Goal: Information Seeking & Learning: Learn about a topic

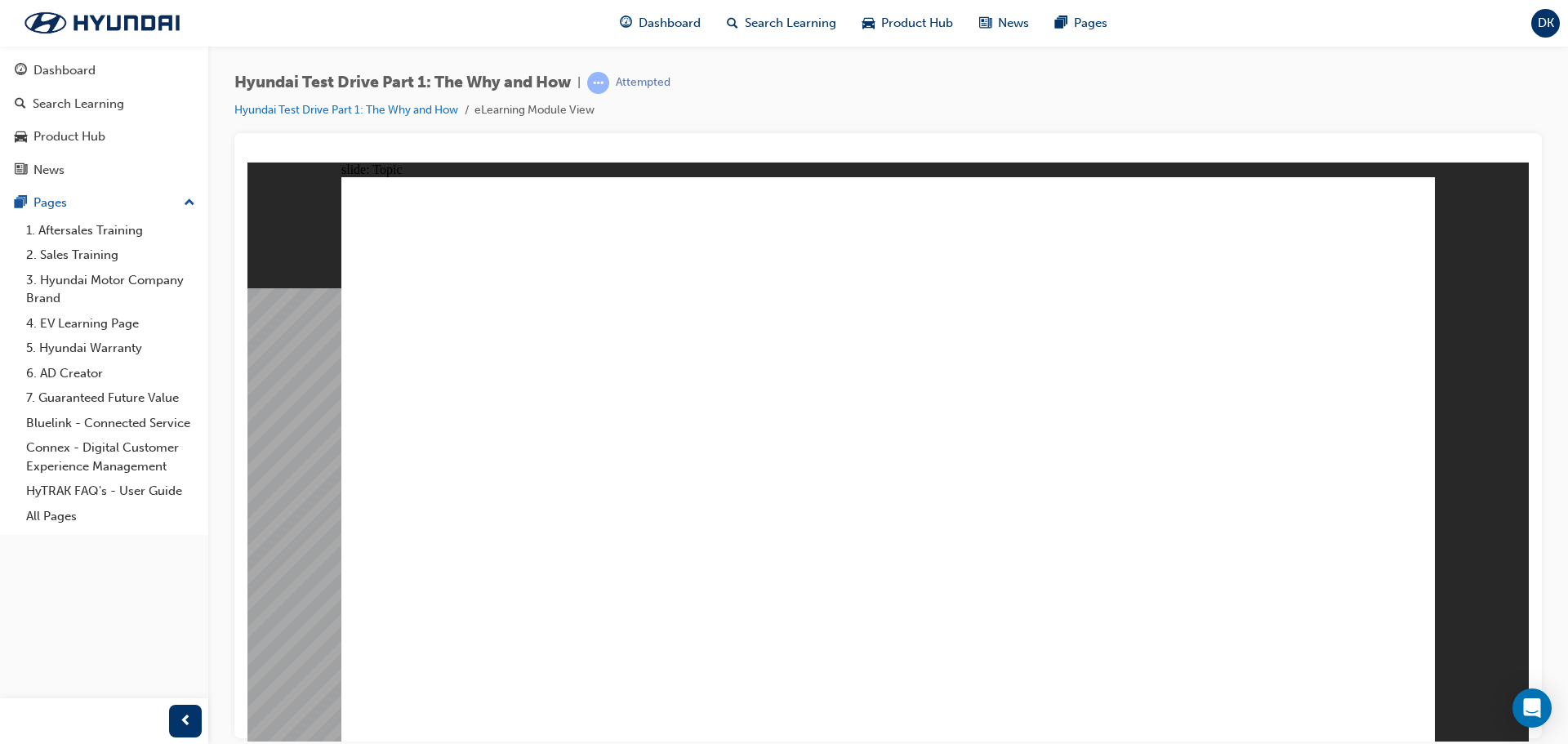
click at [247, 162] on image at bounding box center [247, 162] width 0 height 0
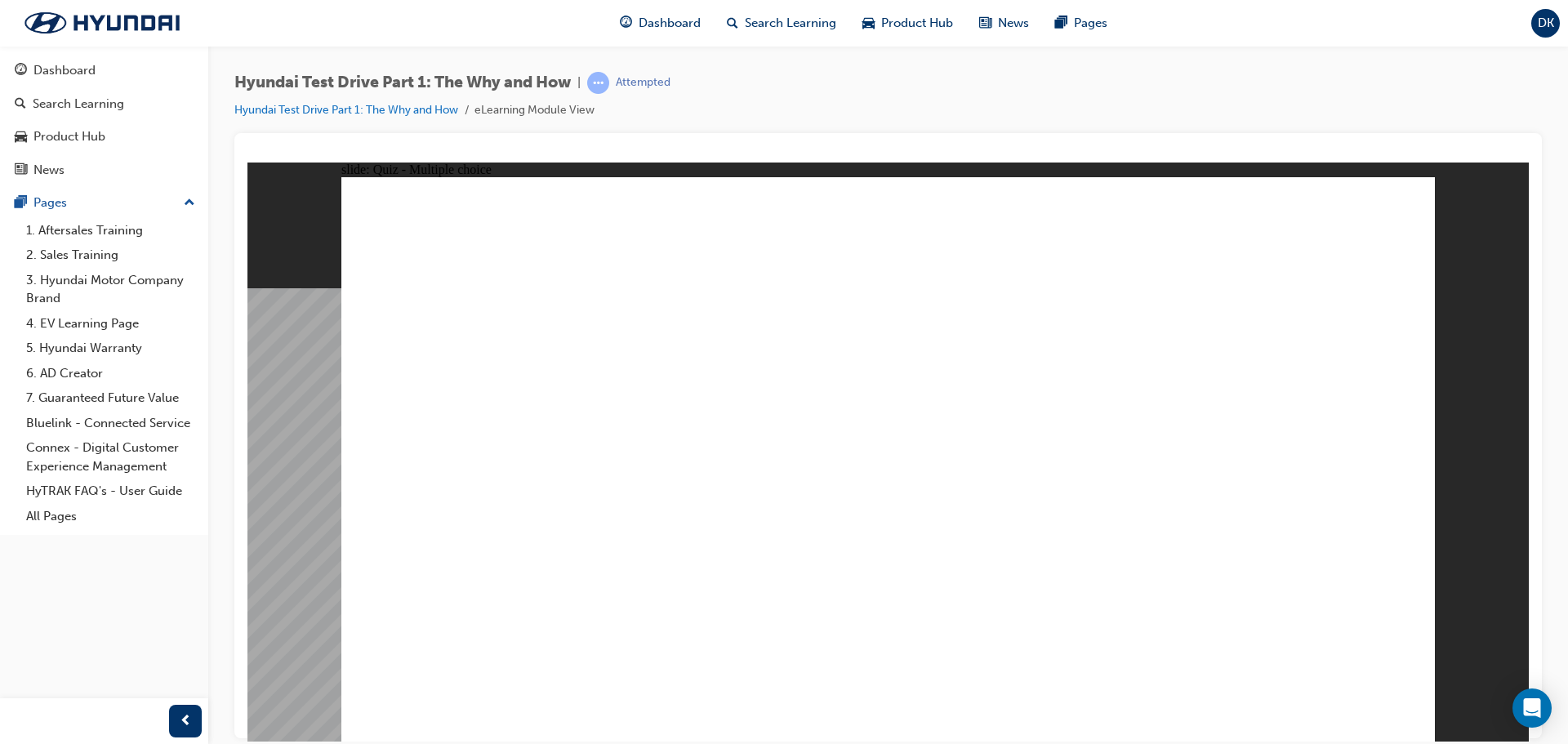
checkbox input "true"
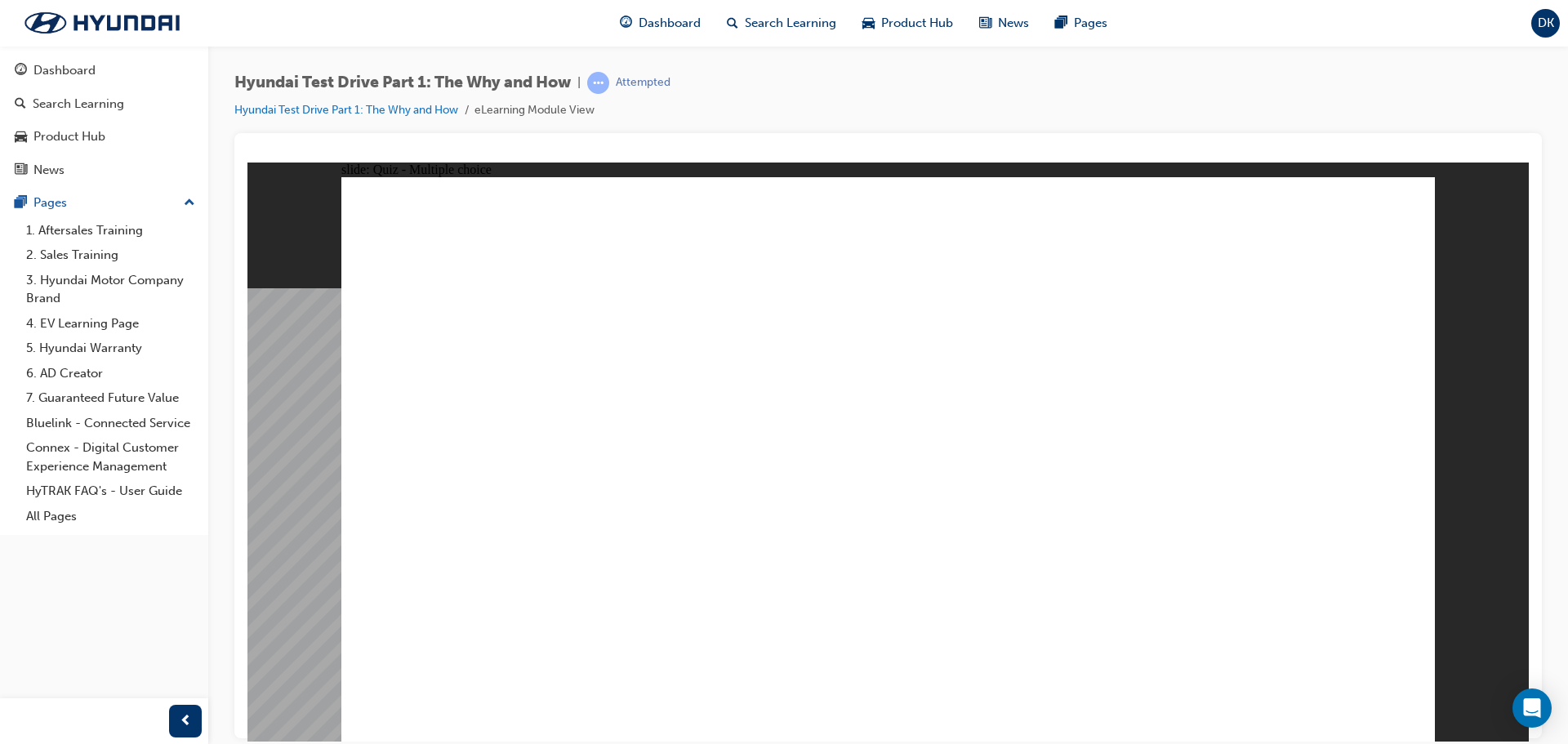
checkbox input "true"
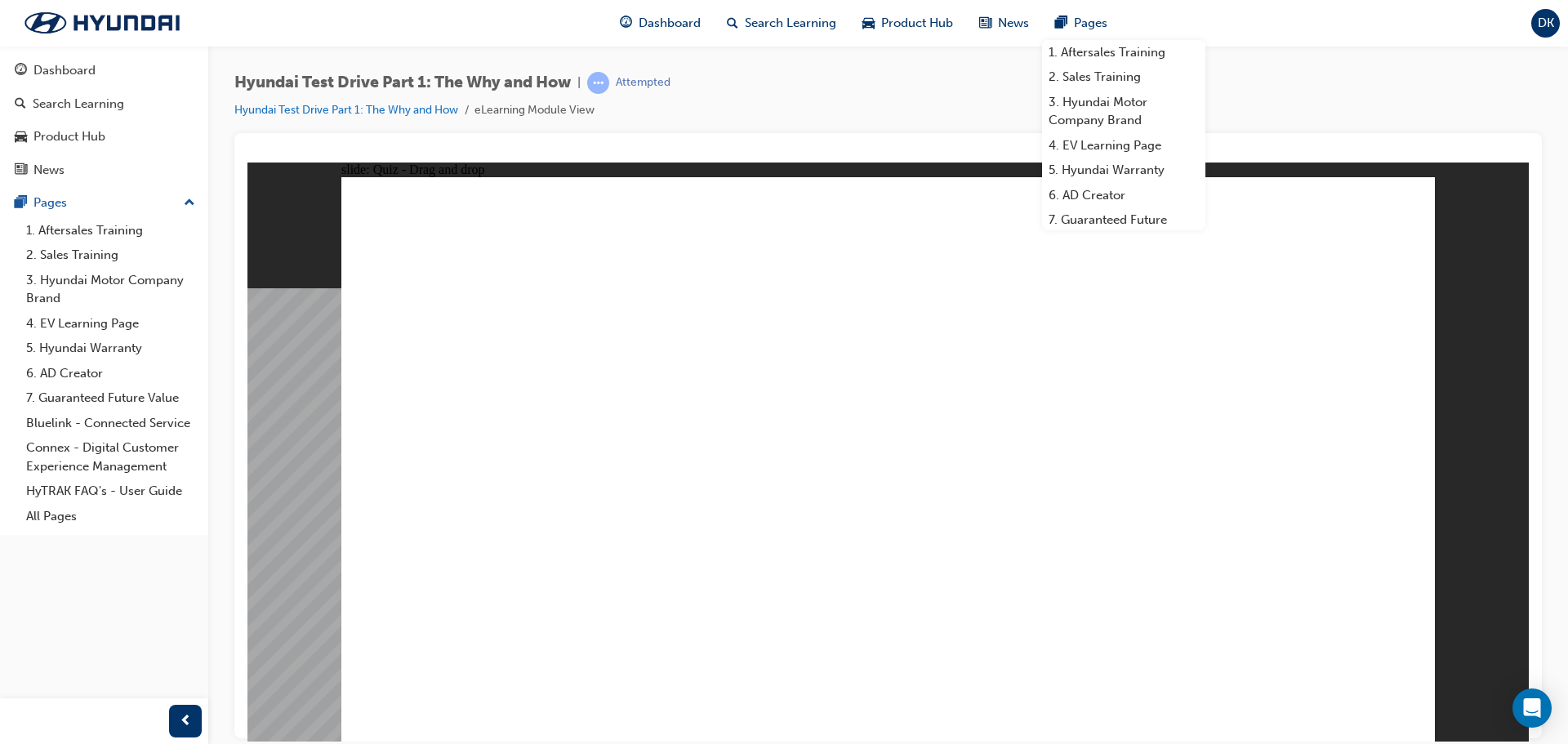
drag, startPoint x: 400, startPoint y: 354, endPoint x: 542, endPoint y: 535, distance: 230.1
drag, startPoint x: 546, startPoint y: 322, endPoint x: 1205, endPoint y: 517, distance: 687.2
drag, startPoint x: 667, startPoint y: 326, endPoint x: 594, endPoint y: 520, distance: 207.3
drag, startPoint x: 758, startPoint y: 320, endPoint x: 1182, endPoint y: 511, distance: 465.0
drag, startPoint x: 879, startPoint y: 328, endPoint x: 883, endPoint y: 536, distance: 208.0
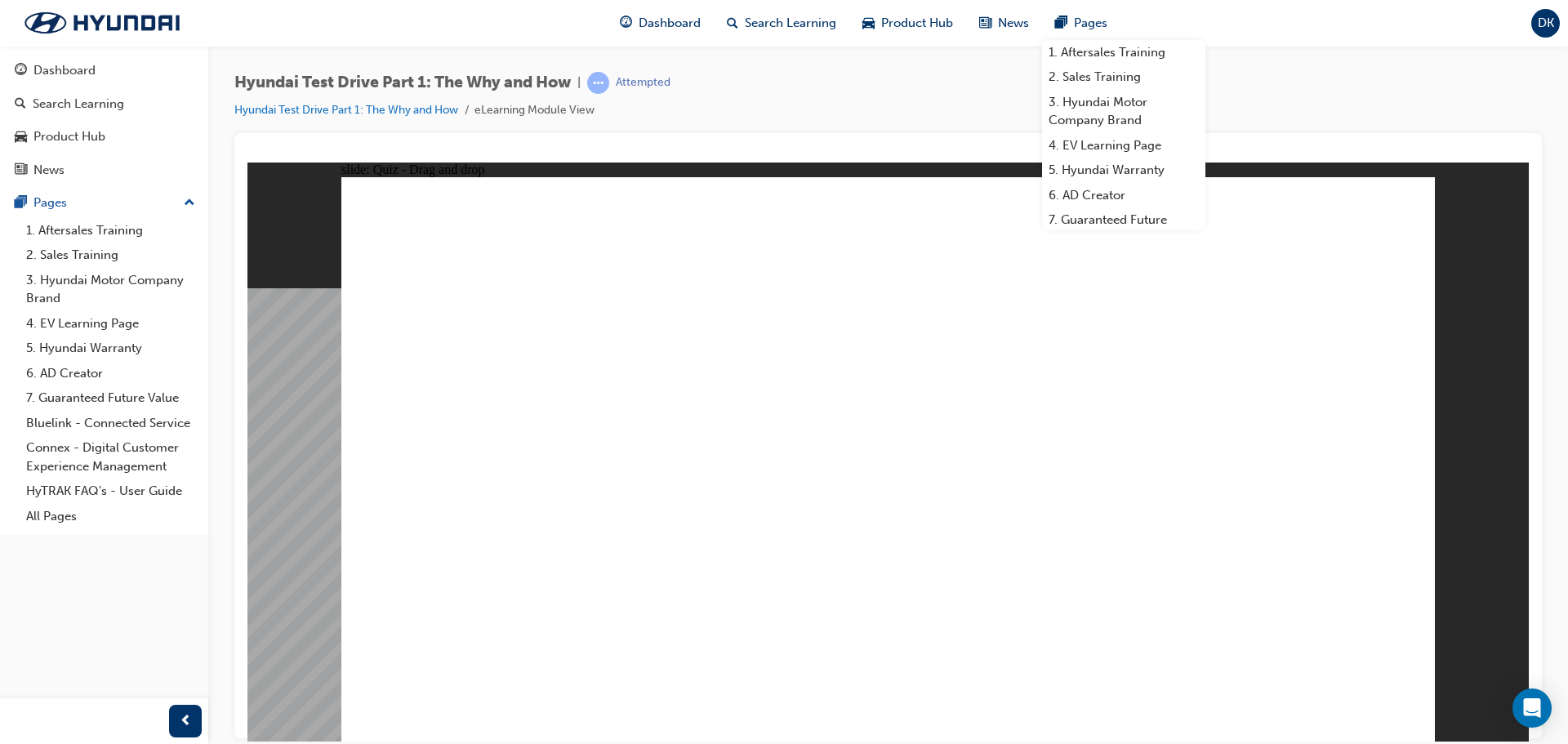
drag, startPoint x: 1006, startPoint y: 351, endPoint x: 596, endPoint y: 552, distance: 456.6
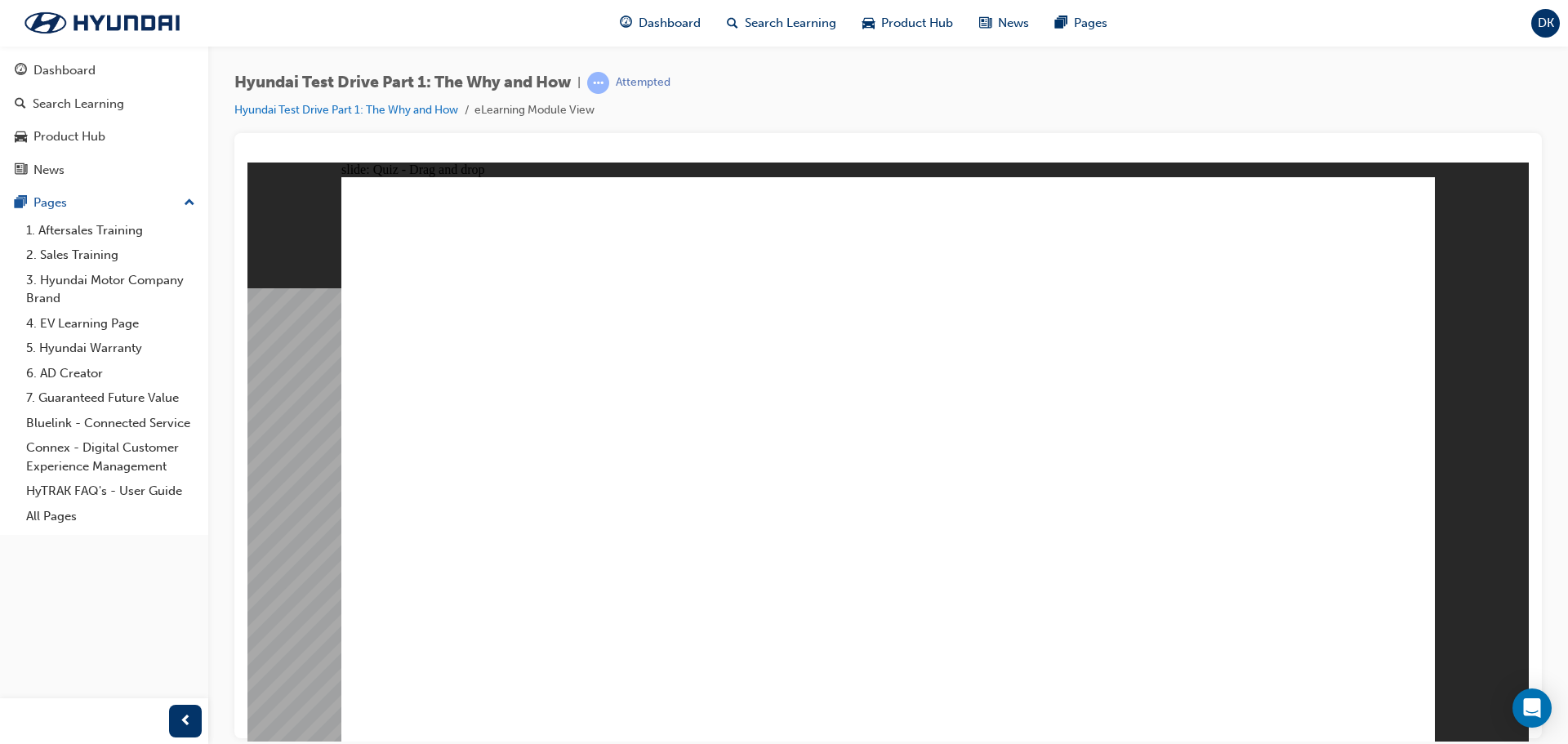
drag, startPoint x: 1122, startPoint y: 314, endPoint x: 1195, endPoint y: 497, distance: 197.0
drag, startPoint x: 1254, startPoint y: 336, endPoint x: 581, endPoint y: 523, distance: 698.5
drag, startPoint x: 1368, startPoint y: 333, endPoint x: 617, endPoint y: 517, distance: 773.2
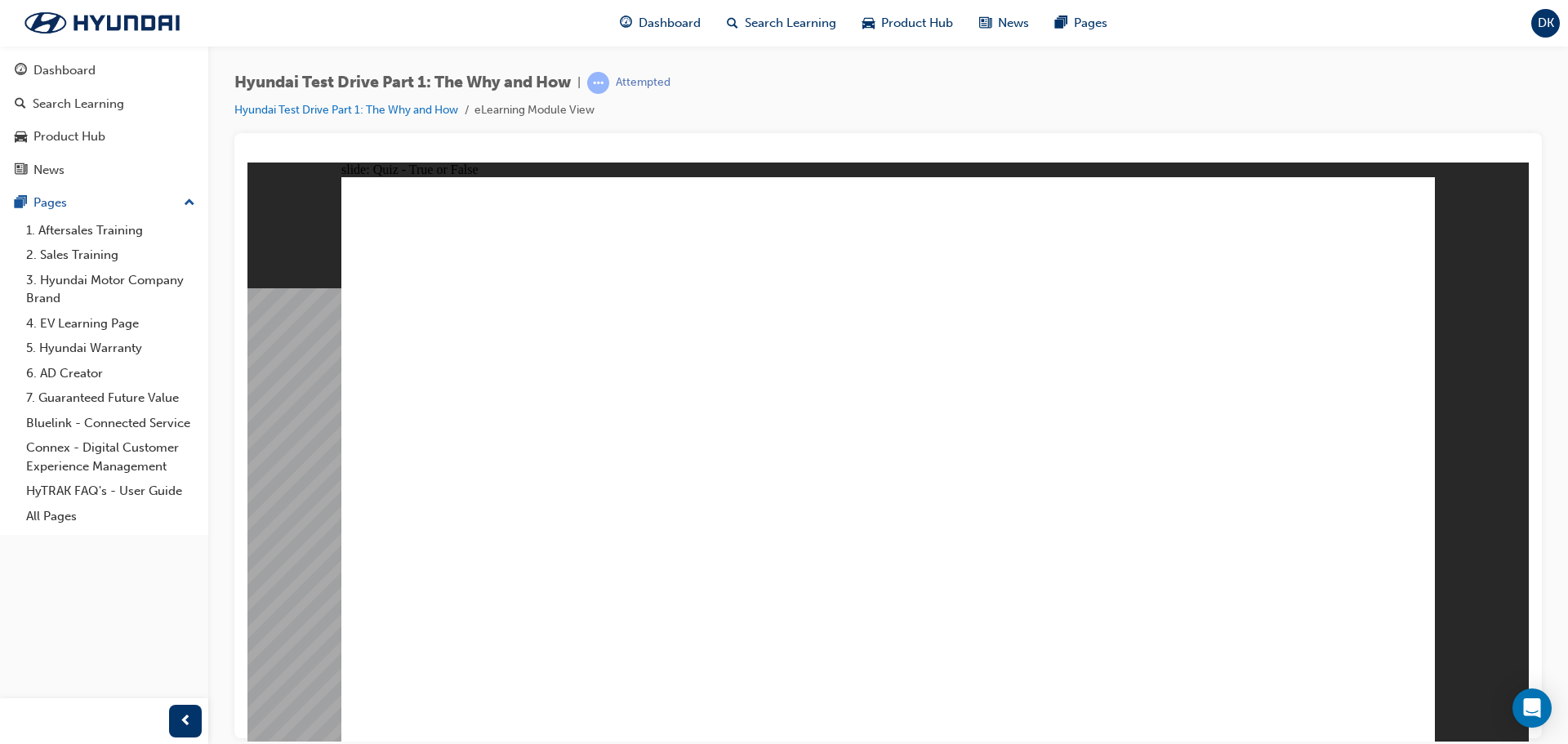
radio input "true"
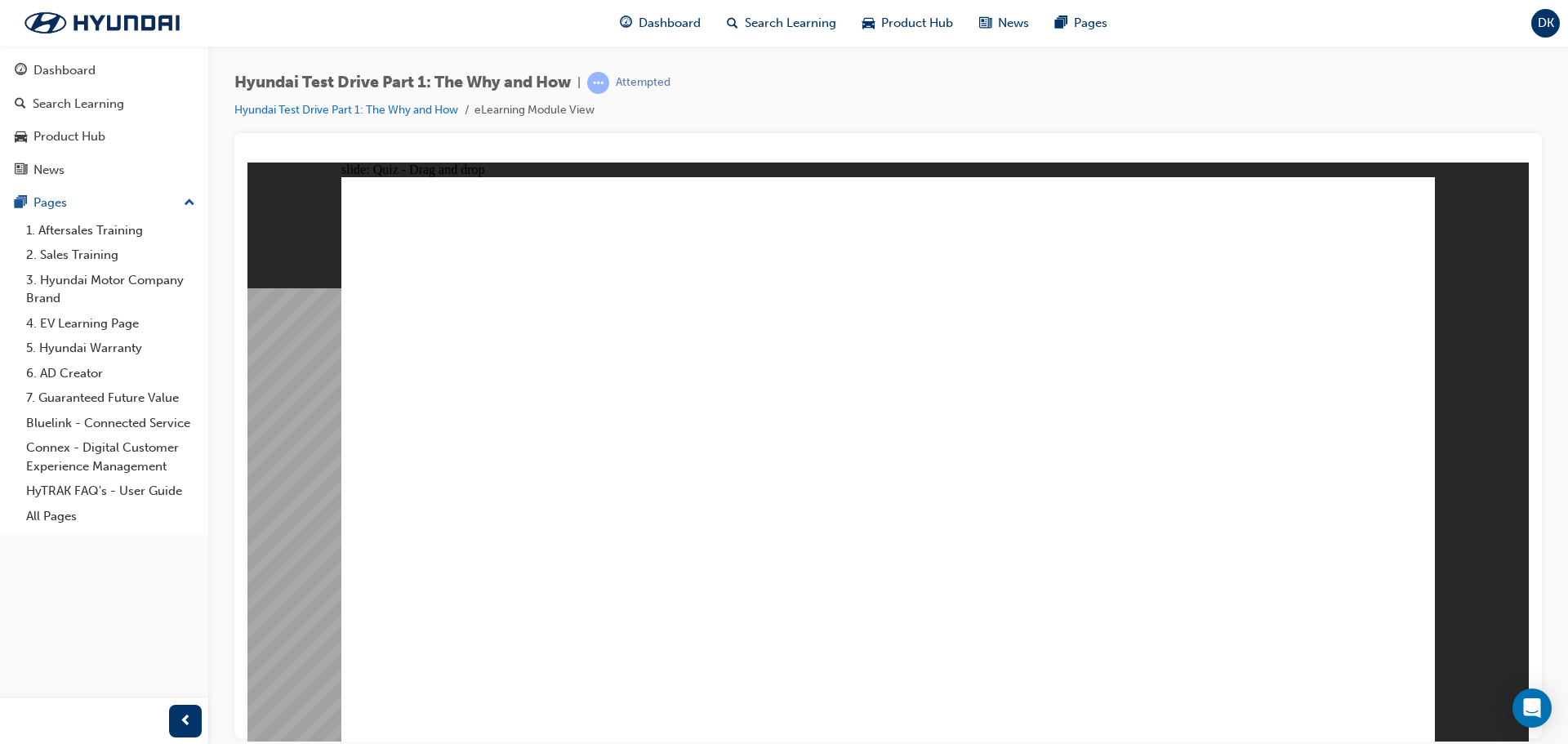
drag, startPoint x: 602, startPoint y: 335, endPoint x: 1089, endPoint y: 499, distance: 513.9
drag, startPoint x: 441, startPoint y: 317, endPoint x: 440, endPoint y: 457, distance: 140.0
drag, startPoint x: 817, startPoint y: 324, endPoint x: 802, endPoint y: 481, distance: 157.7
drag, startPoint x: 958, startPoint y: 308, endPoint x: 1146, endPoint y: 451, distance: 236.2
drag, startPoint x: 1138, startPoint y: 332, endPoint x: 776, endPoint y: 472, distance: 388.1
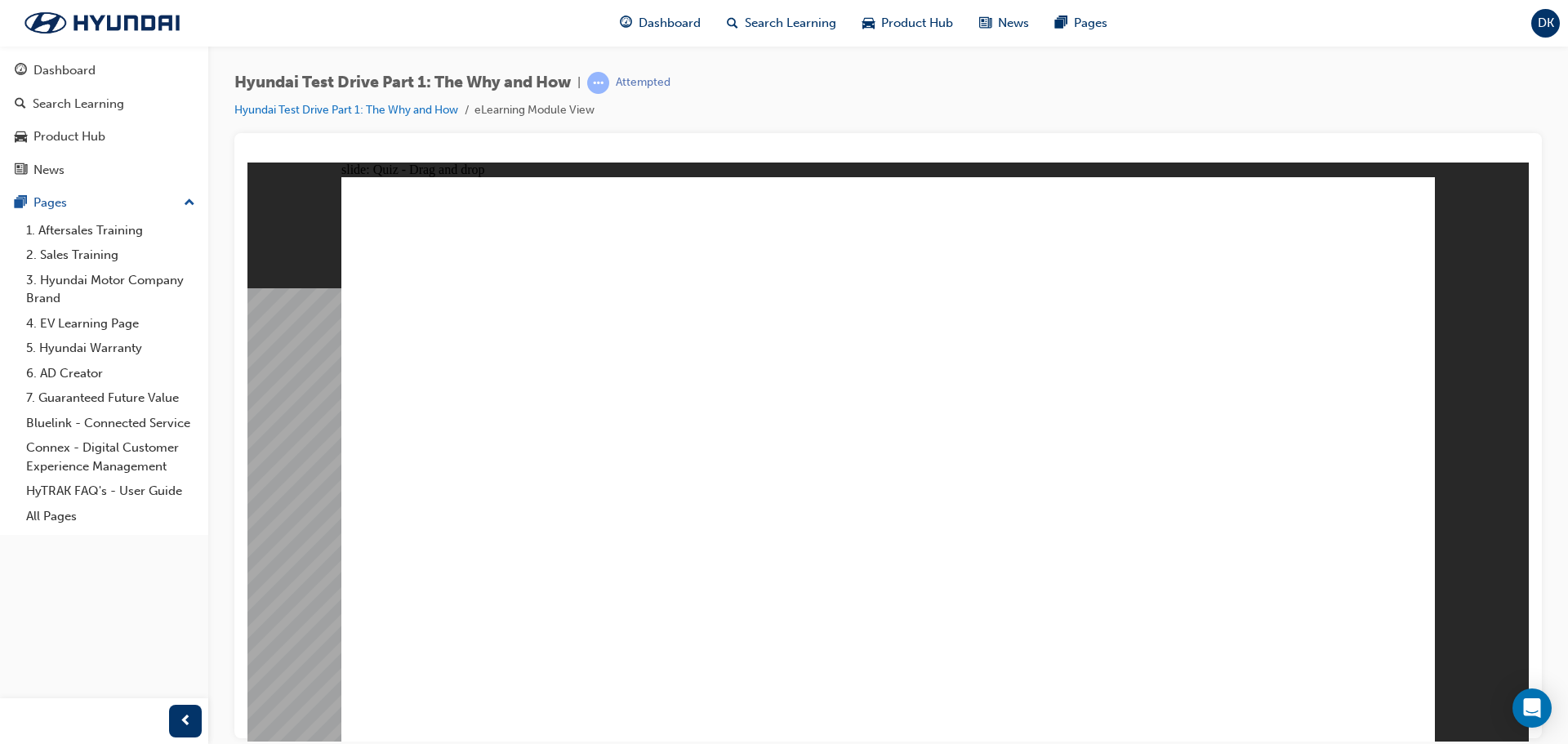
drag, startPoint x: 1330, startPoint y: 325, endPoint x: 687, endPoint y: 581, distance: 692.1
radio input "true"
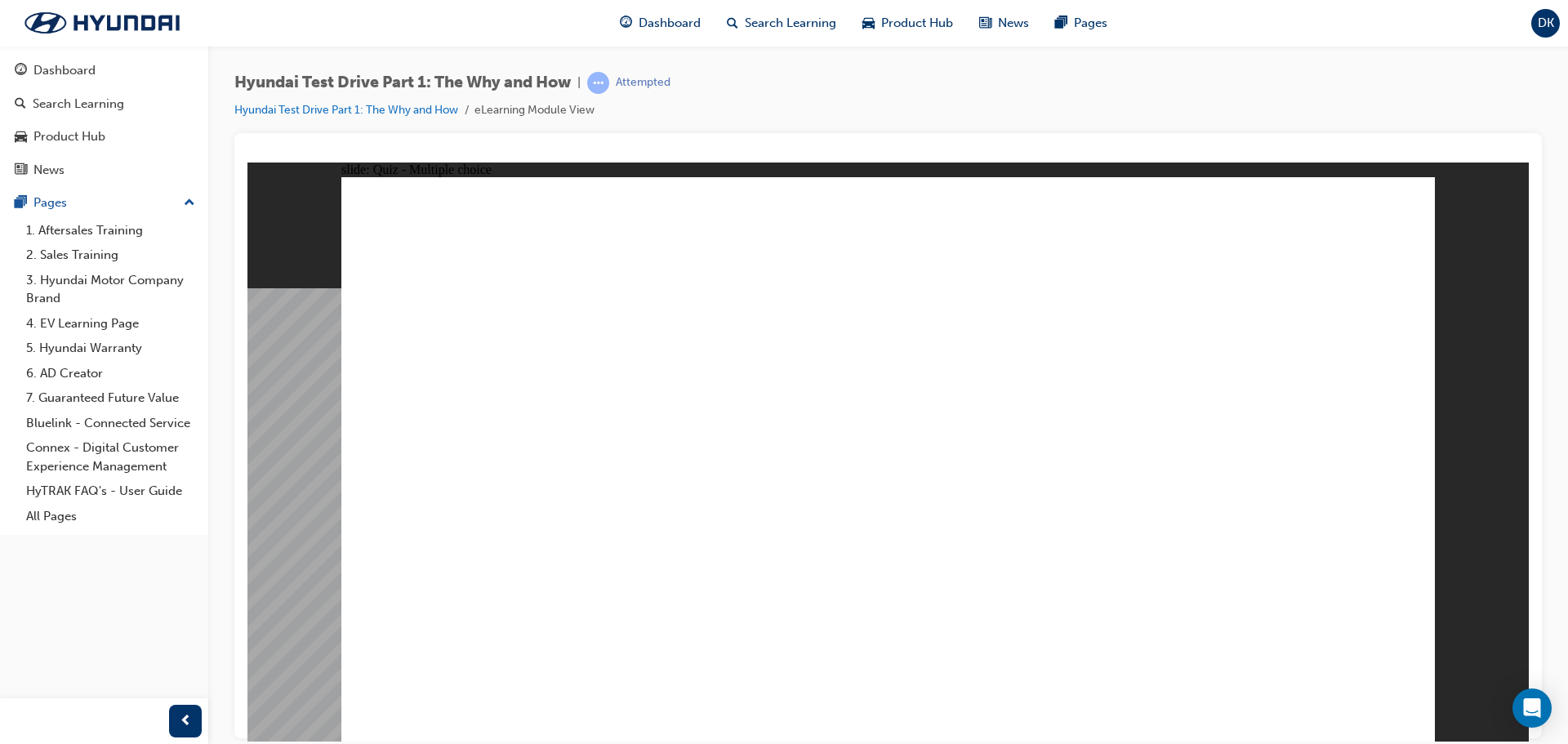
checkbox input "true"
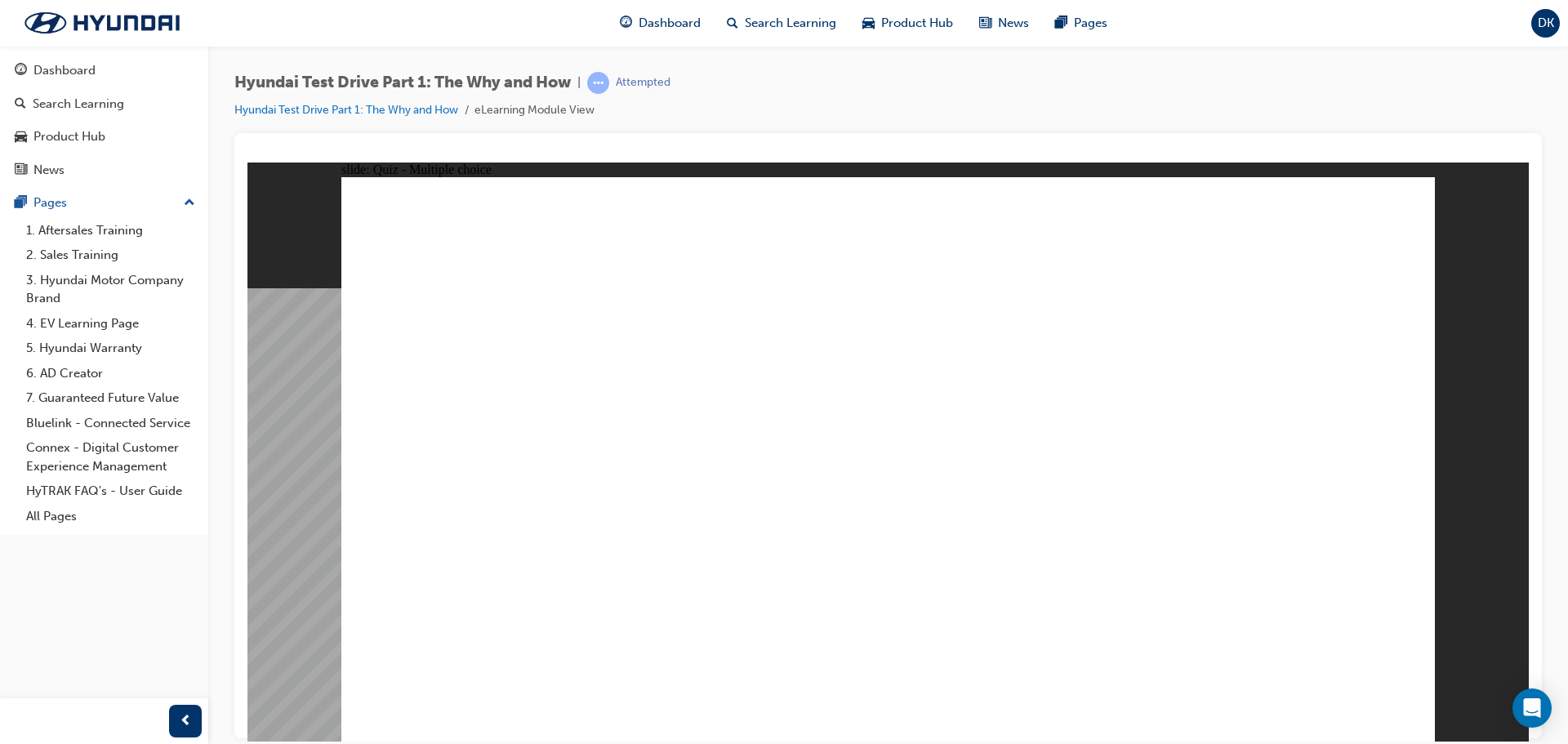
checkbox input "true"
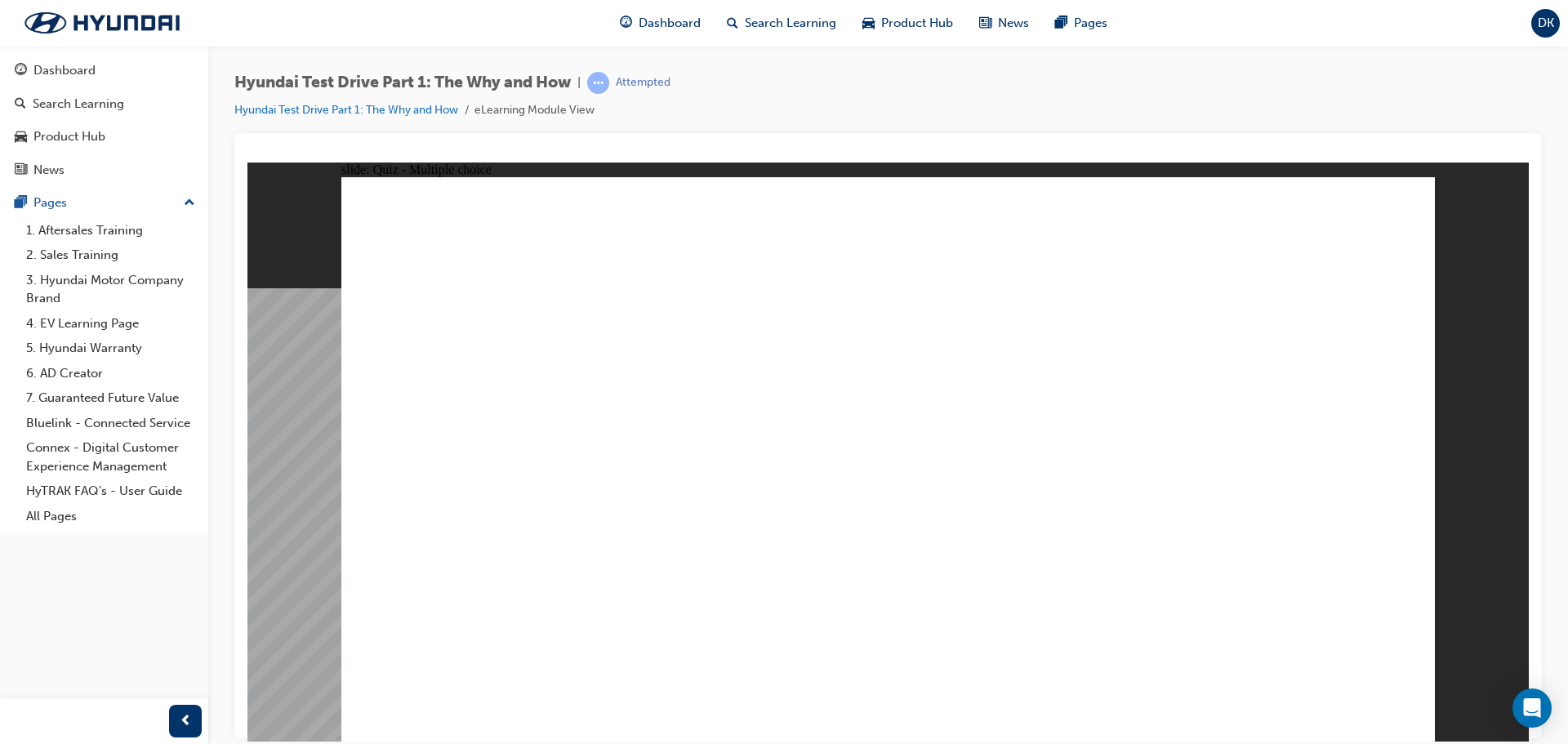
drag, startPoint x: 405, startPoint y: 353, endPoint x: 540, endPoint y: 562, distance: 248.8
drag, startPoint x: 545, startPoint y: 355, endPoint x: 896, endPoint y: 552, distance: 402.5
drag, startPoint x: 655, startPoint y: 340, endPoint x: 611, endPoint y: 531, distance: 196.0
drag, startPoint x: 758, startPoint y: 347, endPoint x: 1178, endPoint y: 541, distance: 462.6
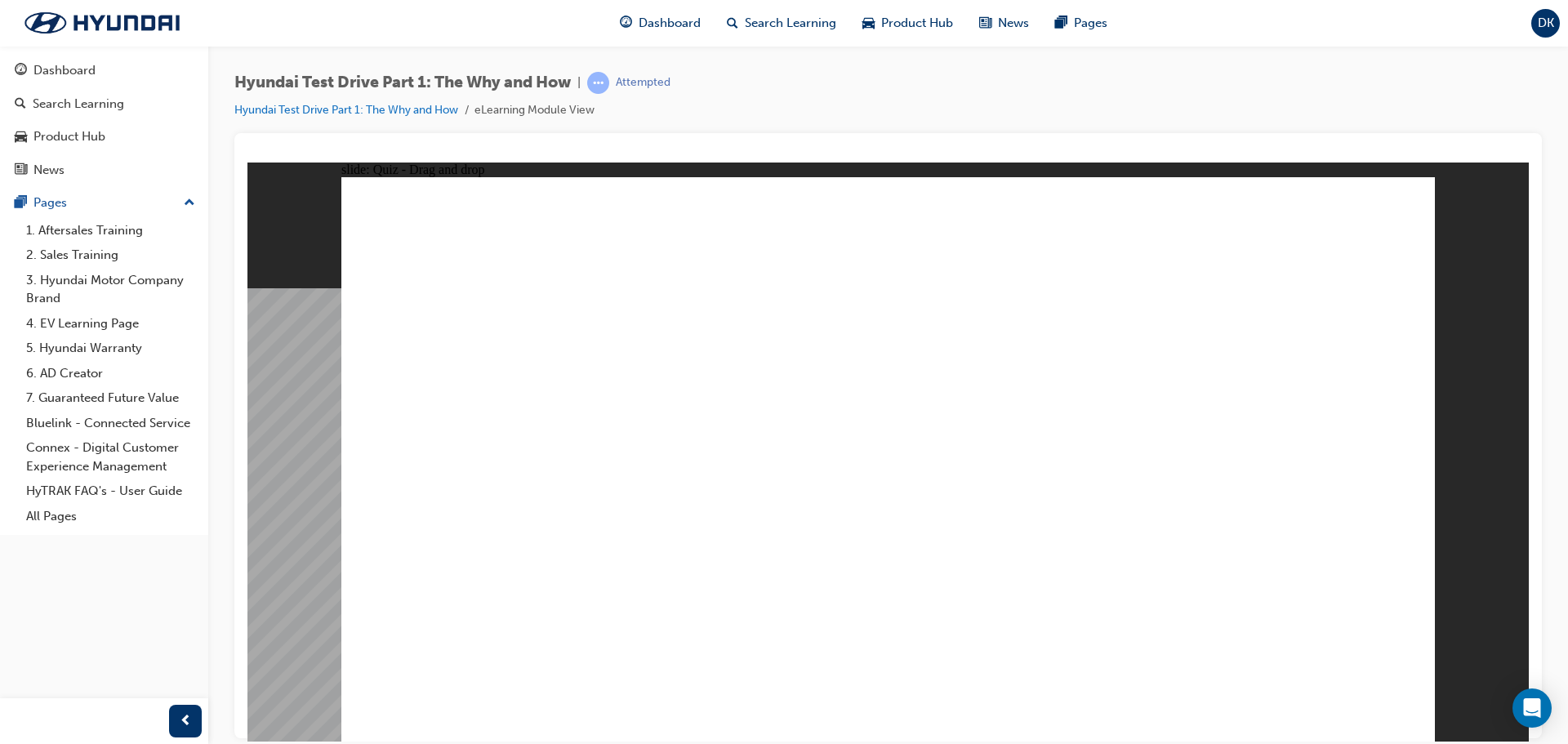
drag, startPoint x: 889, startPoint y: 321, endPoint x: 877, endPoint y: 523, distance: 202.4
drag, startPoint x: 1007, startPoint y: 325, endPoint x: 553, endPoint y: 536, distance: 500.6
drag, startPoint x: 1121, startPoint y: 331, endPoint x: 1195, endPoint y: 525, distance: 207.6
drag, startPoint x: 1258, startPoint y: 335, endPoint x: 581, endPoint y: 528, distance: 704.0
drag, startPoint x: 1365, startPoint y: 346, endPoint x: 568, endPoint y: 538, distance: 819.8
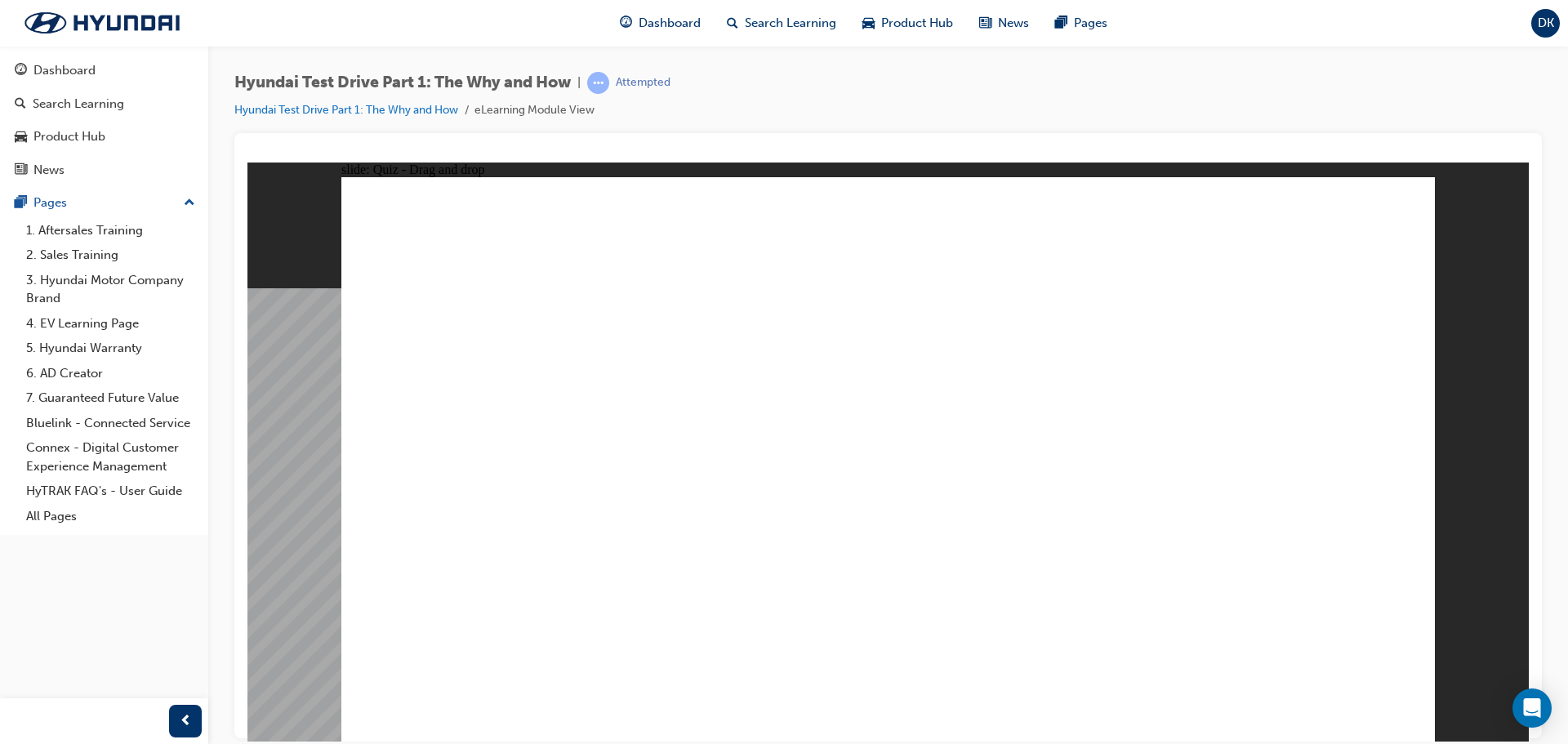
radio input "true"
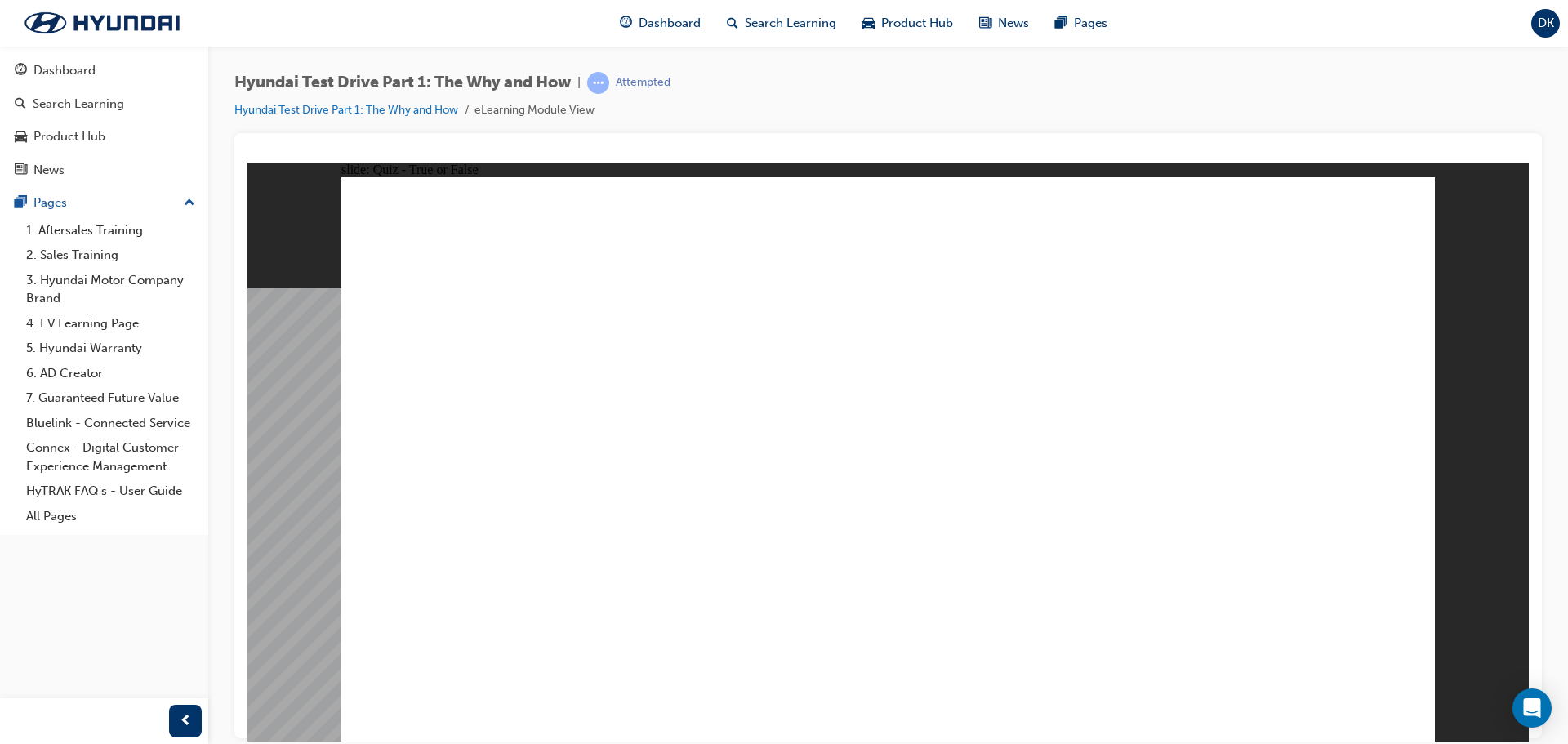
drag, startPoint x: 1347, startPoint y: 364, endPoint x: 802, endPoint y: 556, distance: 577.8
drag, startPoint x: 1195, startPoint y: 324, endPoint x: 689, endPoint y: 590, distance: 571.7
drag, startPoint x: 830, startPoint y: 344, endPoint x: 801, endPoint y: 525, distance: 183.3
drag, startPoint x: 965, startPoint y: 345, endPoint x: 1113, endPoint y: 546, distance: 249.6
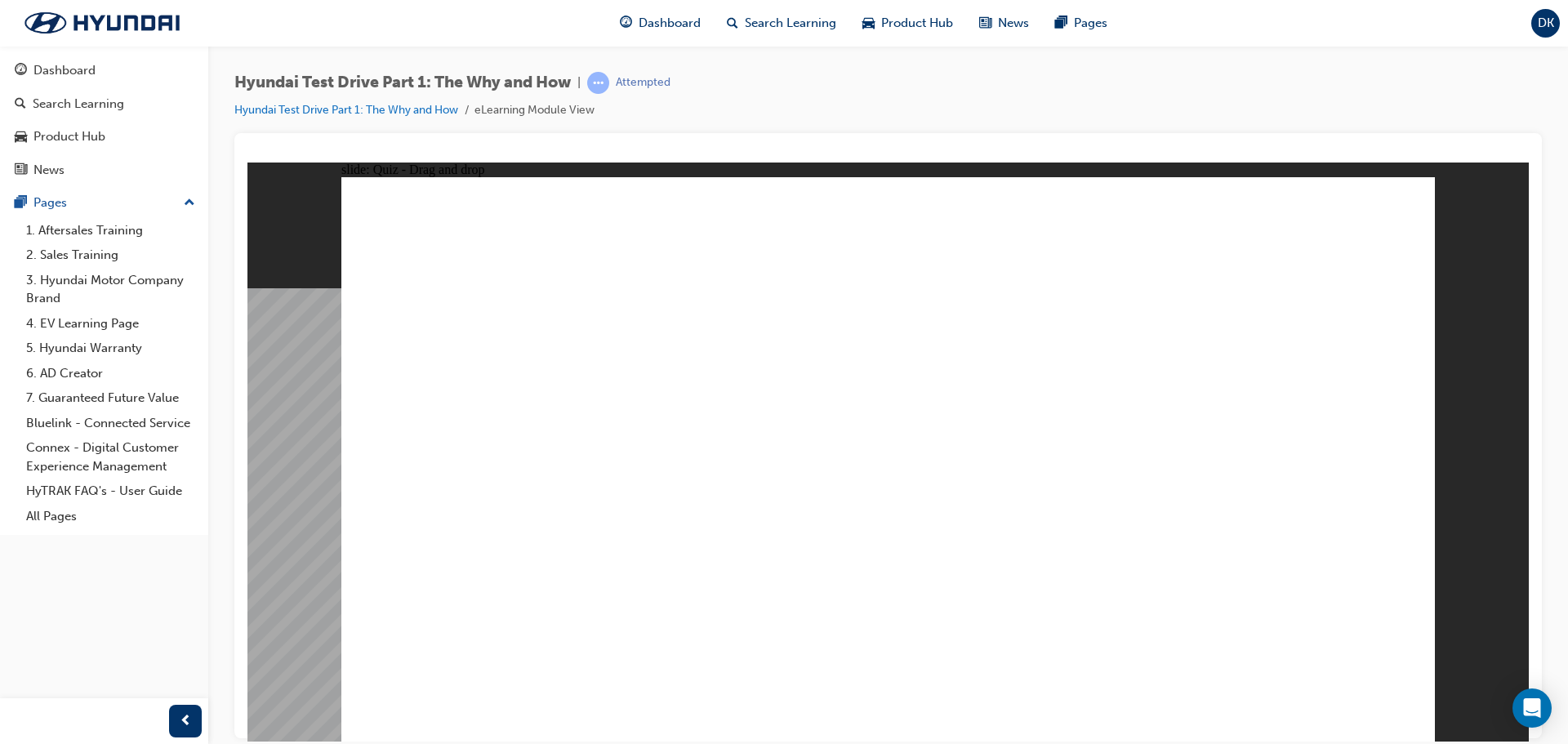
drag, startPoint x: 641, startPoint y: 340, endPoint x: 1241, endPoint y: 423, distance: 605.7
drag, startPoint x: 448, startPoint y: 333, endPoint x: 533, endPoint y: 572, distance: 253.7
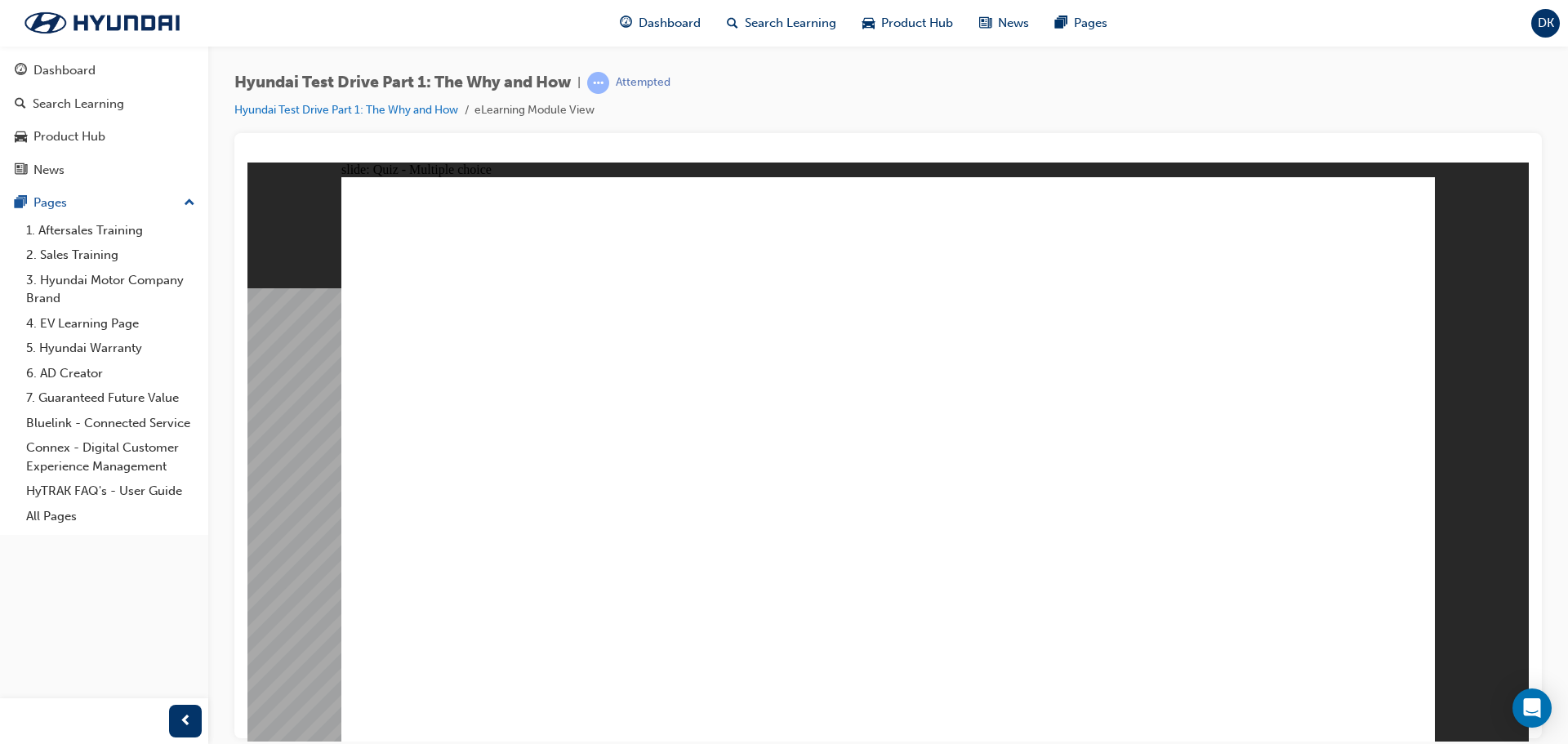
radio input "true"
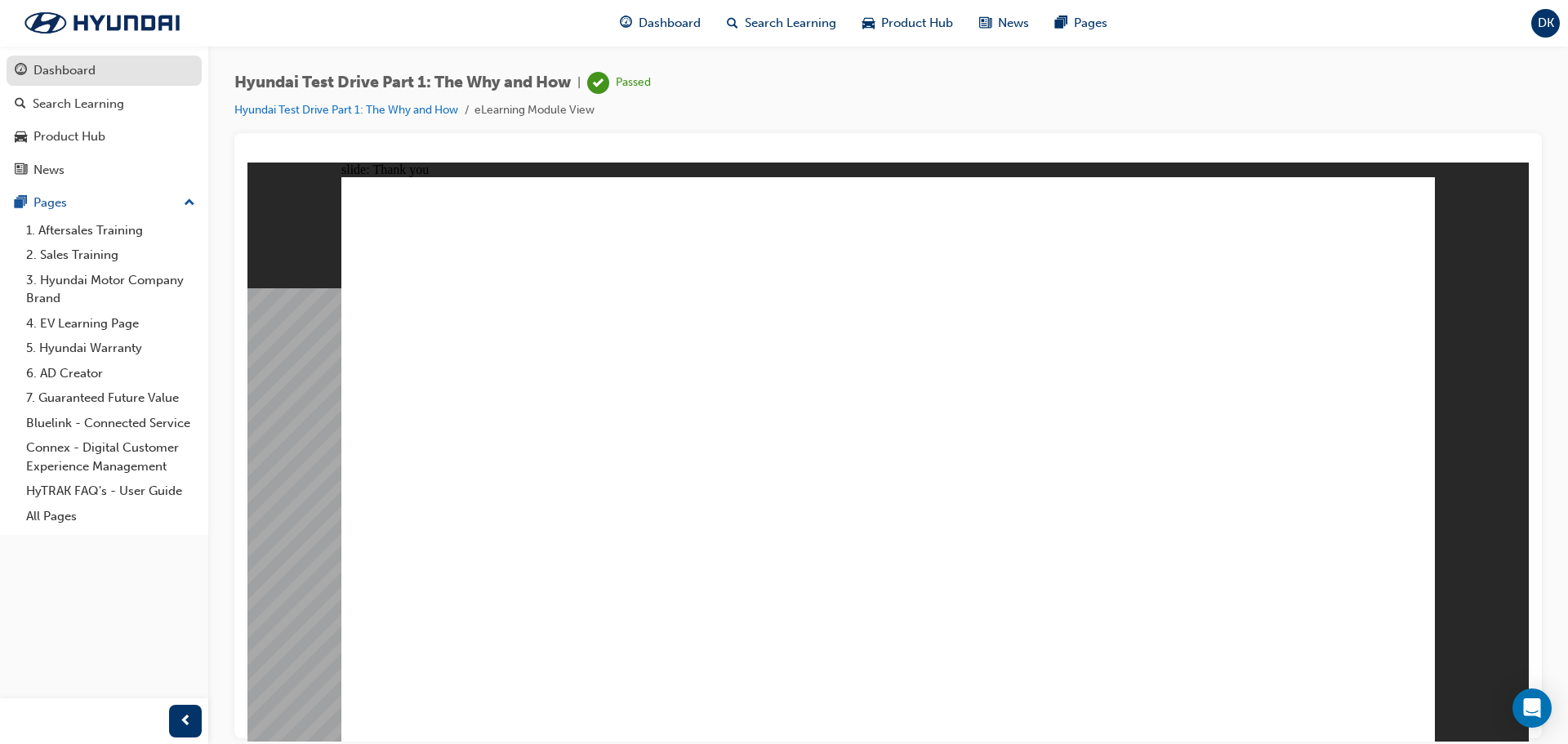
click at [62, 77] on div "Dashboard" at bounding box center [64, 71] width 62 height 19
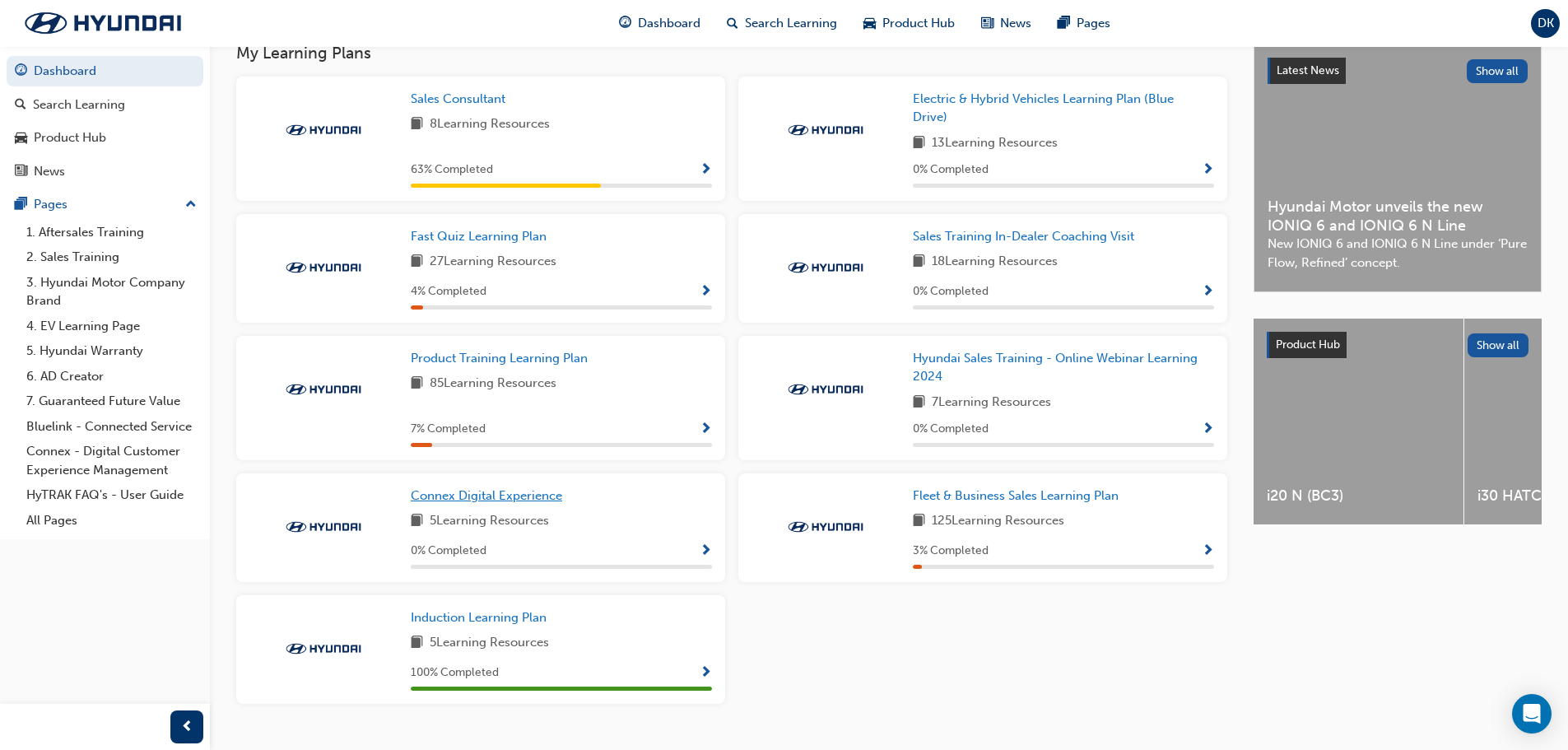
scroll to position [334, 0]
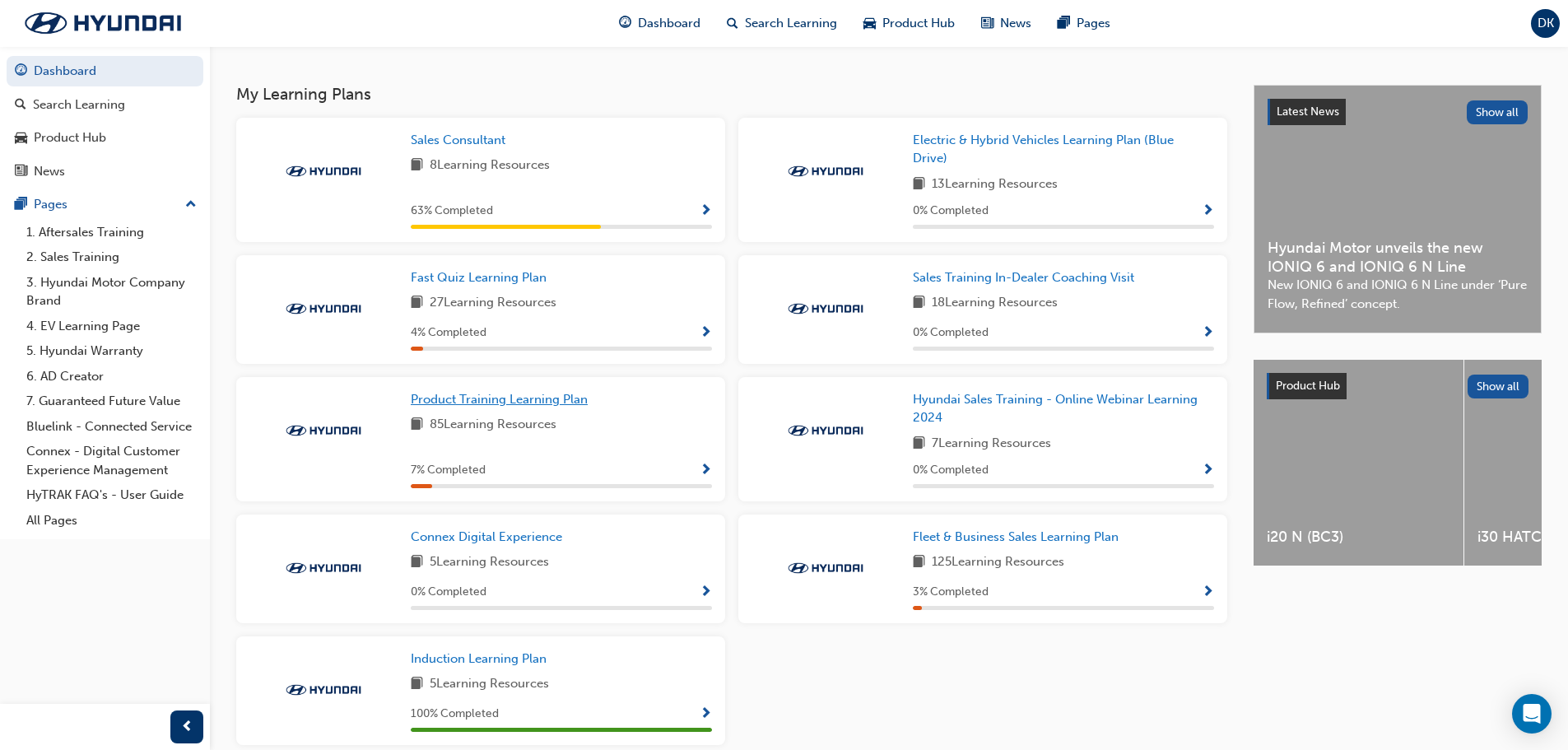
click at [514, 409] on link "Product Training Learning Plan" at bounding box center [503, 399] width 183 height 19
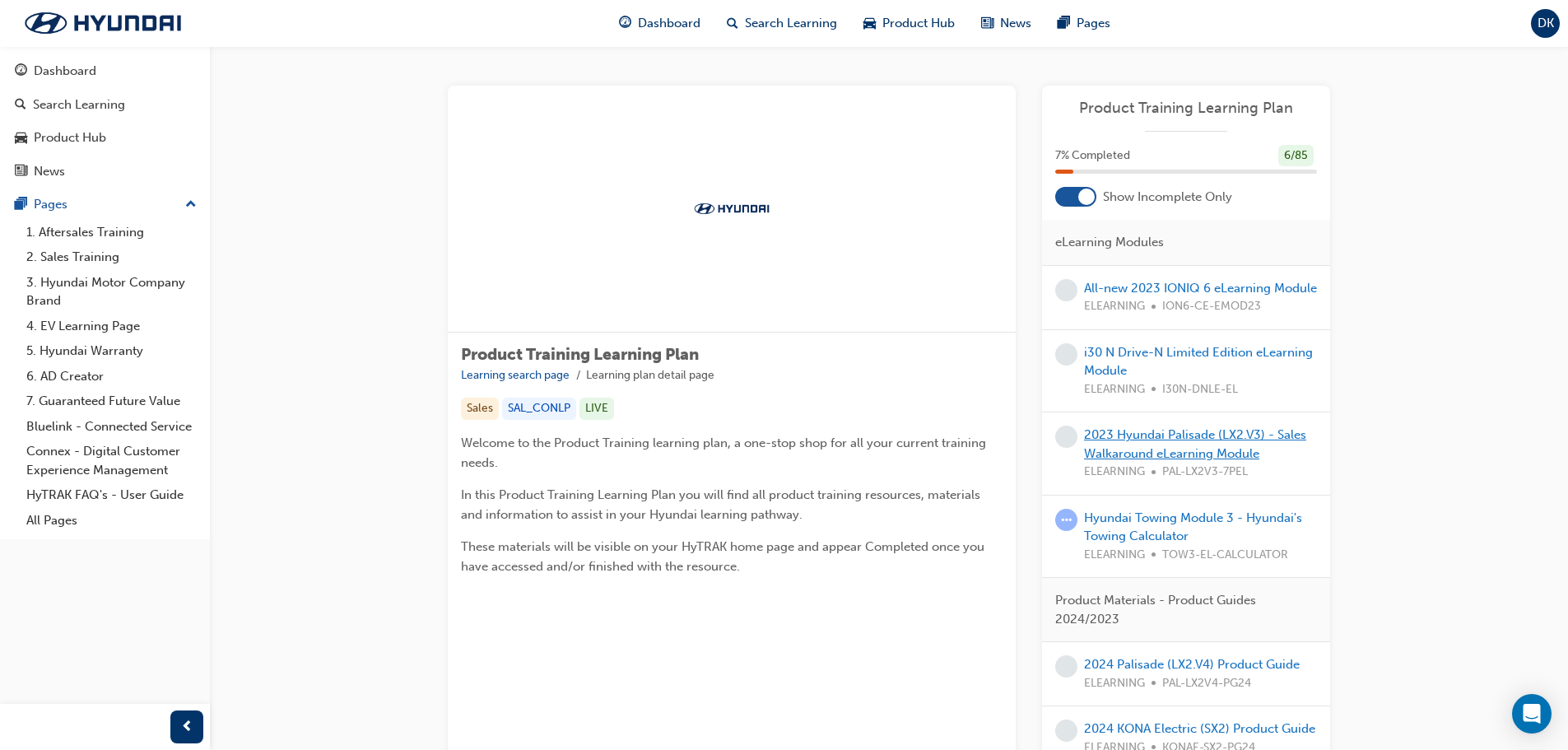
click at [1146, 461] on link "2023 Hyundai Palisade (LX2.V3) - Sales Walkaround eLearning Module" at bounding box center [1195, 443] width 223 height 33
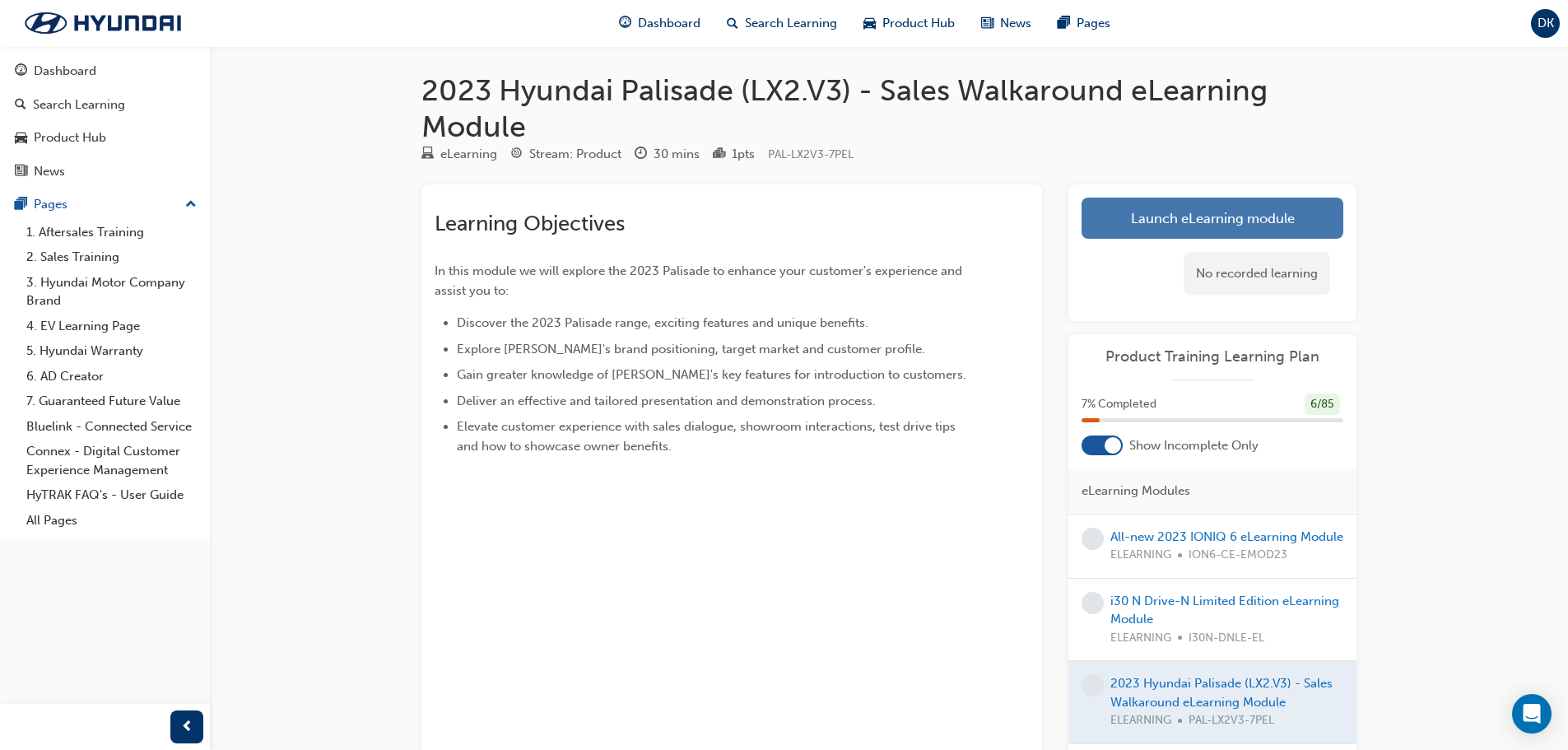
click at [1196, 221] on link "Launch eLearning module" at bounding box center [1213, 218] width 262 height 41
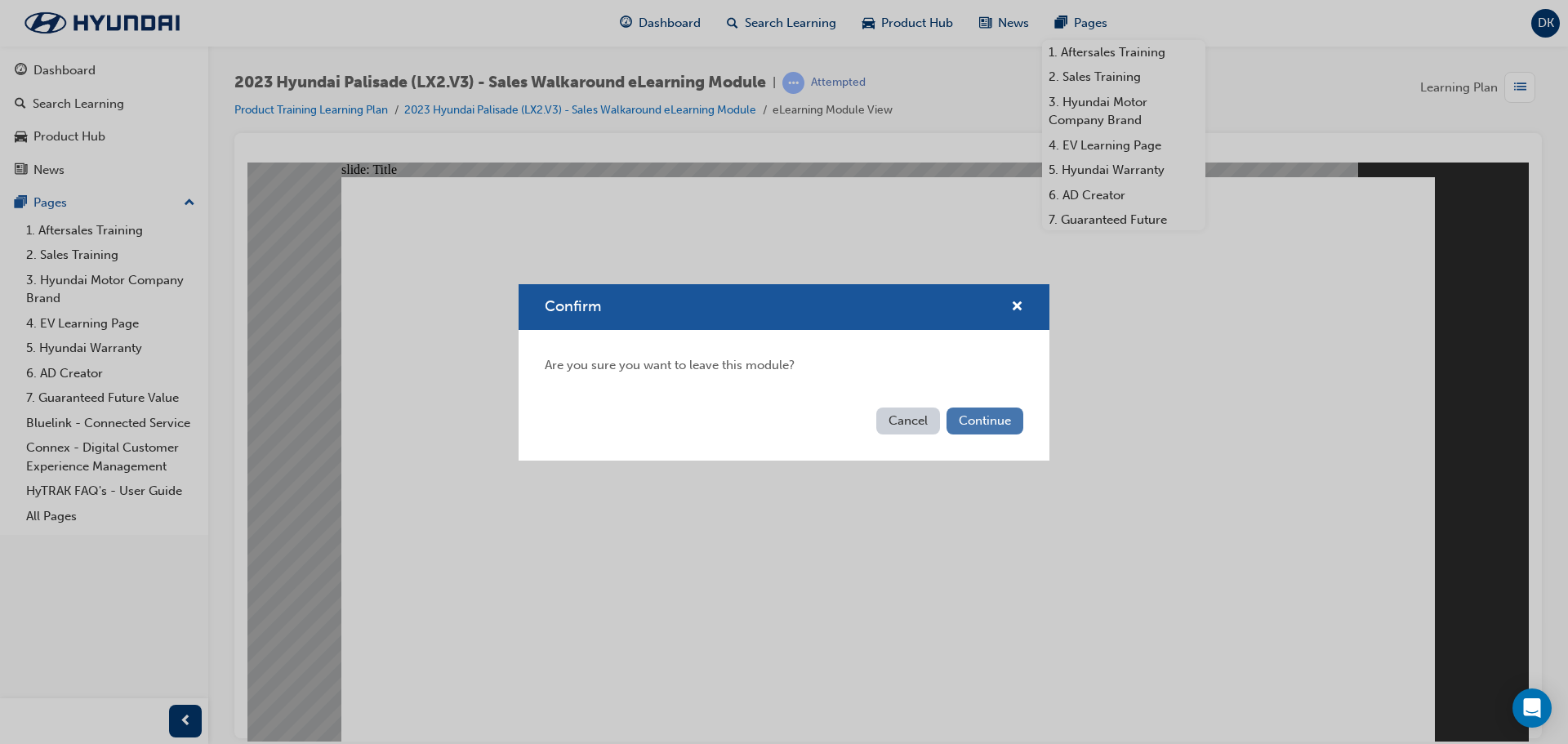
click at [971, 418] on button "Continue" at bounding box center [985, 421] width 77 height 27
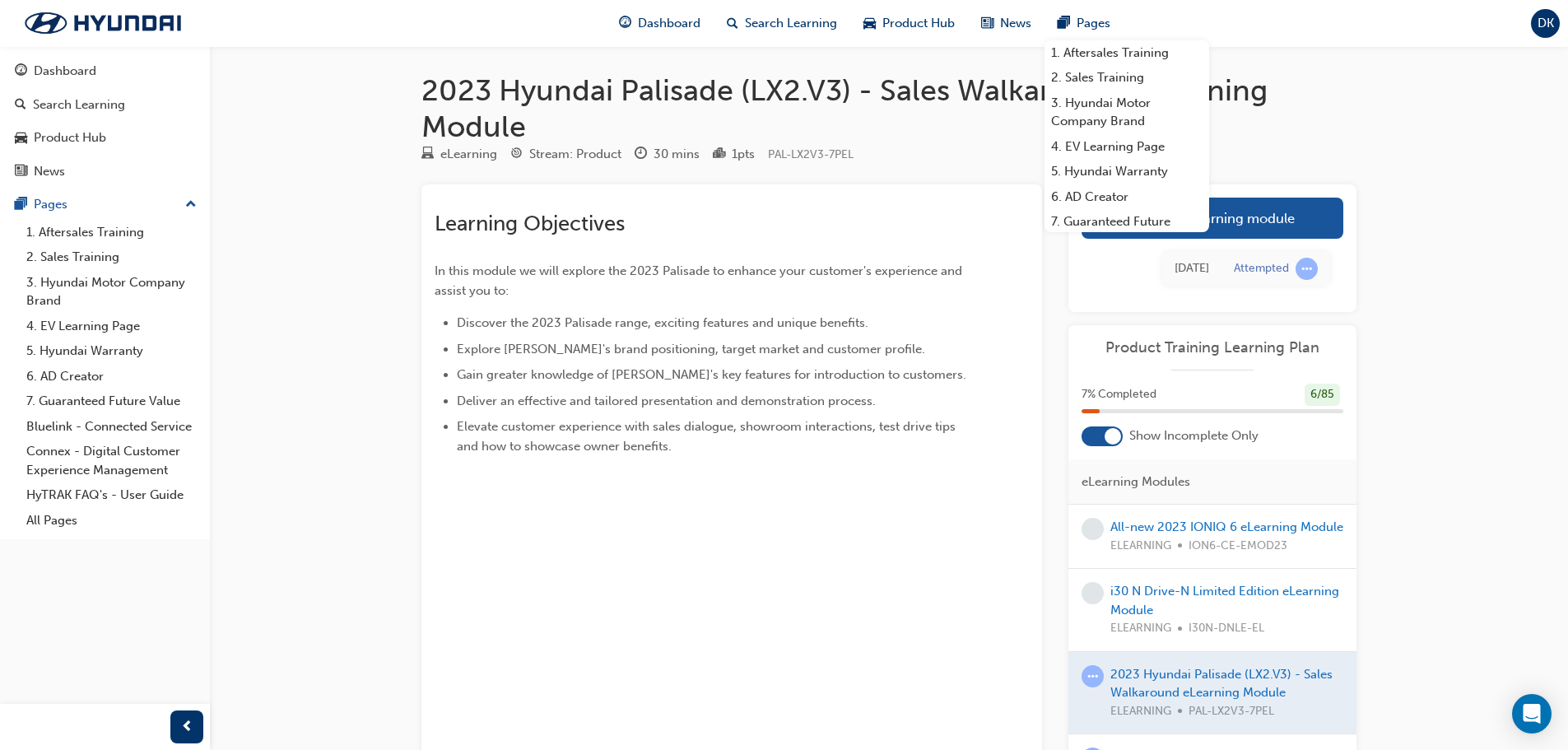
click at [1454, 187] on div "2023 Hyundai Palisade (LX2.V3) - Sales Walkaround eLearning Module eLearning St…" at bounding box center [784, 441] width 1568 height 883
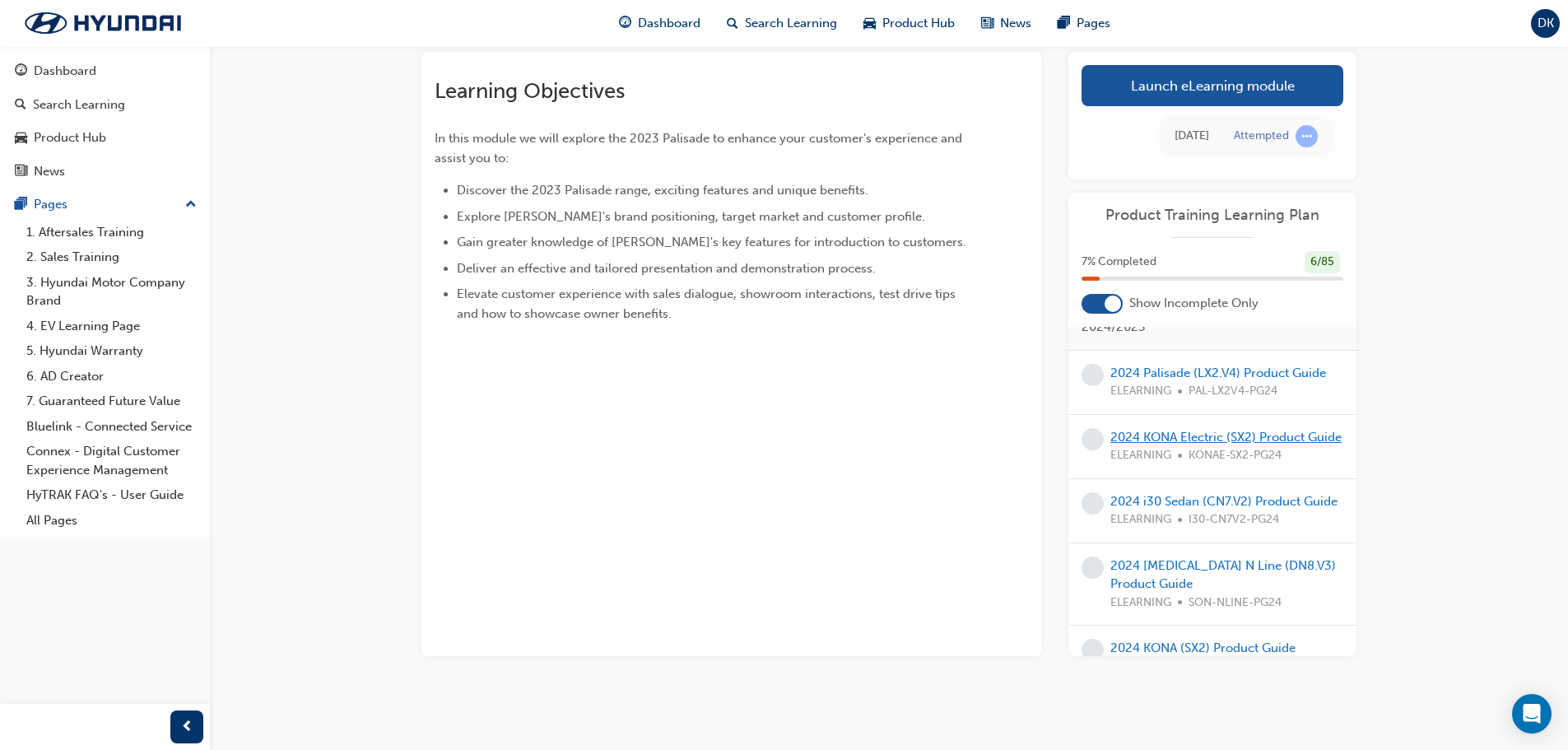
scroll to position [494, 0]
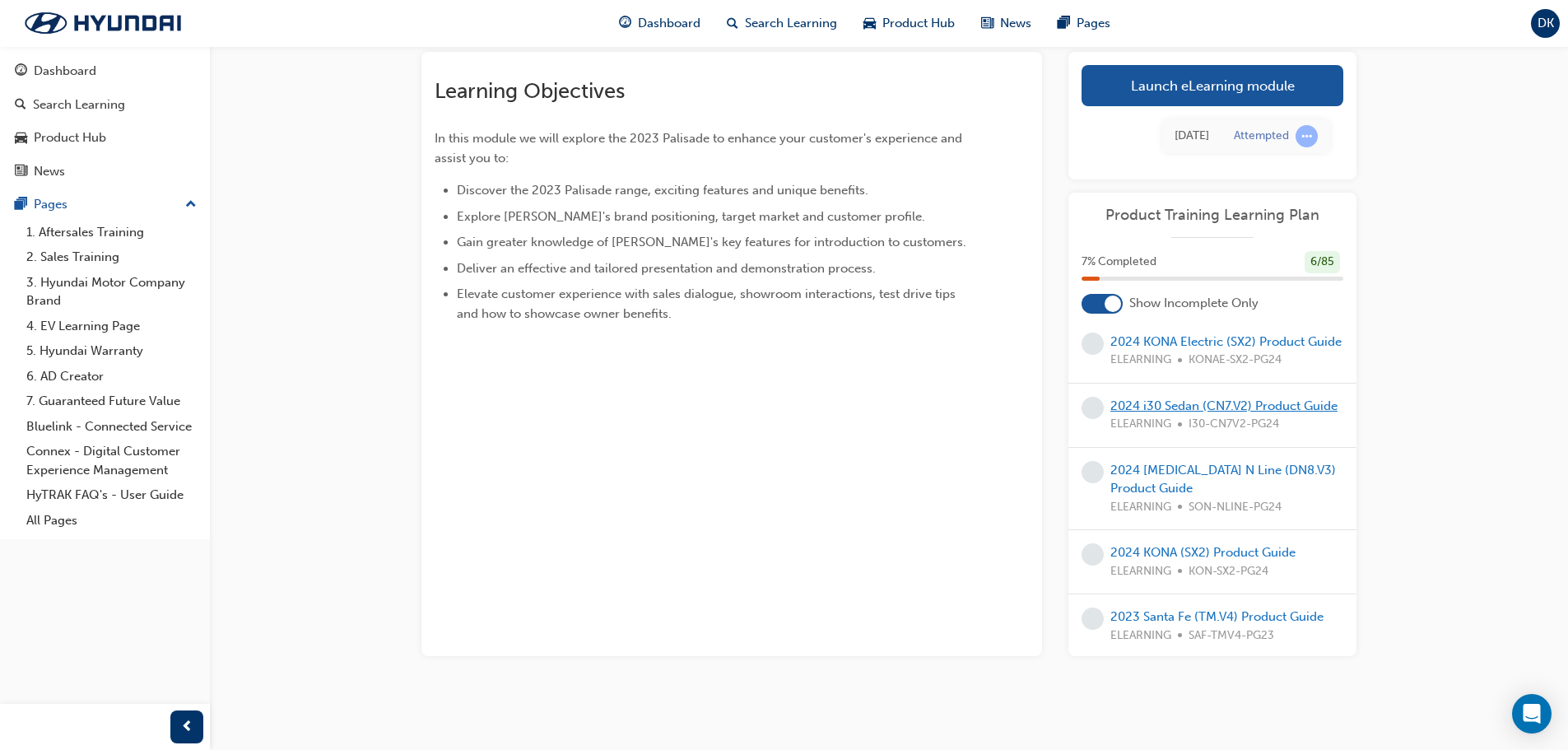
click at [1173, 414] on link "2024 i30 Sedan (CN7.V2) Product Guide" at bounding box center [1224, 406] width 227 height 15
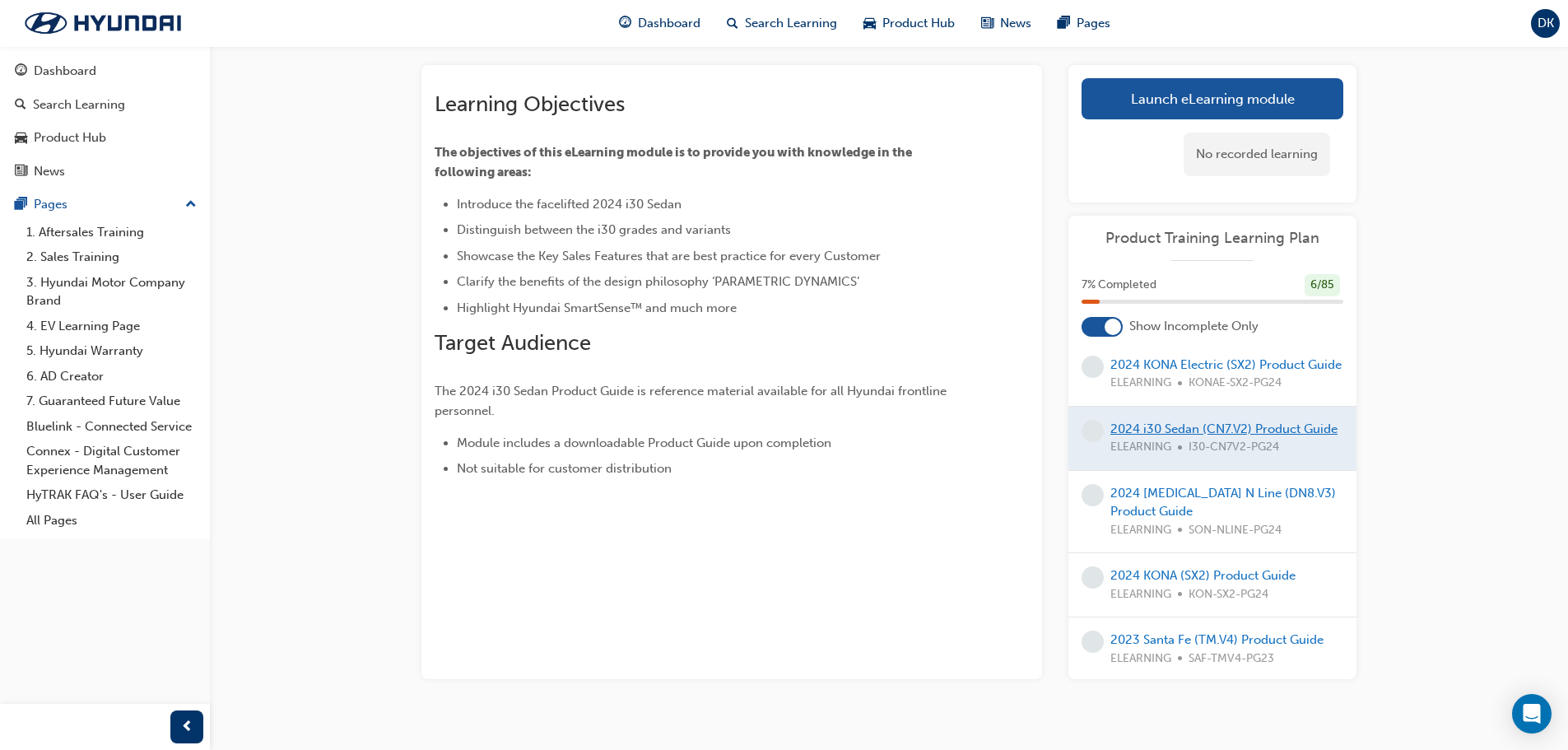
scroll to position [106, 0]
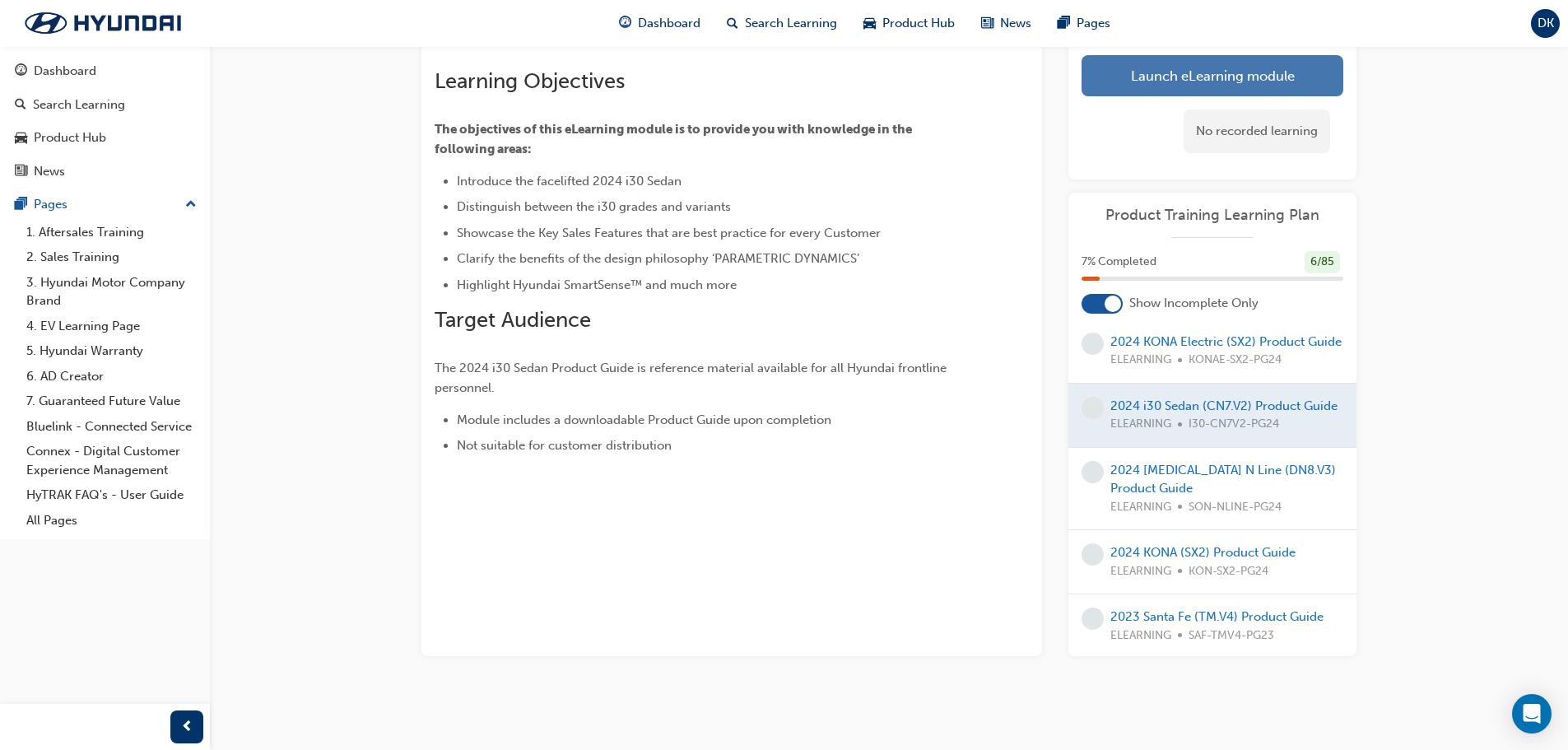
click at [1228, 69] on link "Launch eLearning module" at bounding box center [1213, 75] width 262 height 41
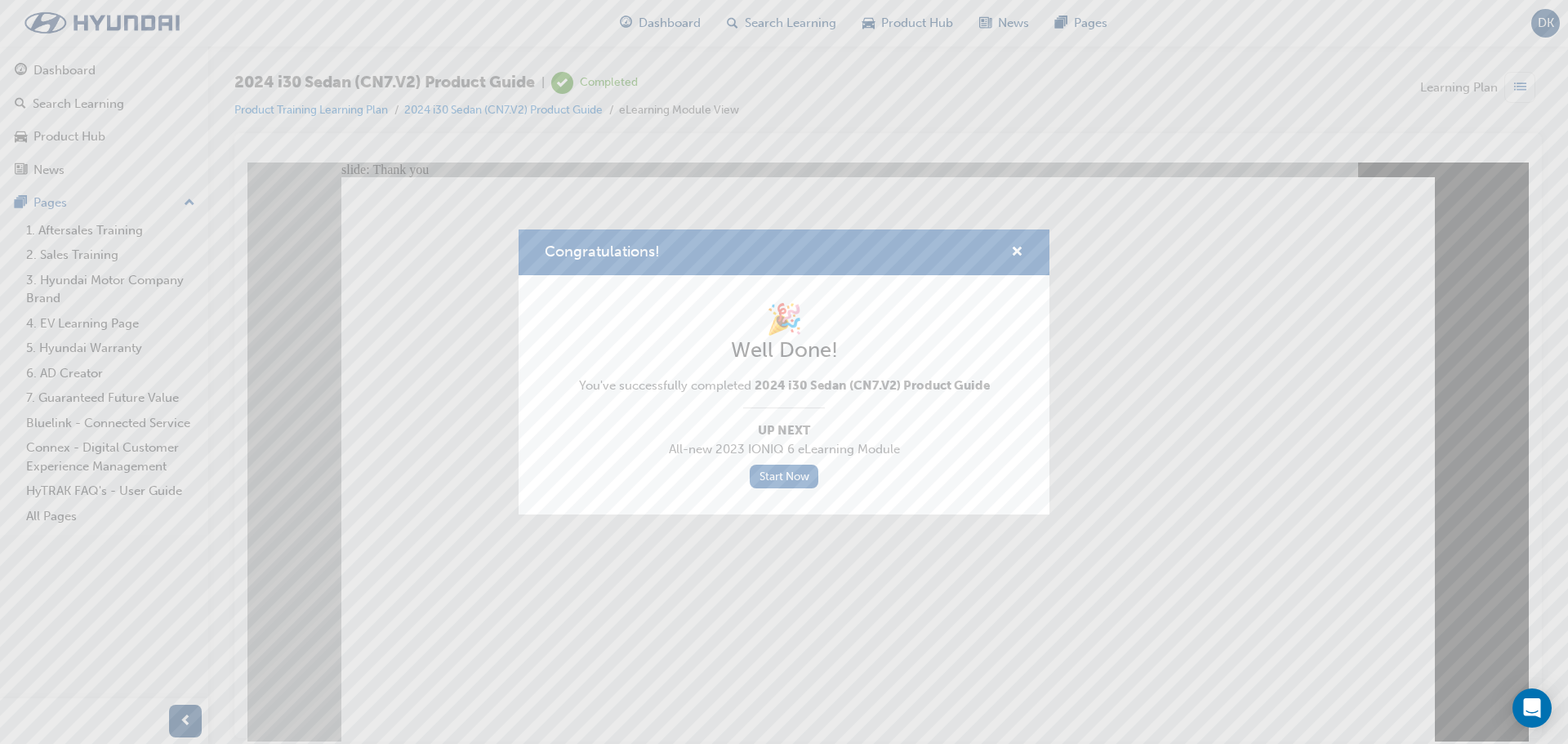
click at [1025, 251] on div "Congratulations!" at bounding box center [784, 252] width 531 height 46
click at [1018, 248] on span "cross-icon" at bounding box center [1017, 253] width 12 height 15
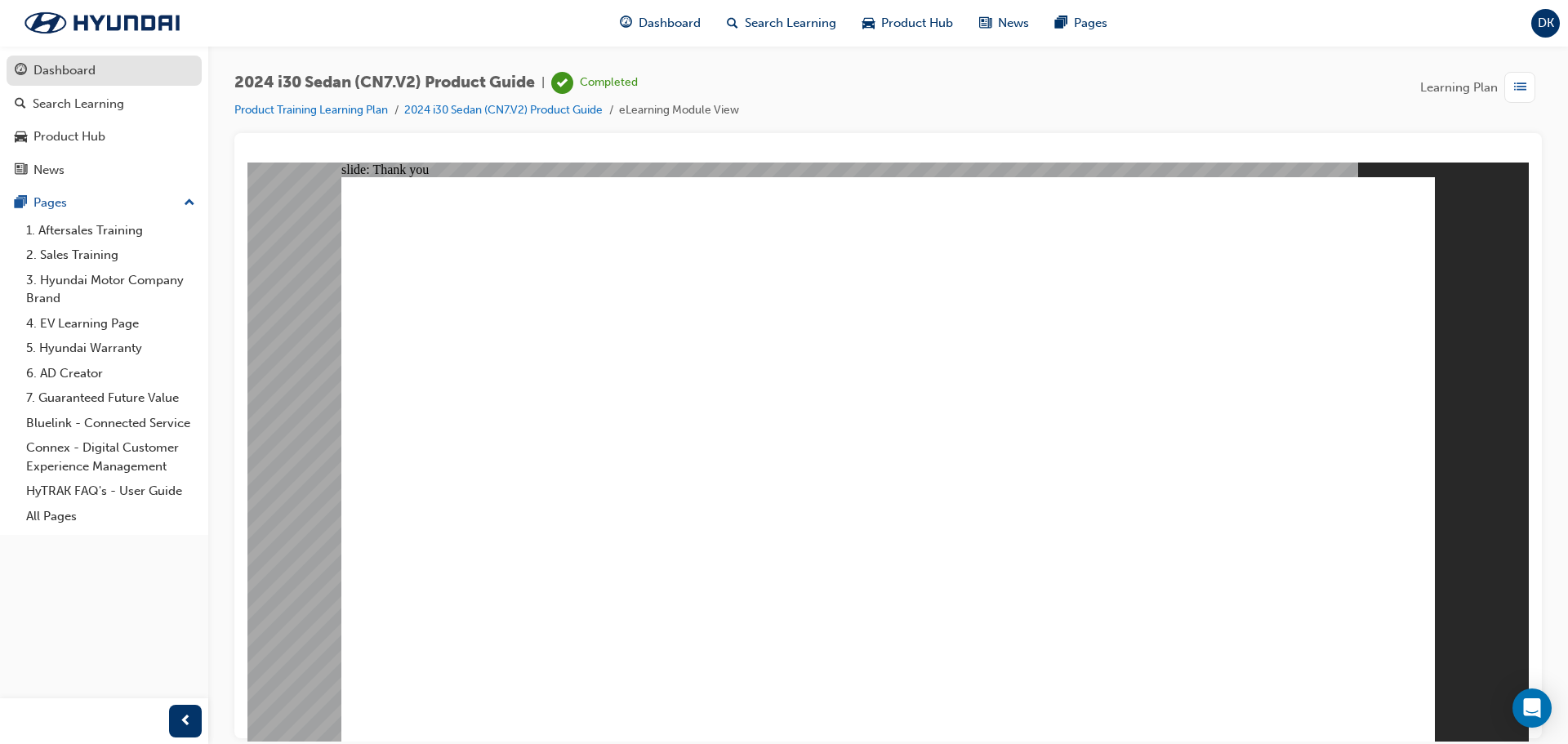
click at [43, 68] on div "Dashboard" at bounding box center [64, 71] width 62 height 19
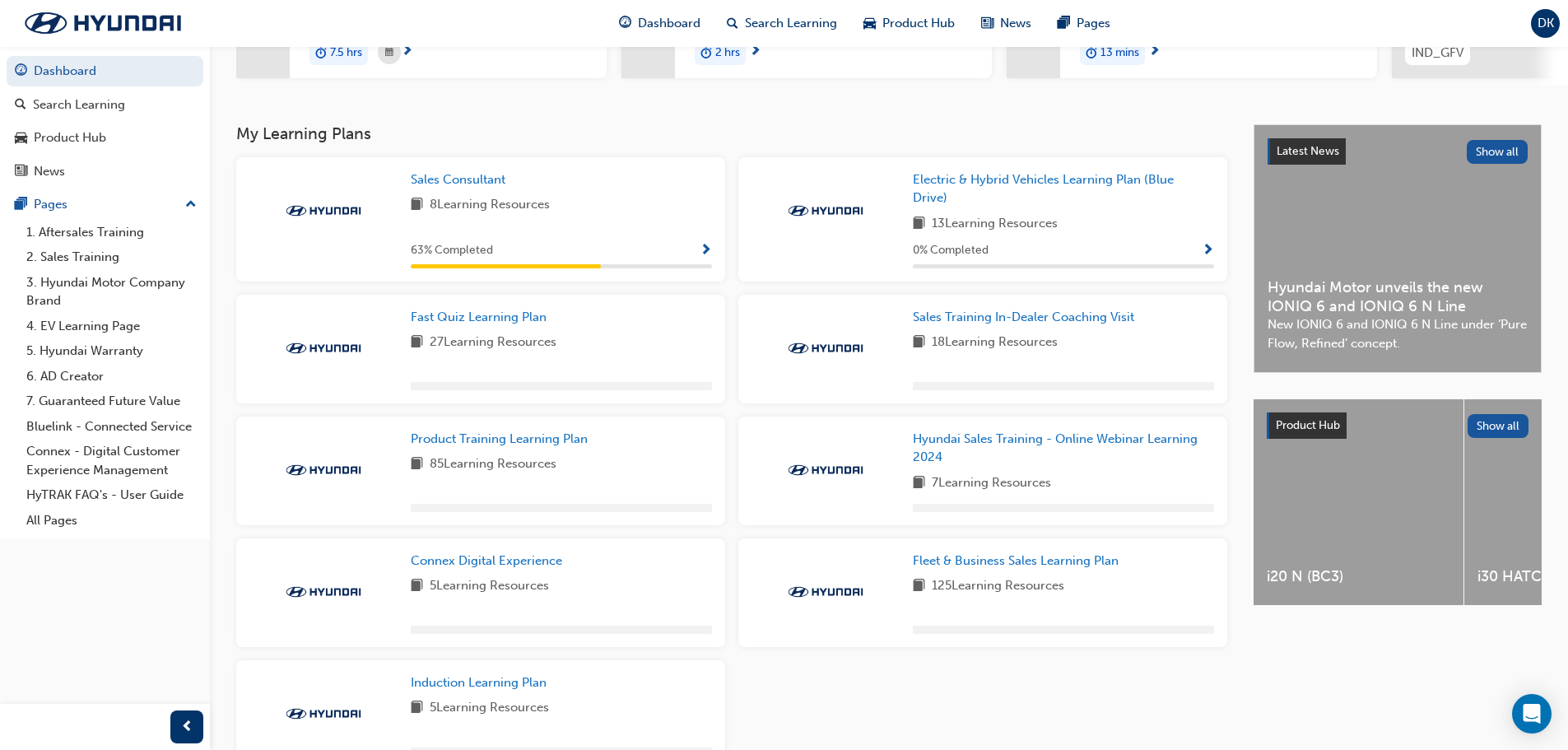
scroll to position [401, 0]
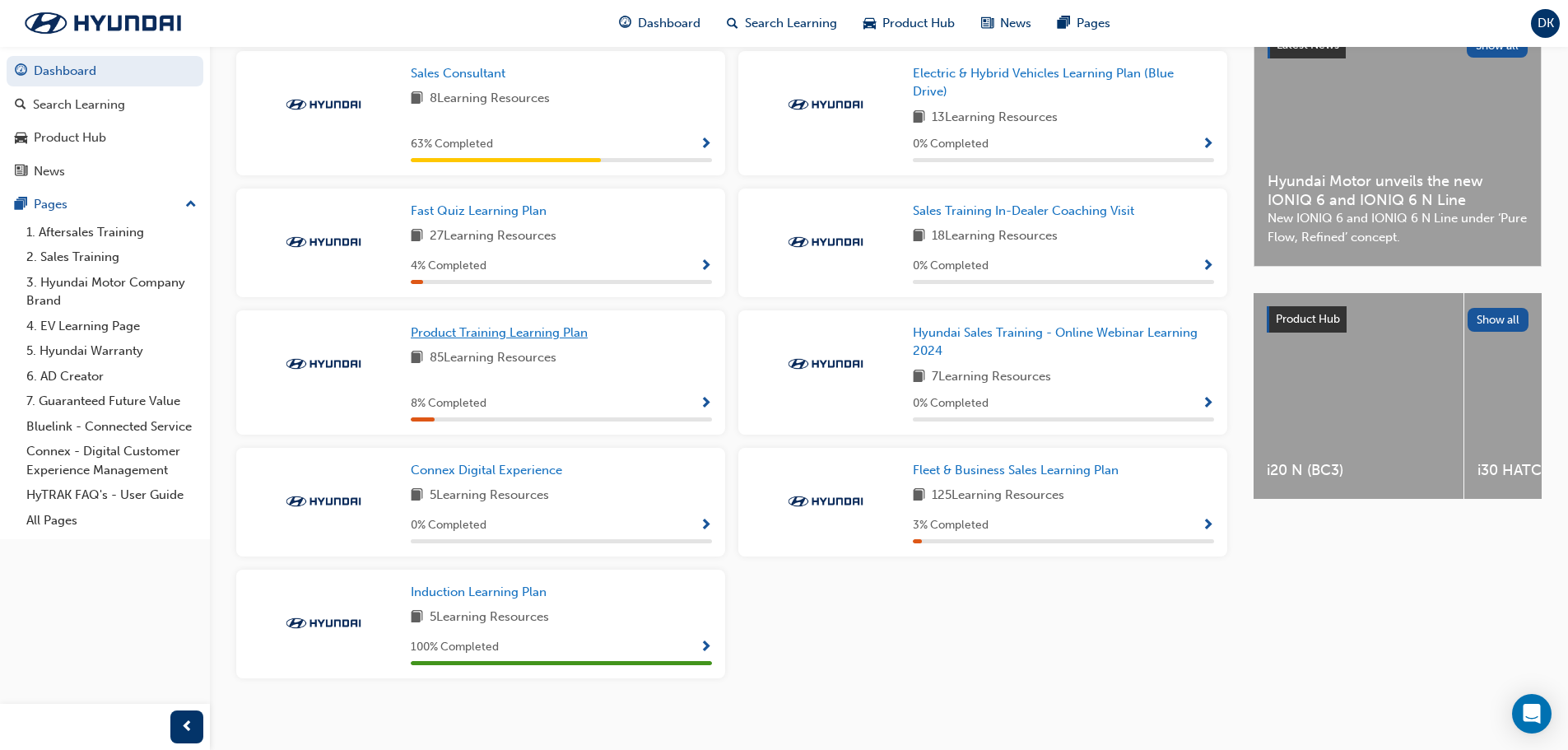
click at [524, 332] on span "Product Training Learning Plan" at bounding box center [499, 332] width 177 height 15
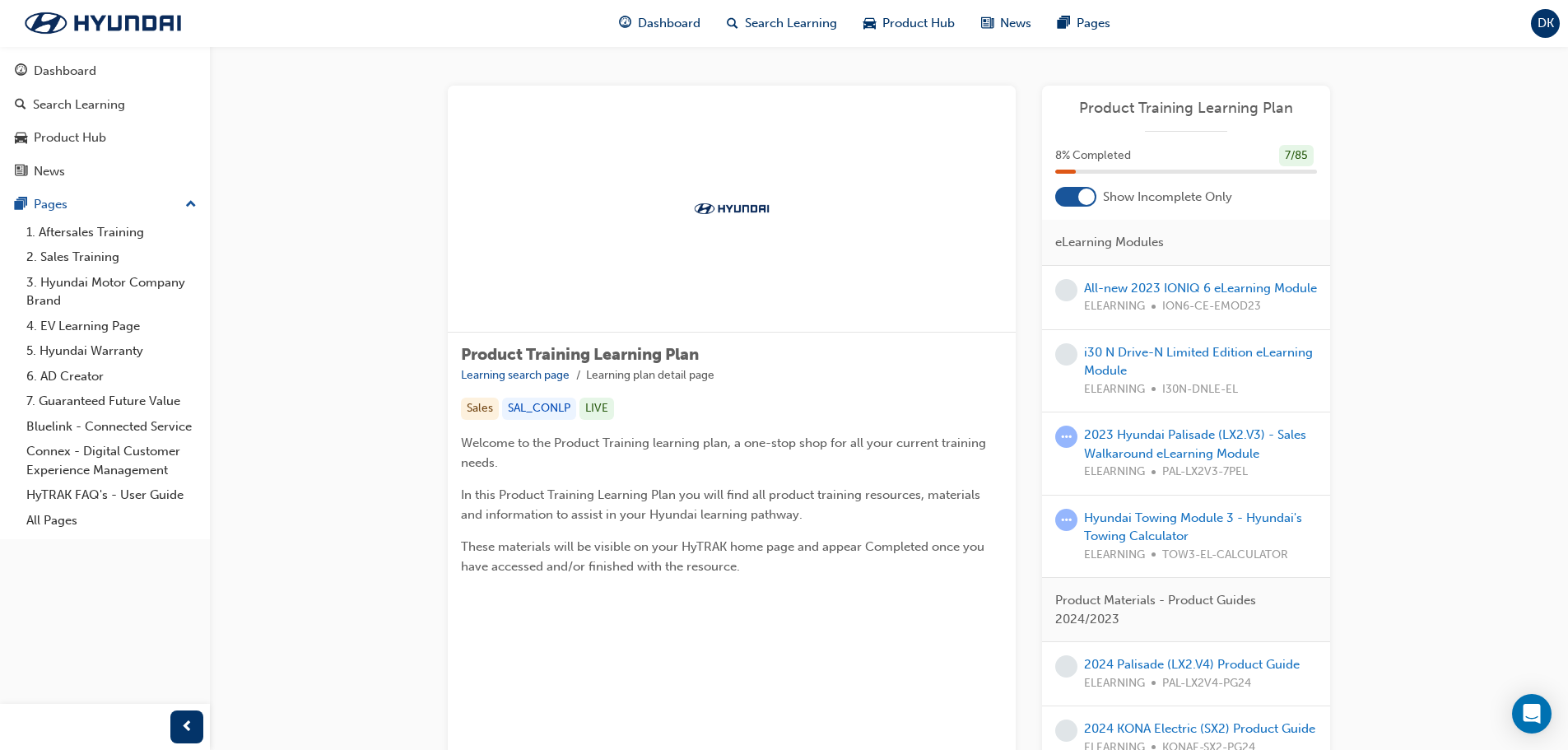
click at [1065, 194] on div at bounding box center [1076, 197] width 41 height 20
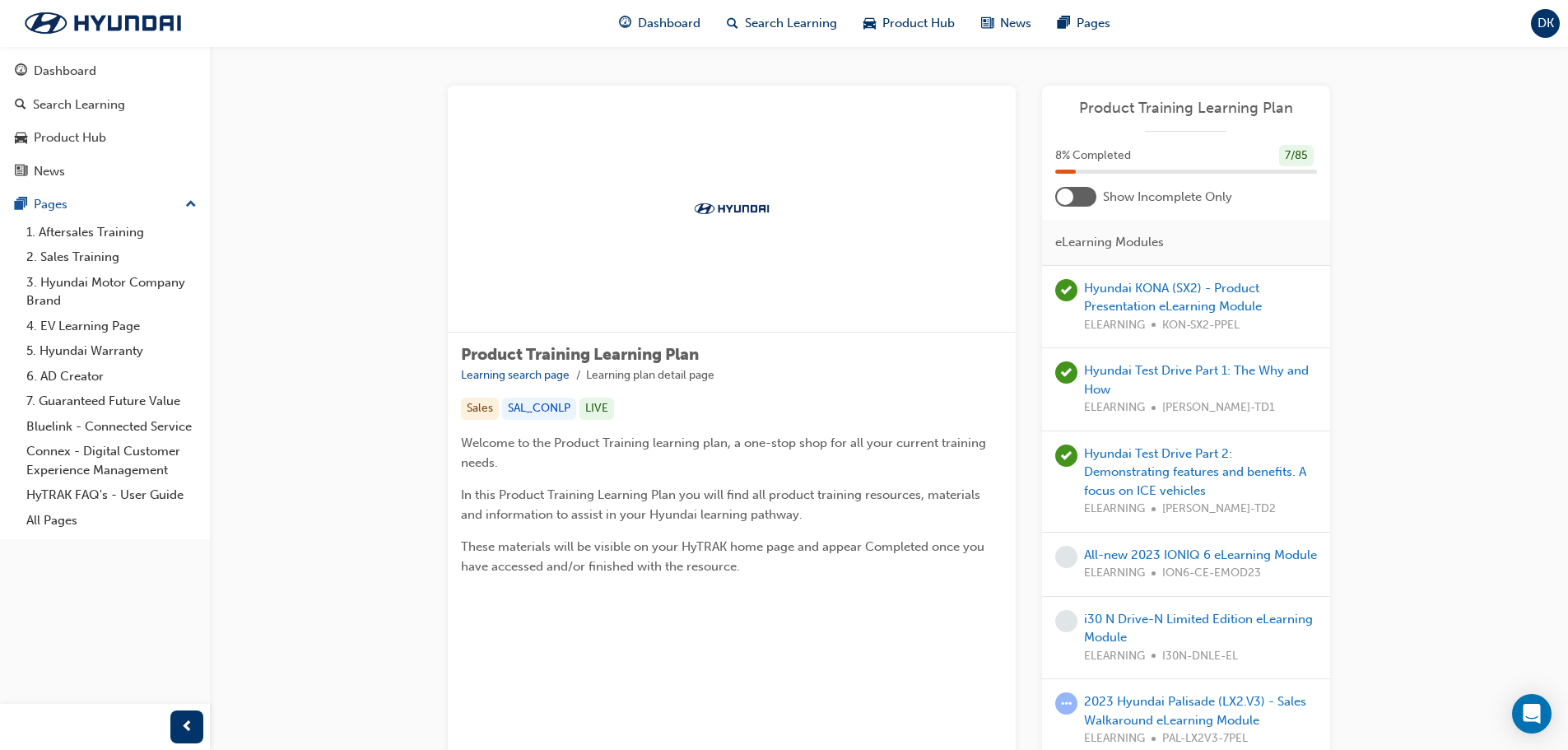
click at [1077, 201] on div at bounding box center [1076, 197] width 41 height 20
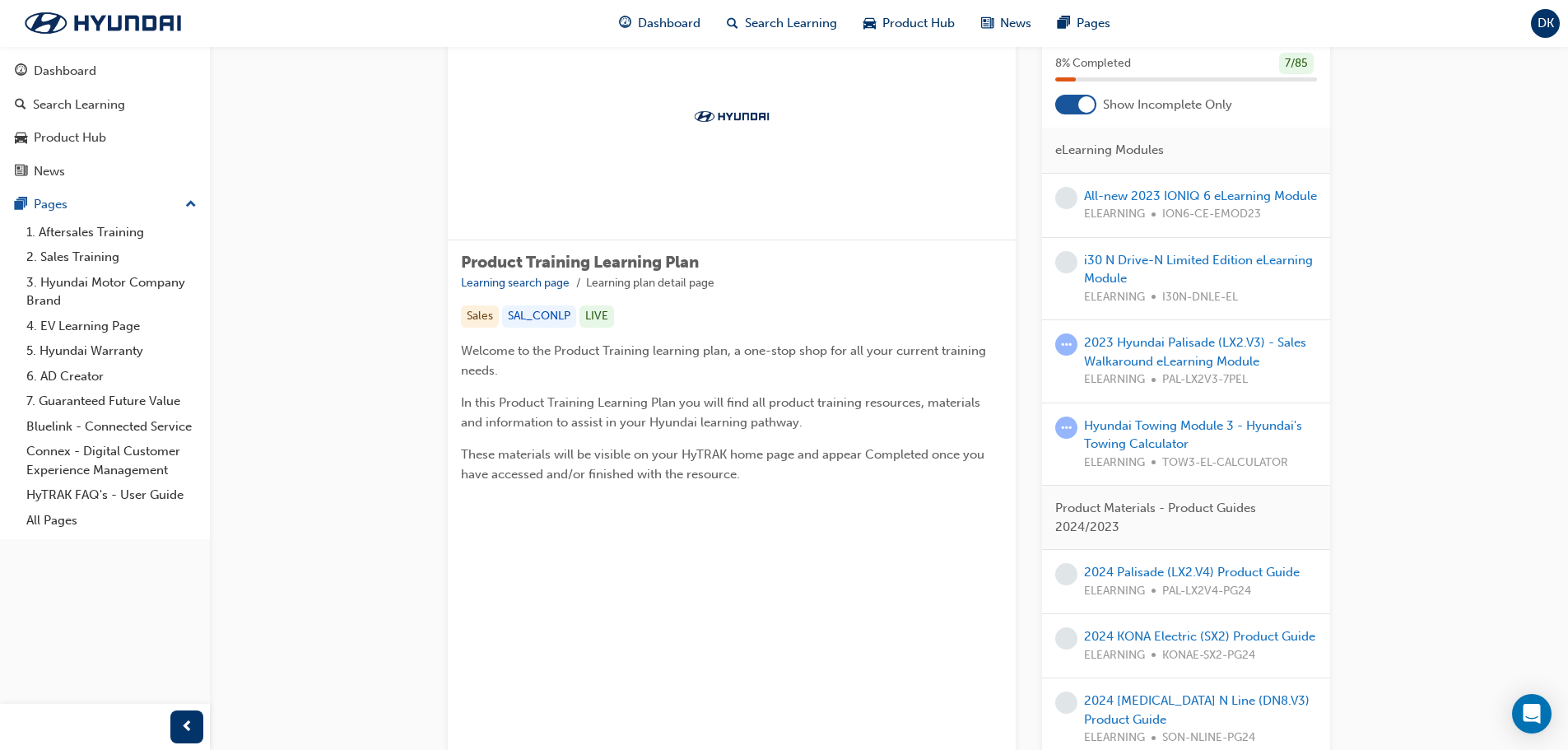
scroll to position [82, 0]
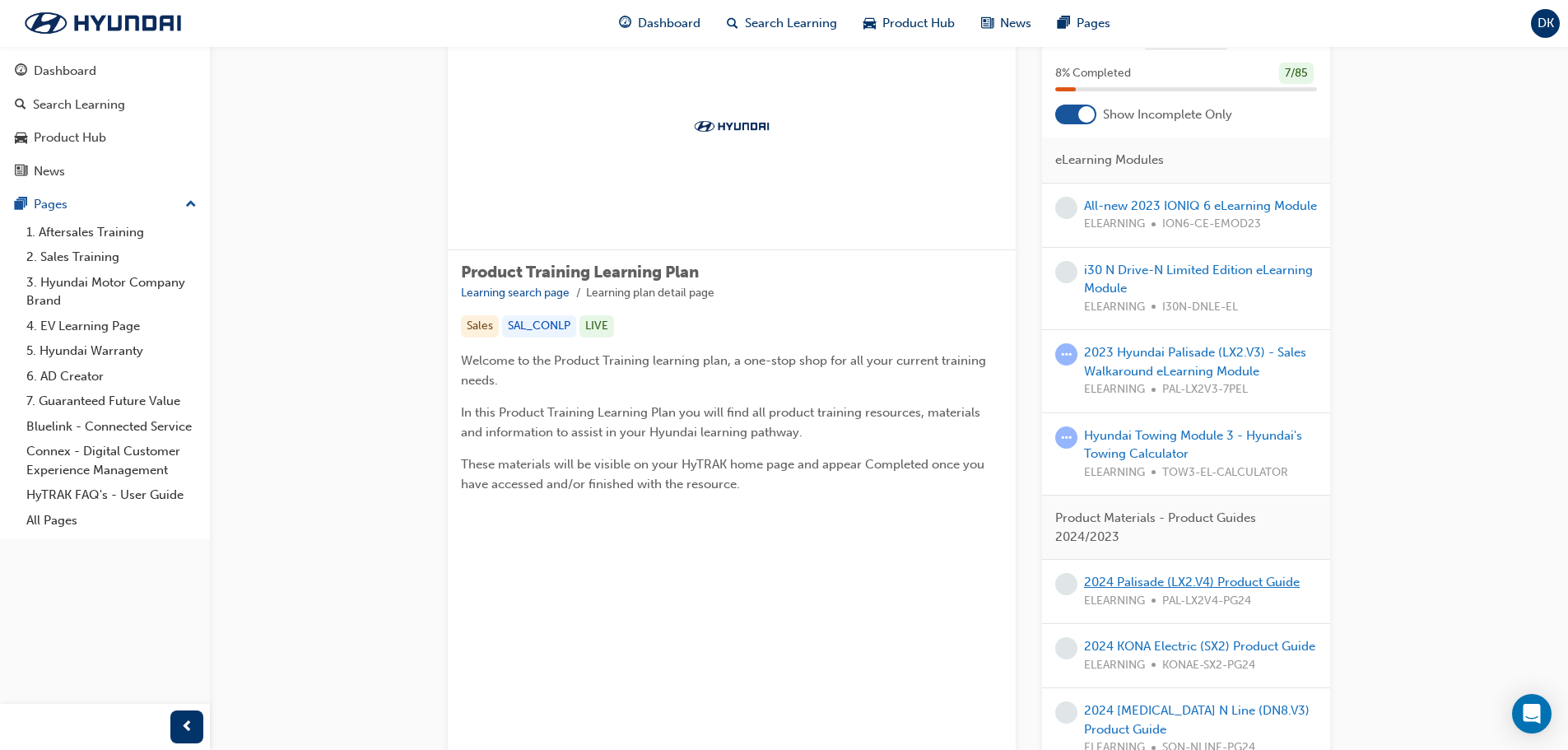
click at [1196, 589] on link "2024 Palisade (LX2.V4) Product Guide" at bounding box center [1192, 582] width 216 height 15
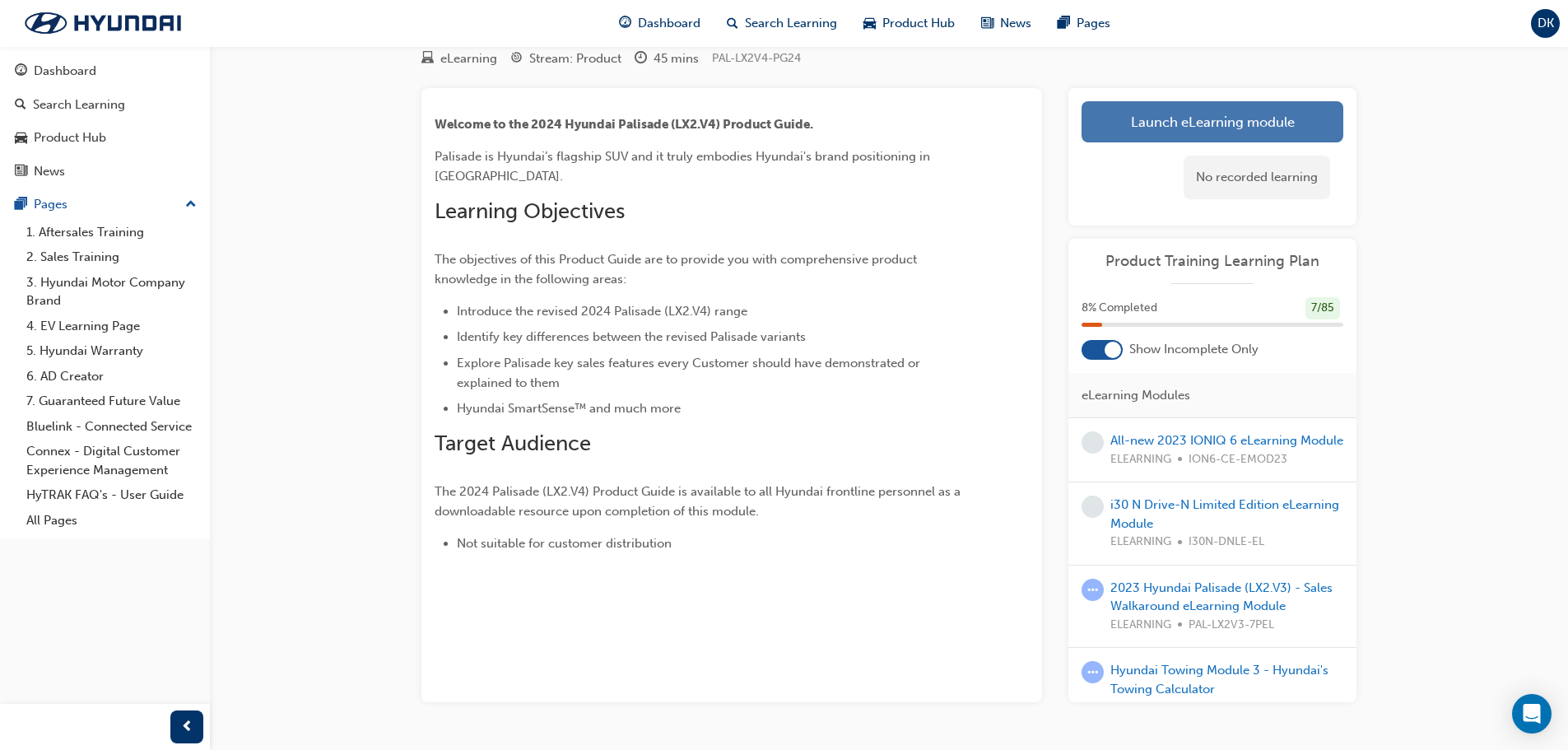
scroll to position [82, 0]
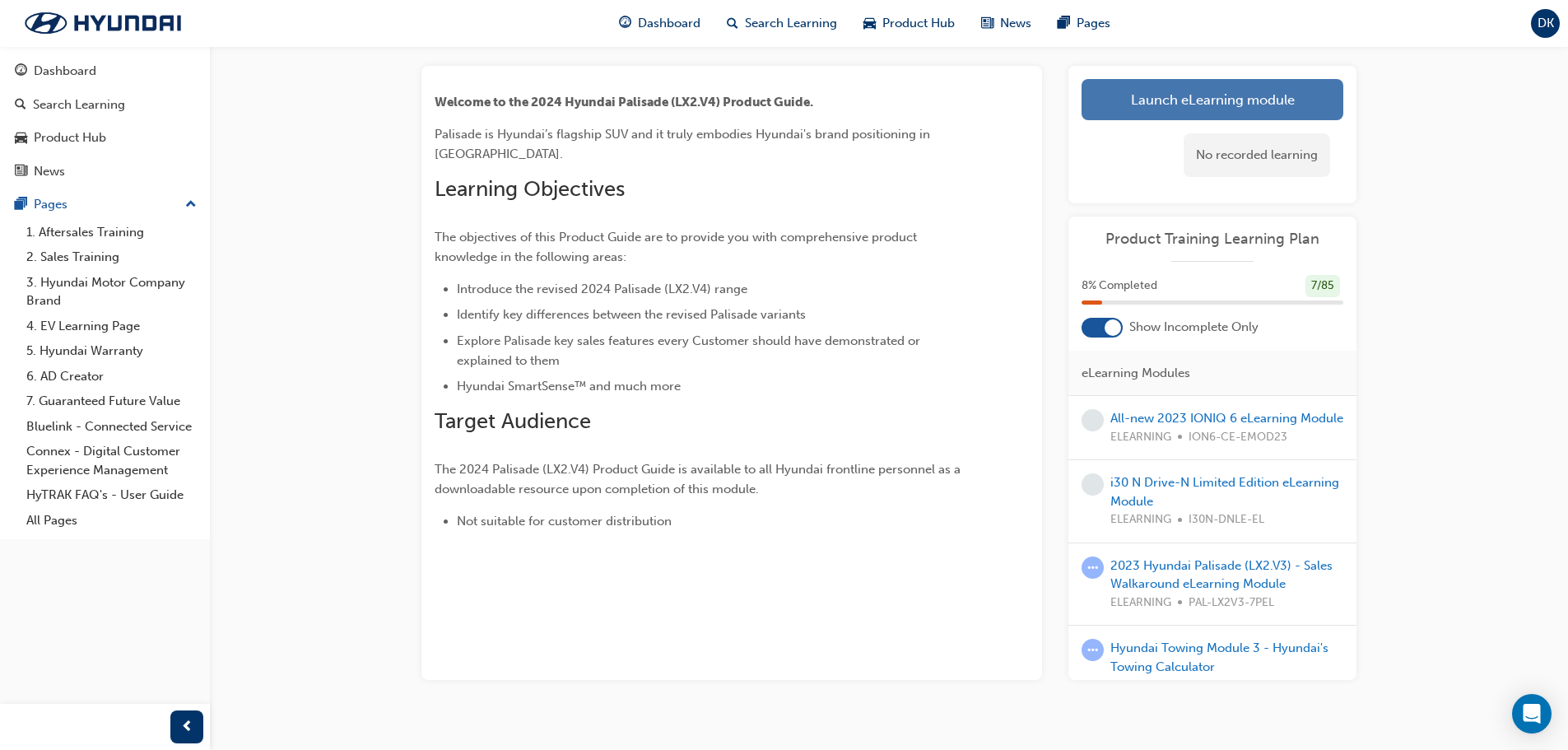
click at [1229, 94] on link "Launch eLearning module" at bounding box center [1213, 99] width 262 height 41
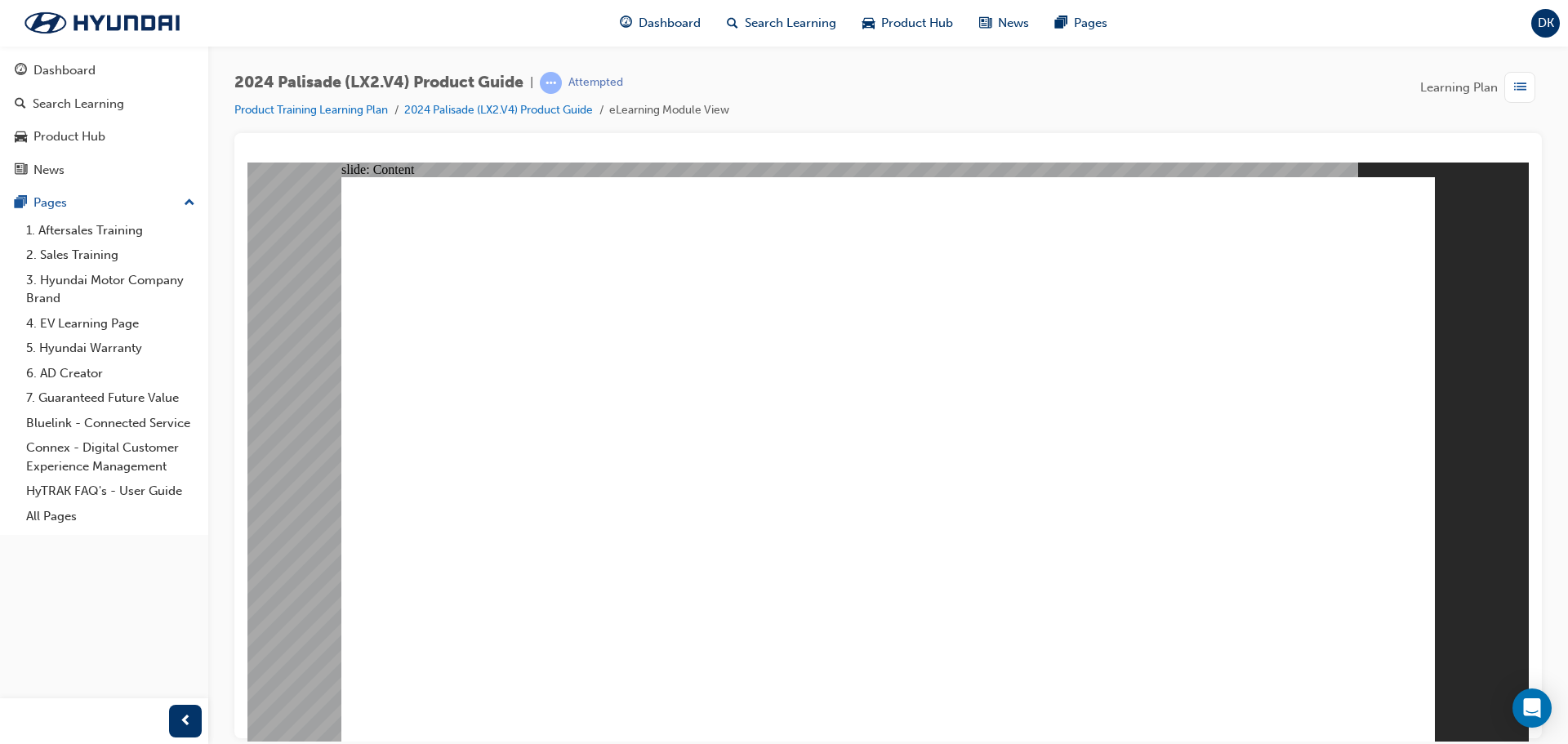
click at [247, 162] on image at bounding box center [247, 162] width 0 height 0
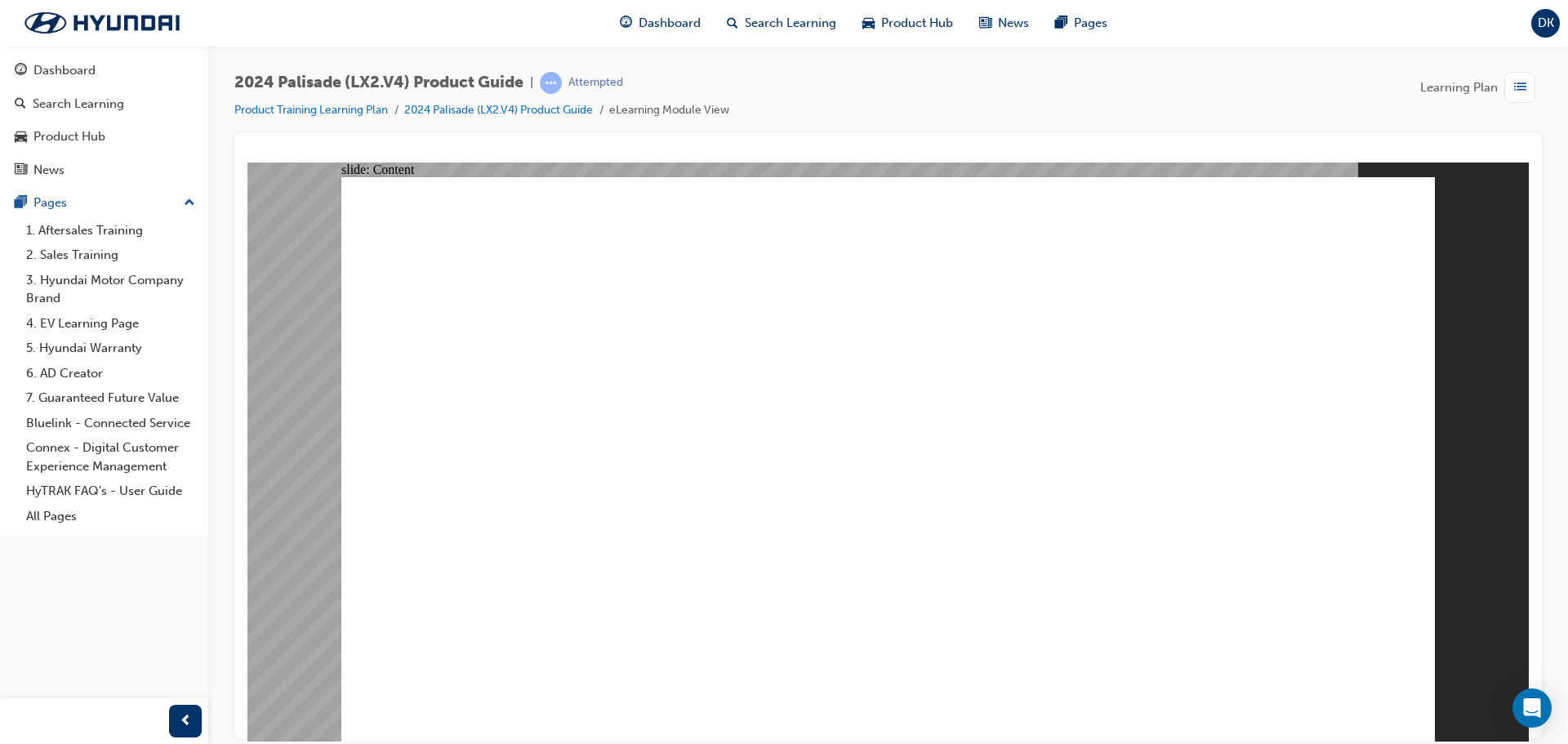
click at [247, 162] on image at bounding box center [247, 162] width 0 height 0
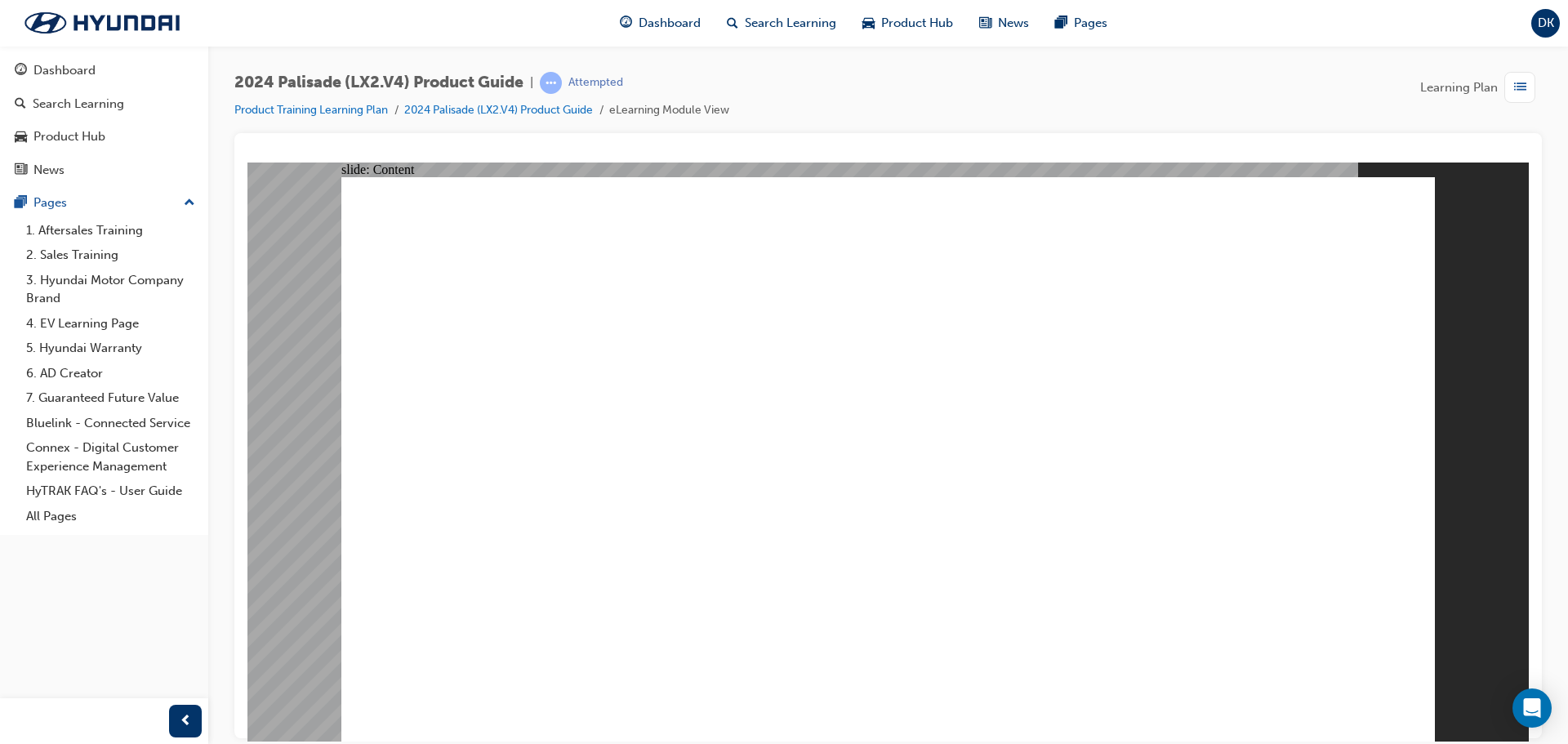
click at [247, 162] on image at bounding box center [247, 162] width 0 height 0
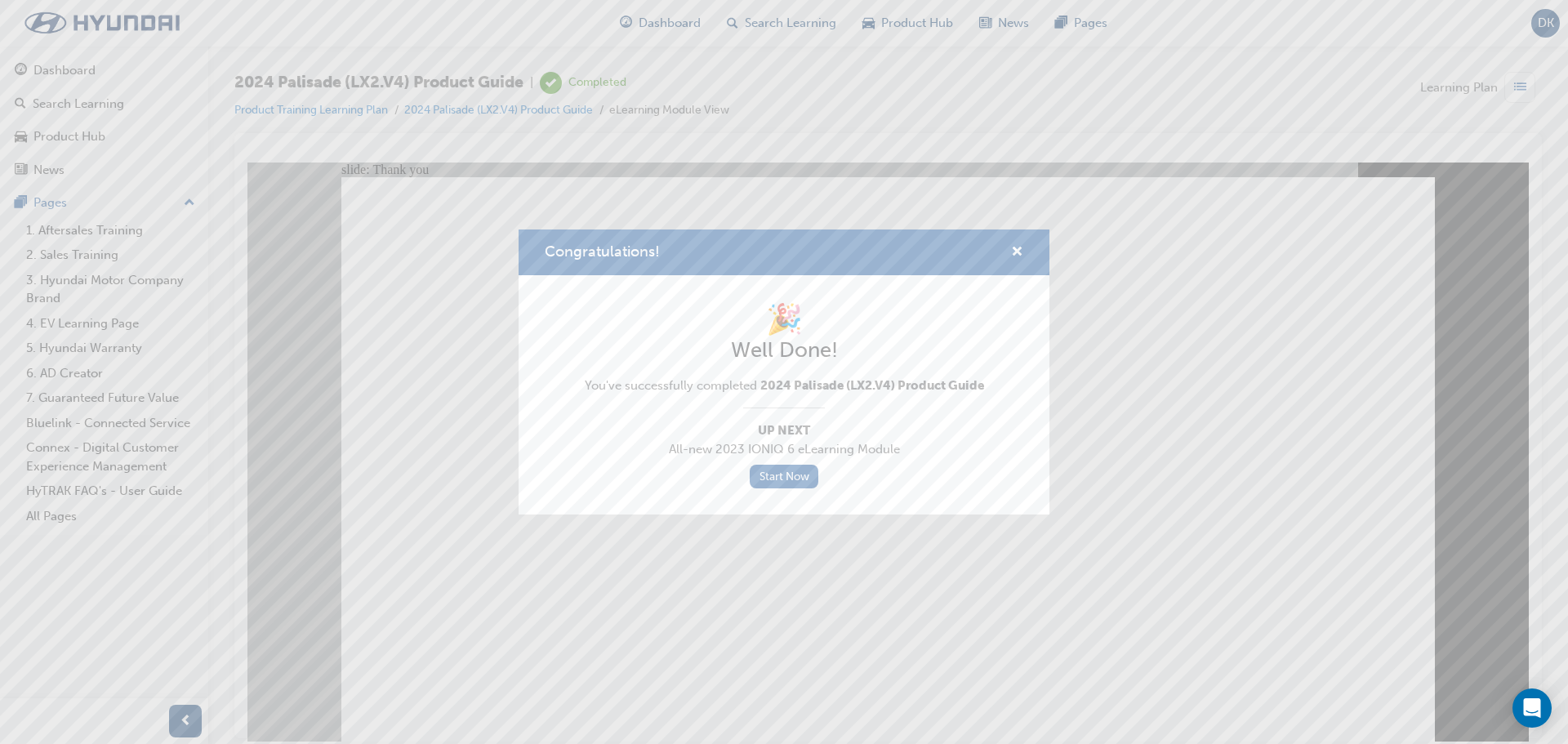
click at [1024, 251] on div "Congratulations!" at bounding box center [784, 252] width 531 height 46
click at [1021, 254] on span "cross-icon" at bounding box center [1017, 253] width 12 height 15
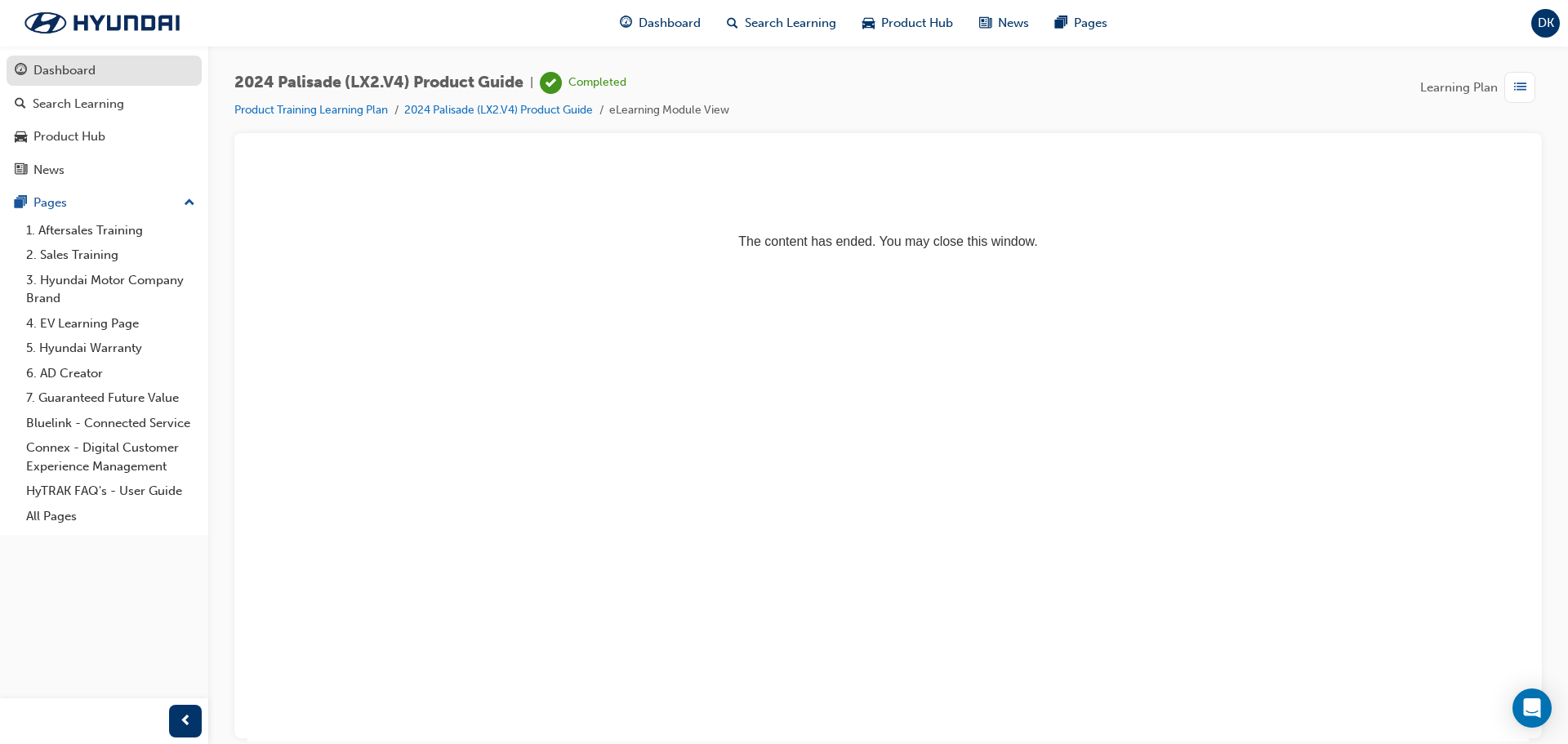
click at [59, 78] on div "Dashboard" at bounding box center [64, 71] width 62 height 19
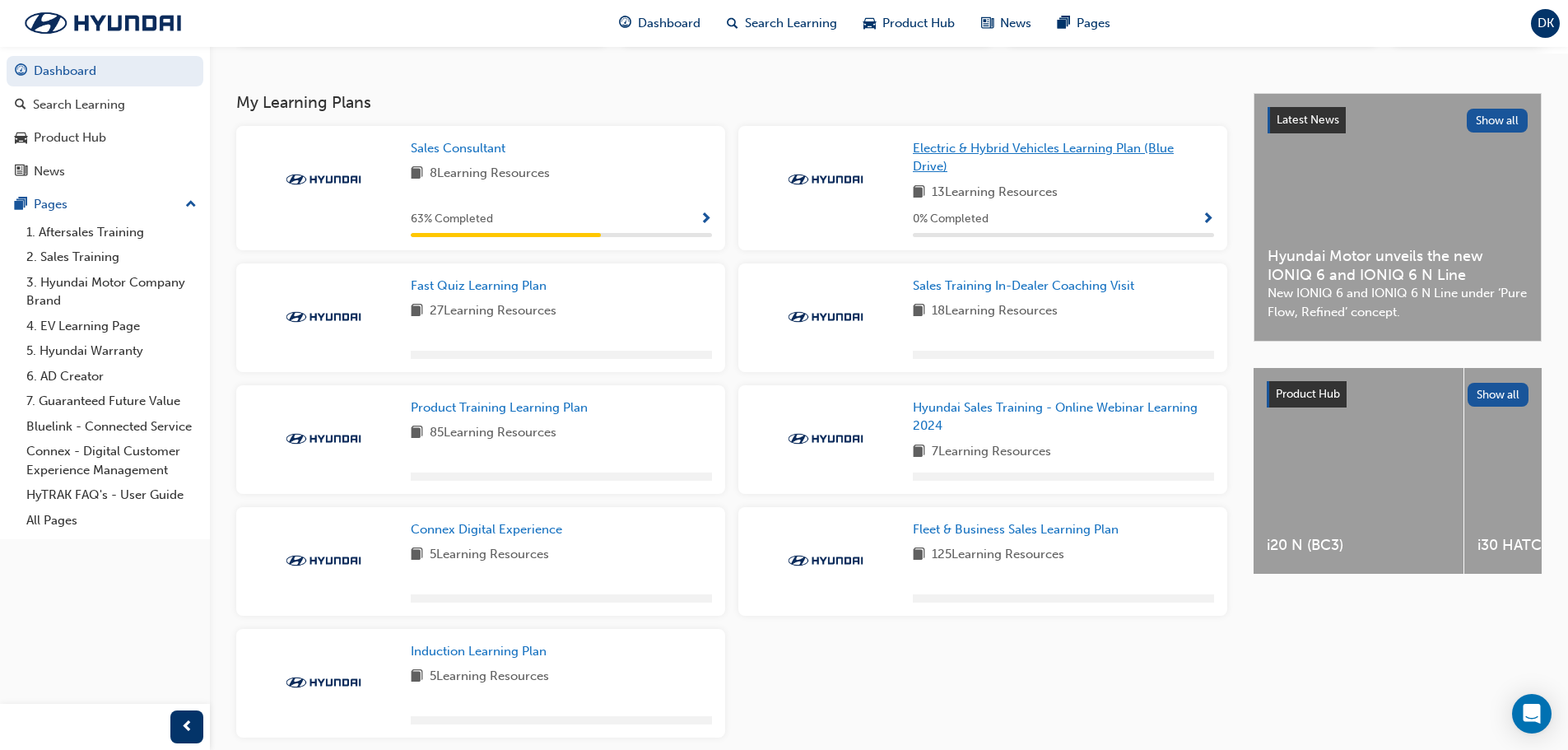
scroll to position [330, 0]
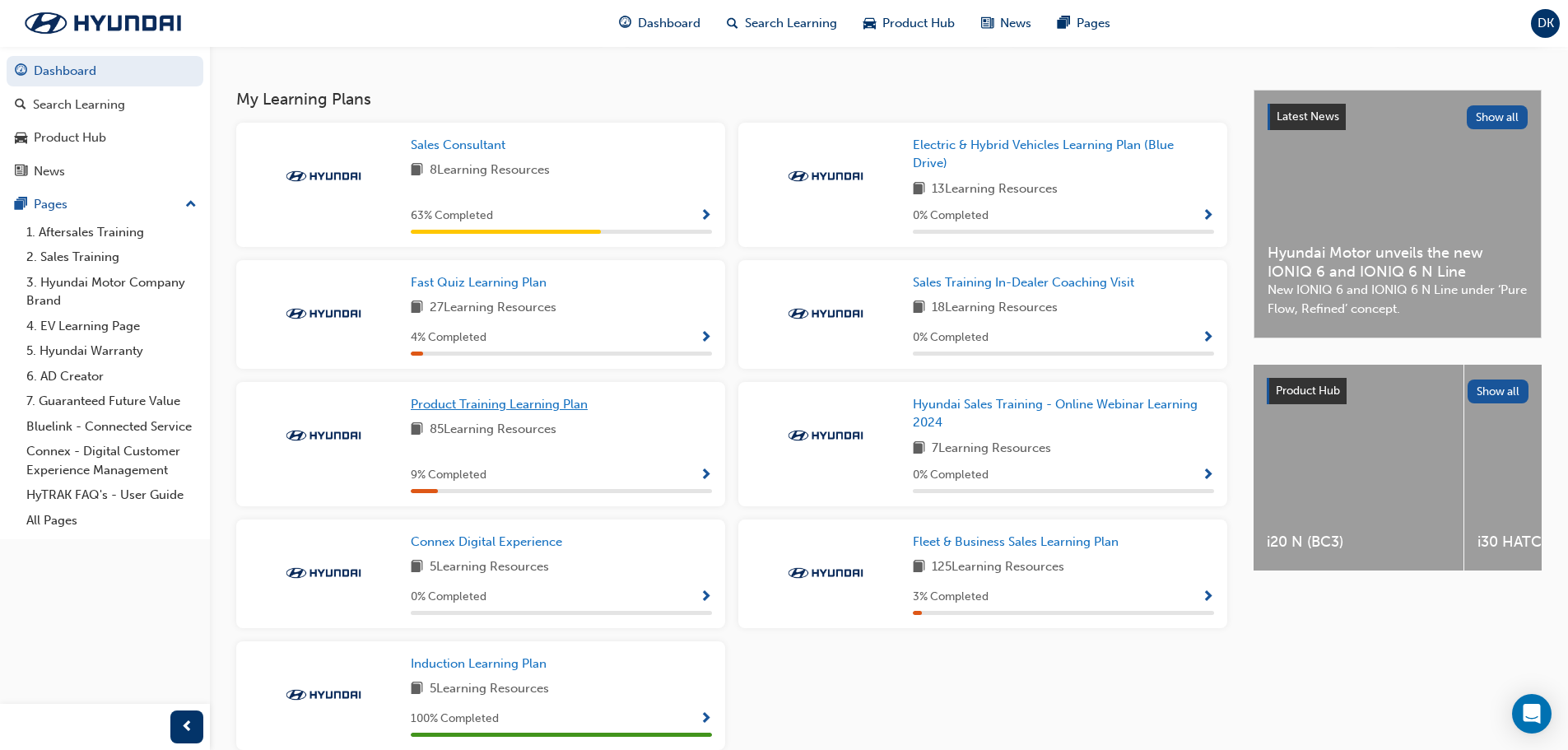
click at [547, 408] on span "Product Training Learning Plan" at bounding box center [499, 404] width 177 height 15
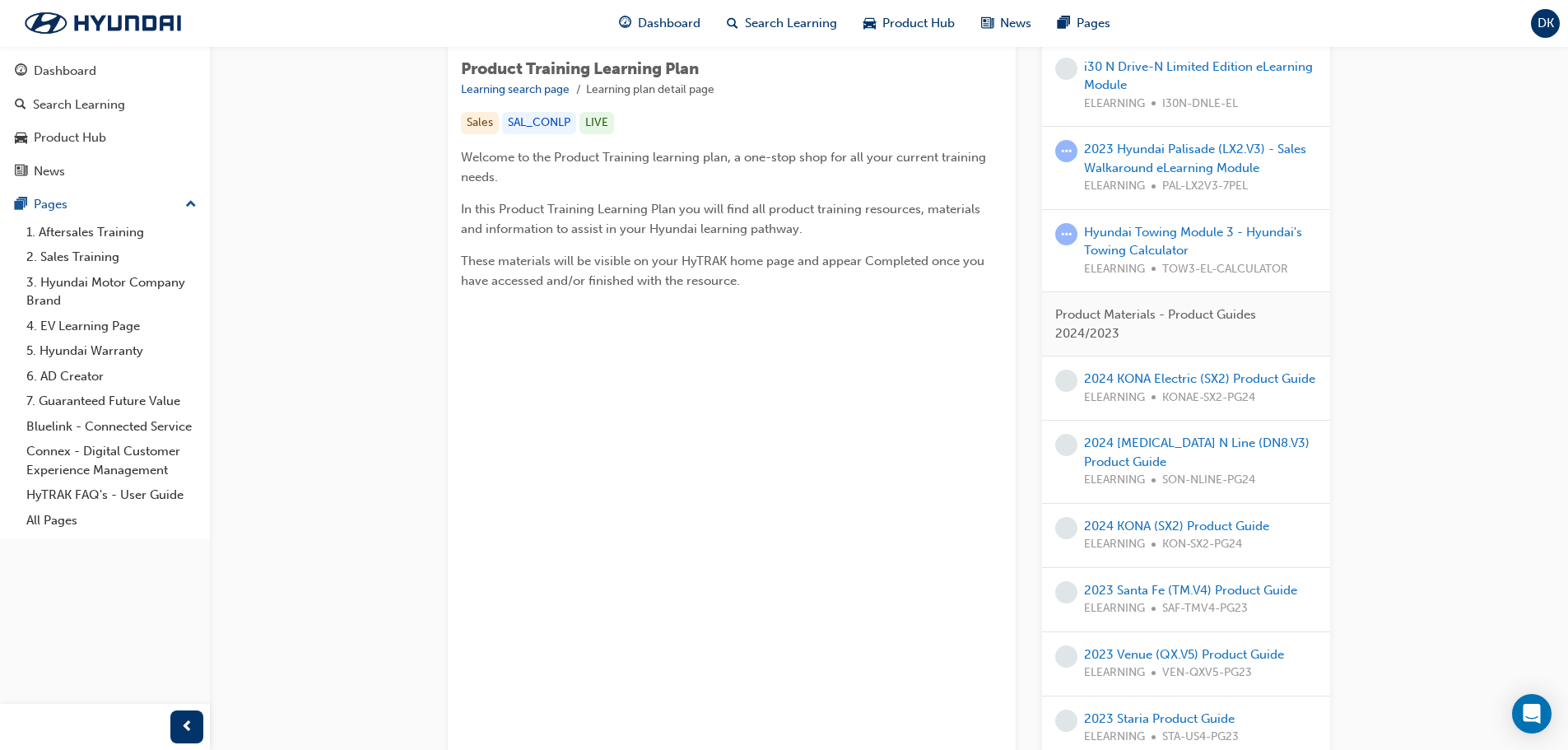
scroll to position [330, 0]
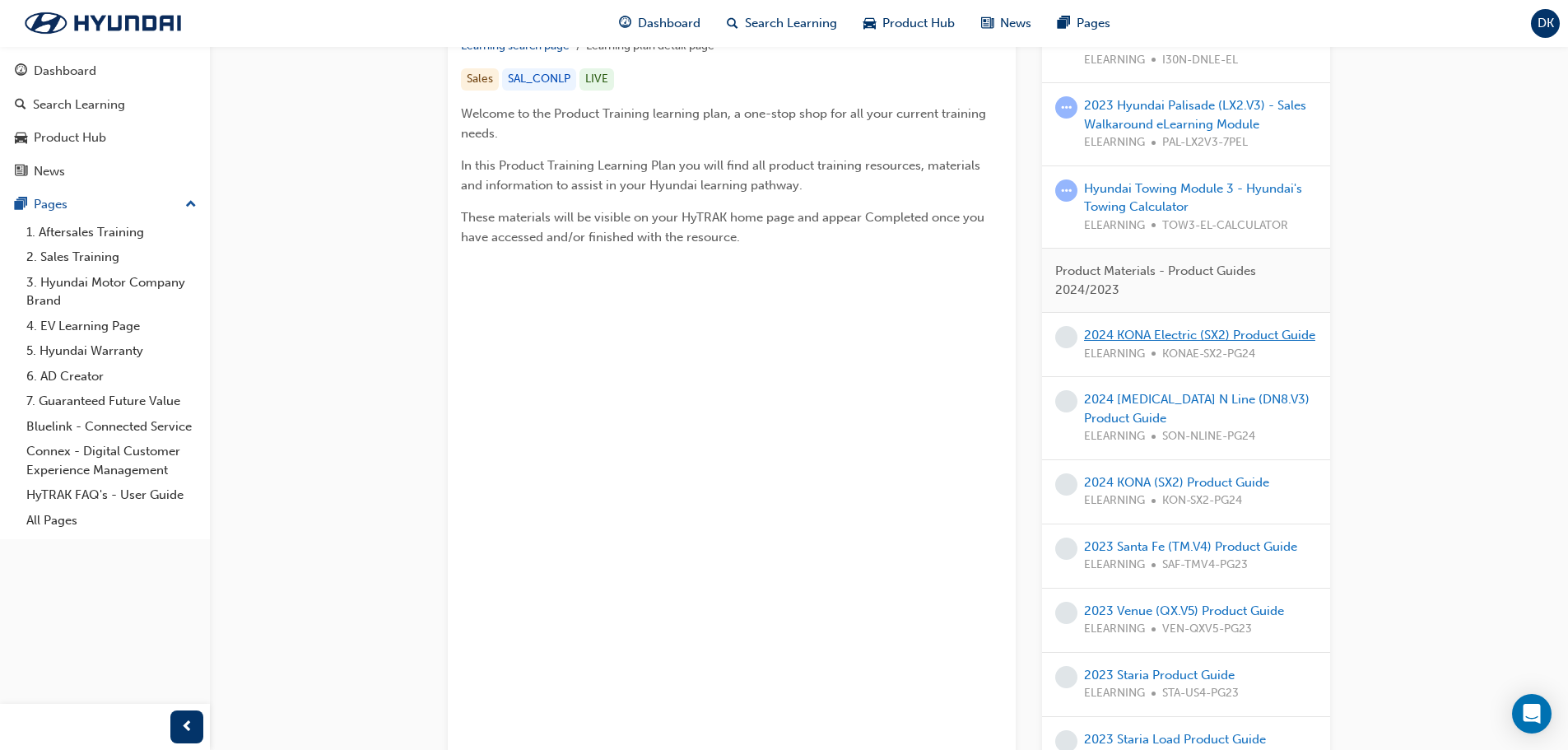
click at [1151, 342] on link "2024 KONA Electric (SX2) Product Guide" at bounding box center [1200, 335] width 231 height 15
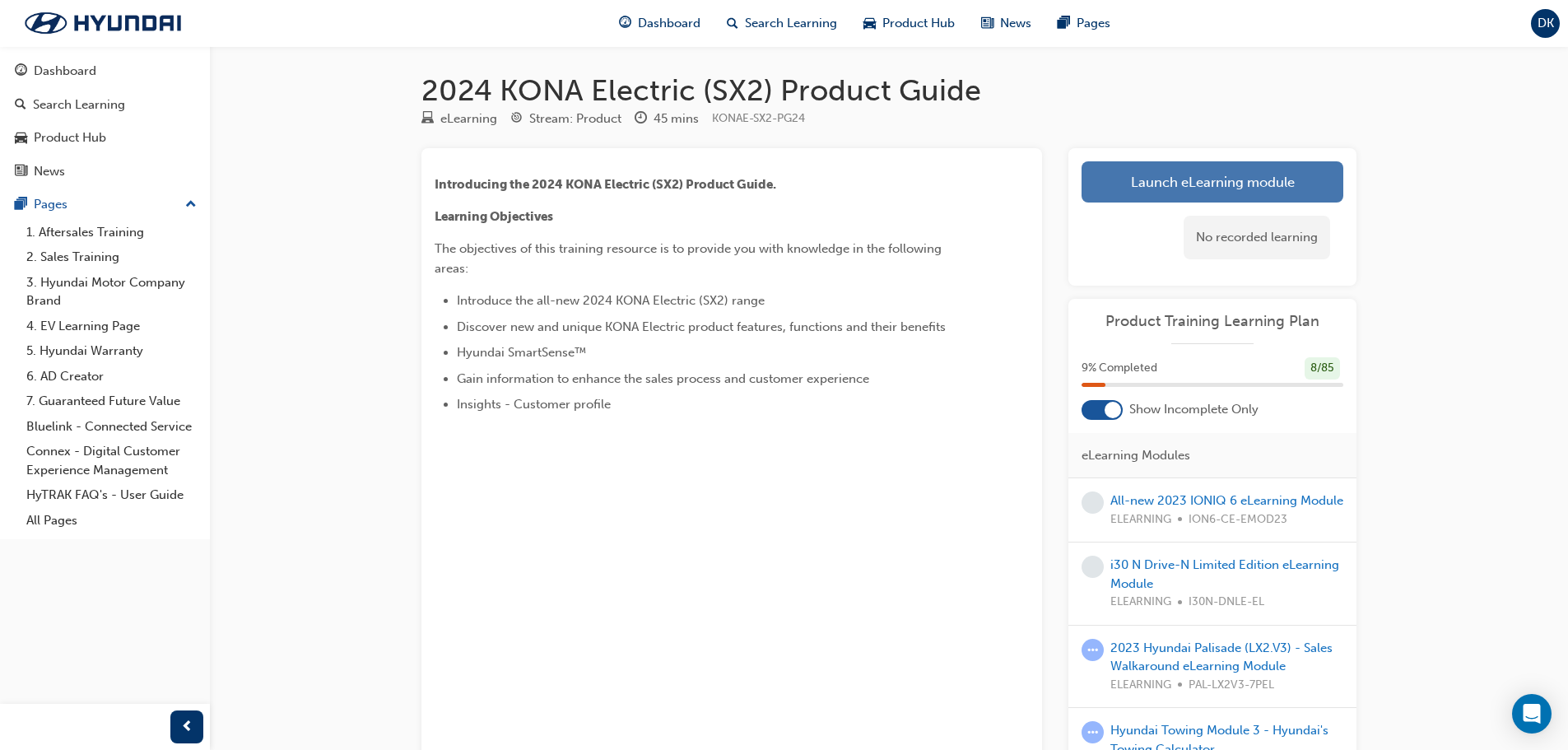
click at [1199, 186] on link "Launch eLearning module" at bounding box center [1213, 182] width 262 height 41
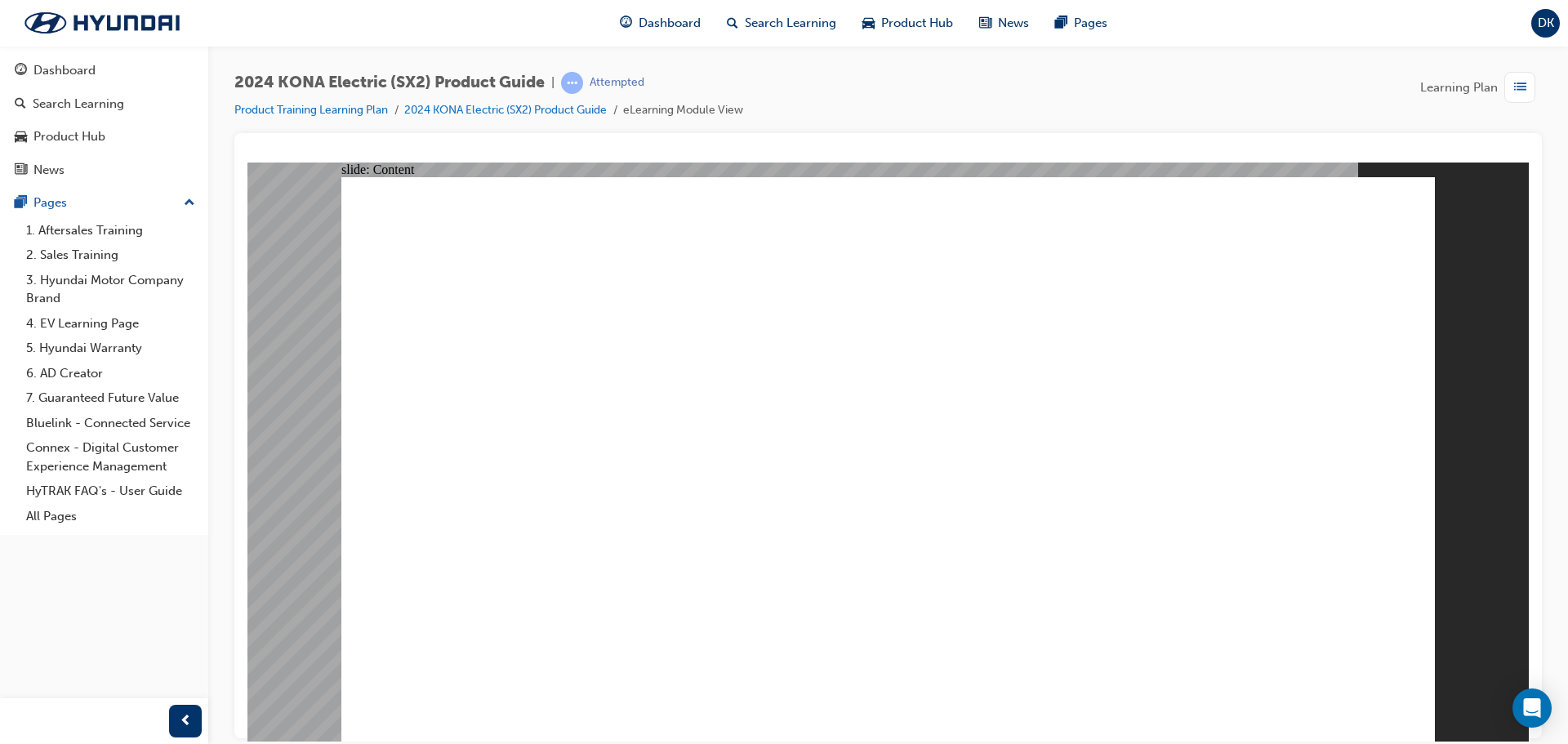
click at [247, 162] on image at bounding box center [247, 162] width 0 height 0
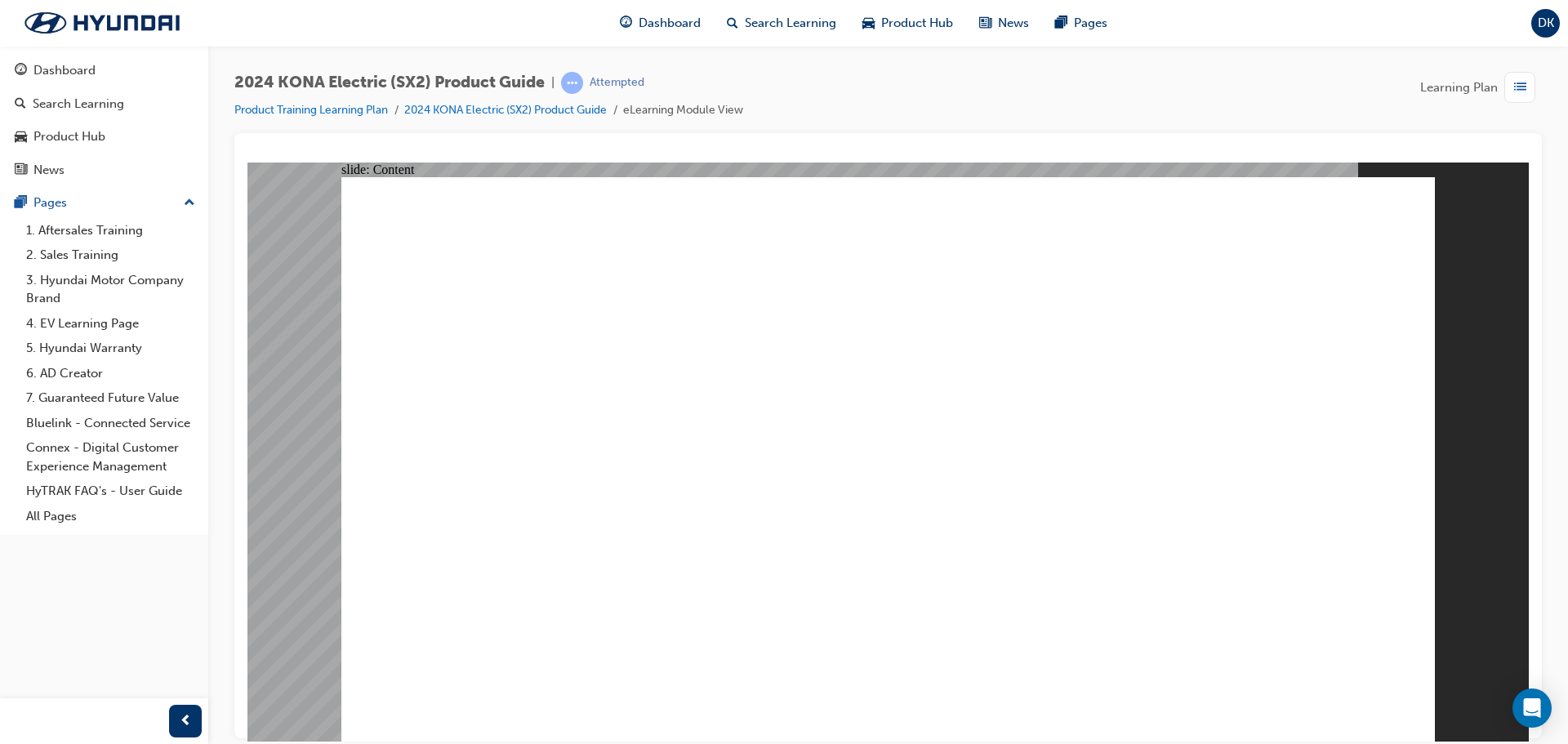
click at [247, 162] on image at bounding box center [247, 162] width 0 height 0
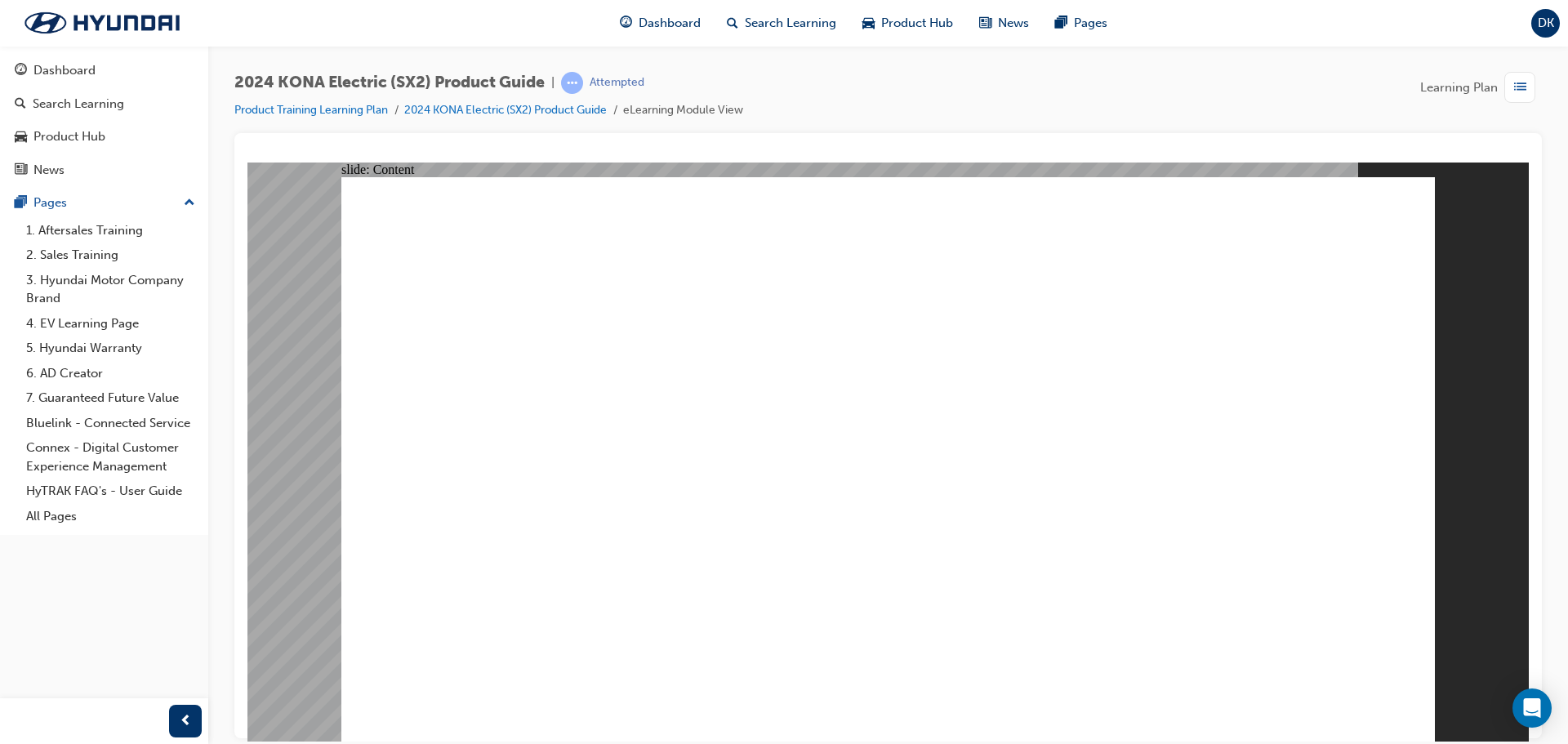
click at [247, 162] on image at bounding box center [247, 162] width 0 height 0
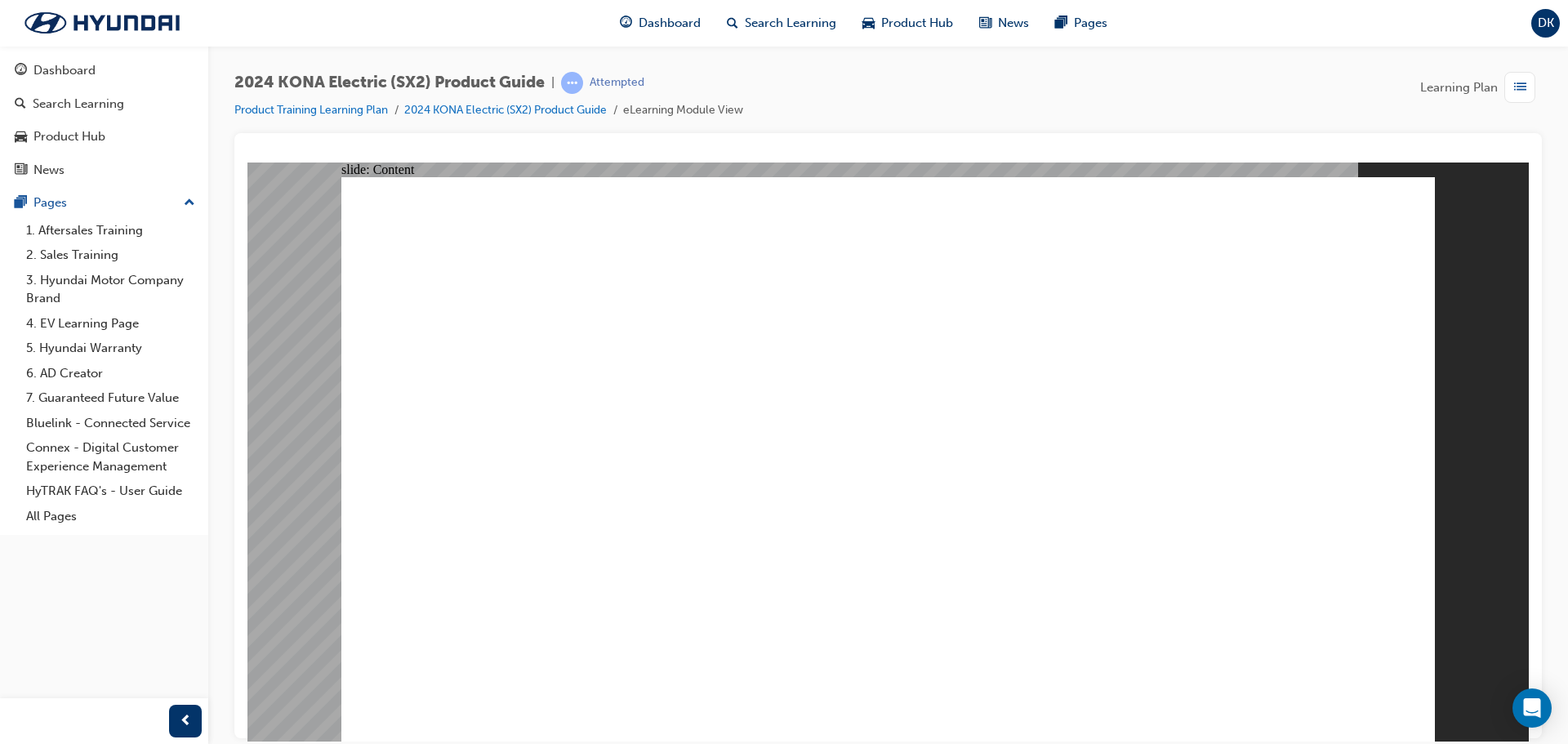
click at [247, 162] on image at bounding box center [247, 162] width 0 height 0
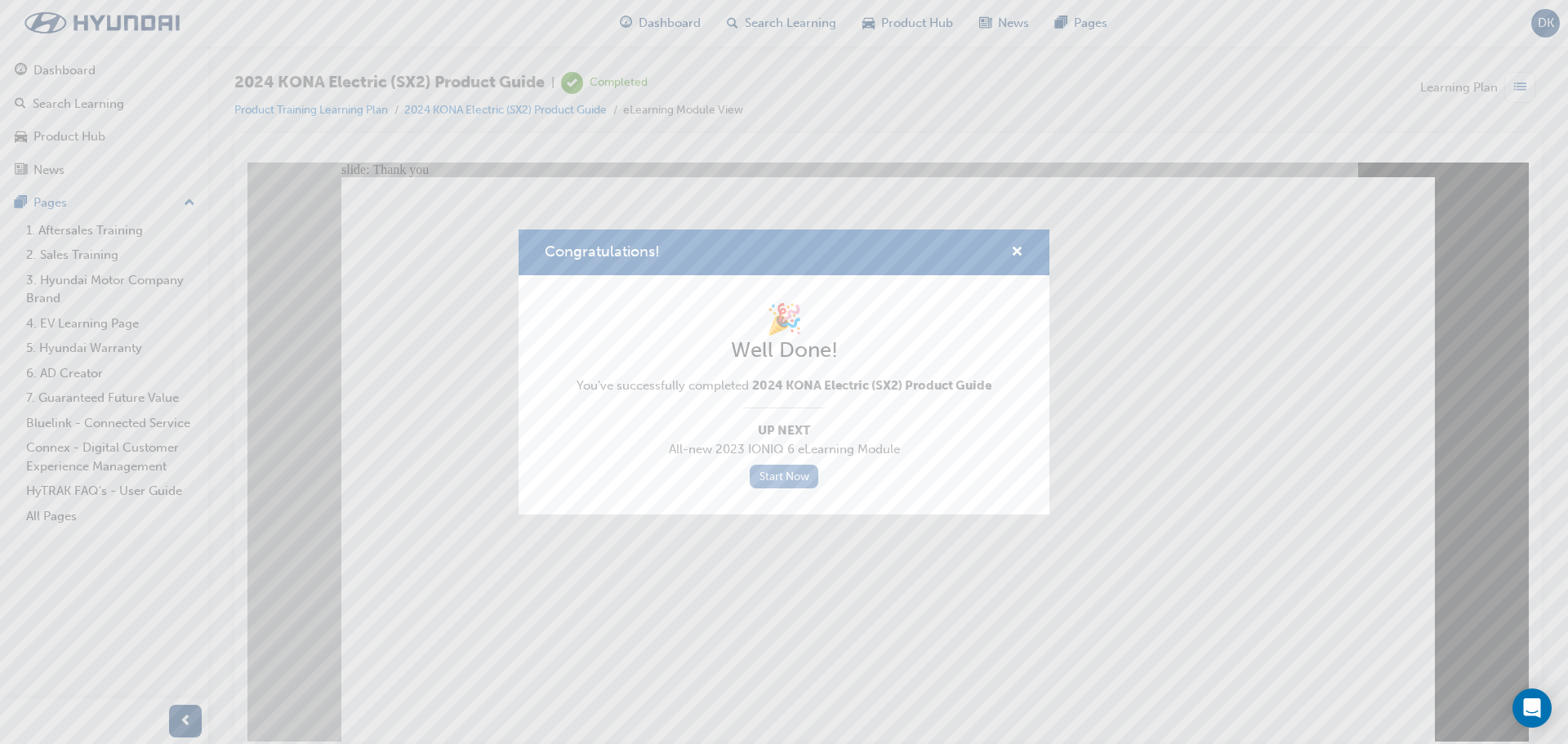
click at [787, 476] on link "Start Now" at bounding box center [784, 476] width 68 height 24
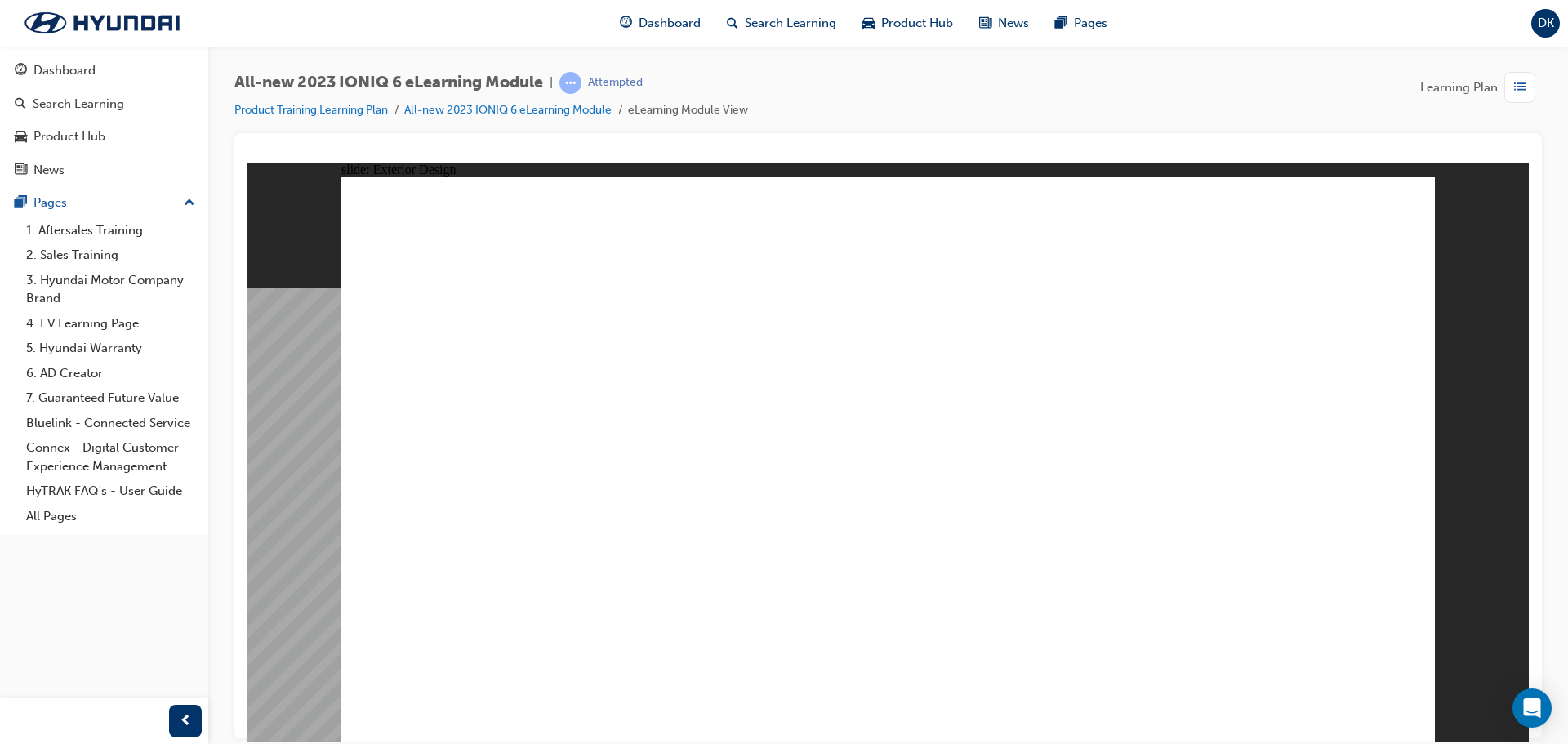
click at [247, 162] on image at bounding box center [247, 162] width 0 height 0
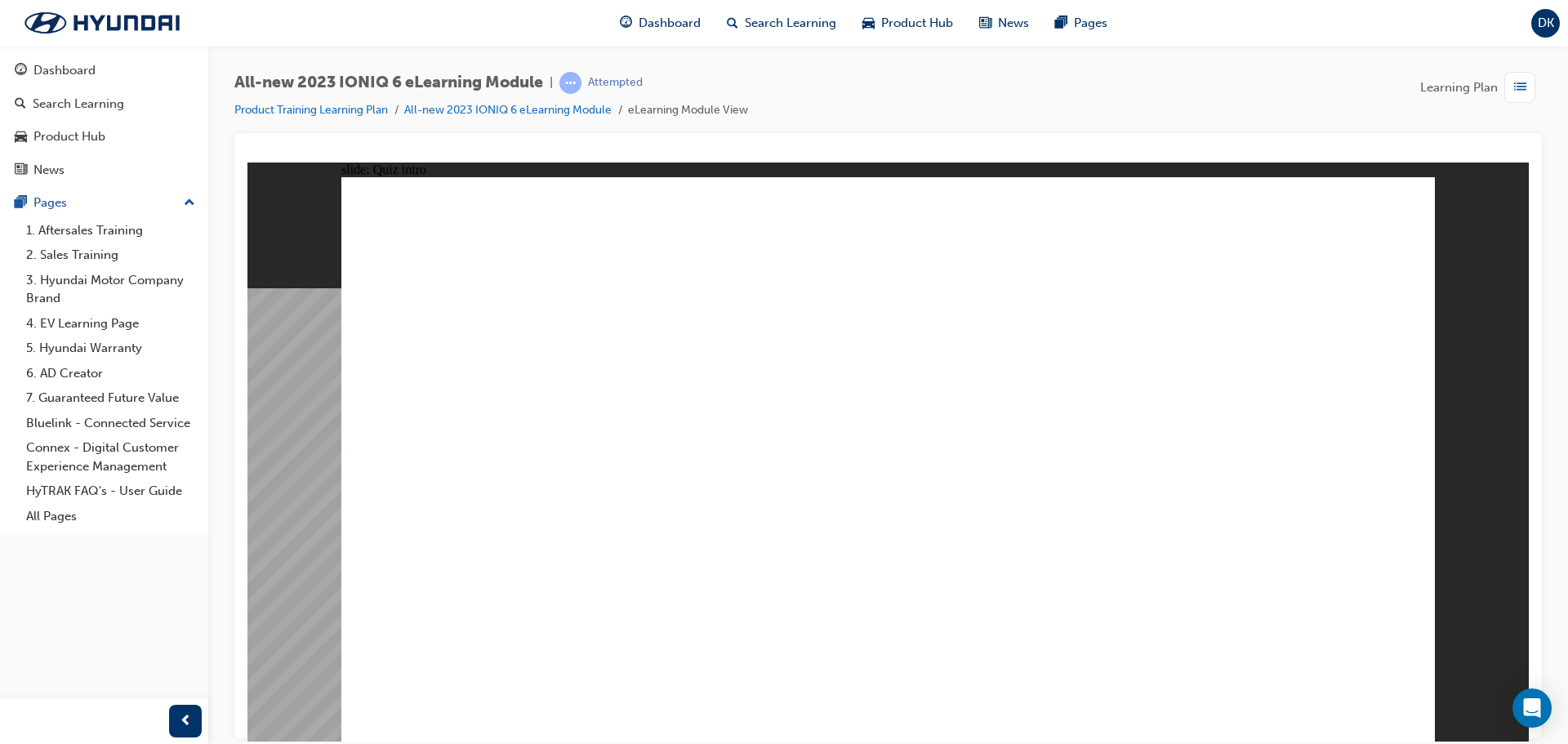
radio input "true"
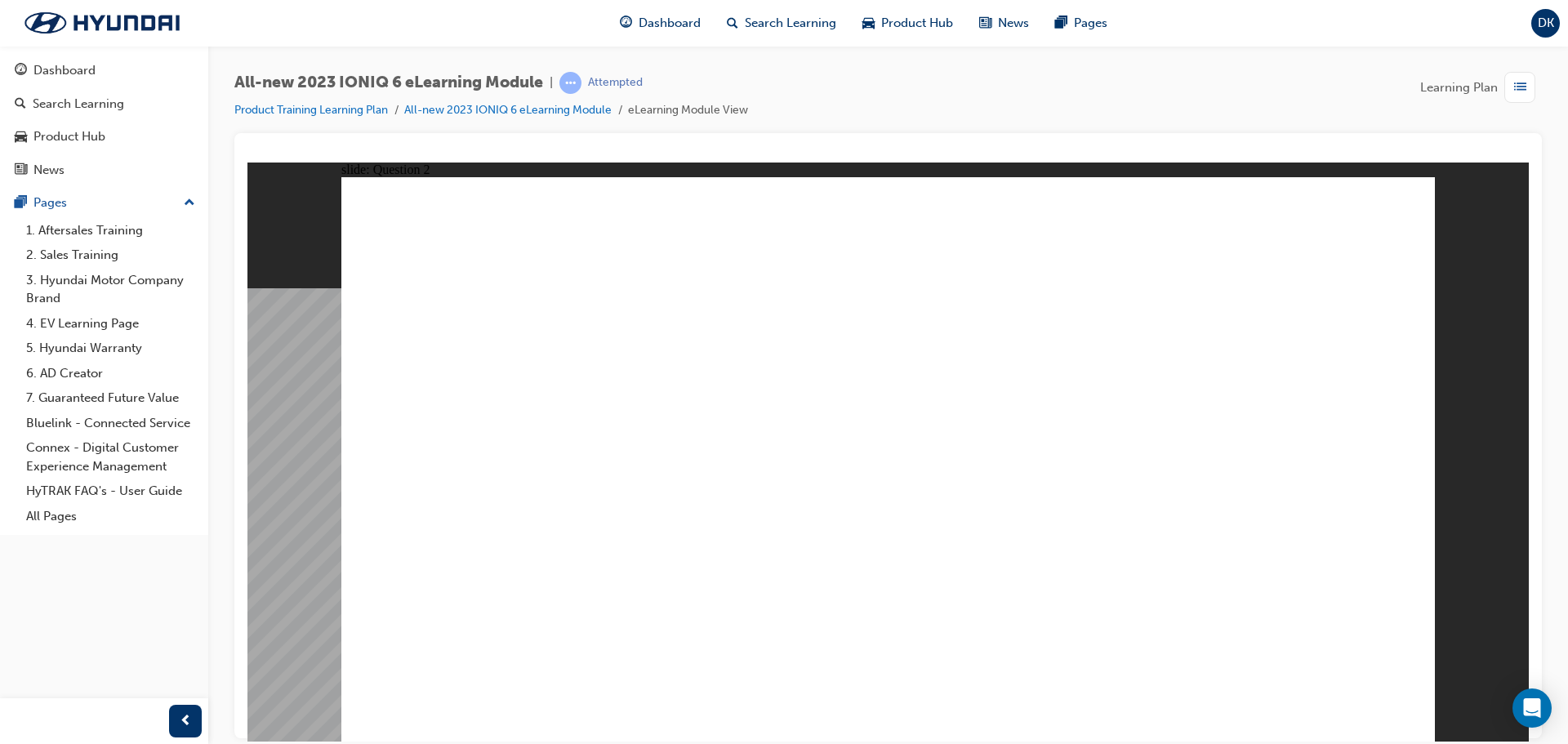
radio input "false"
radio input "true"
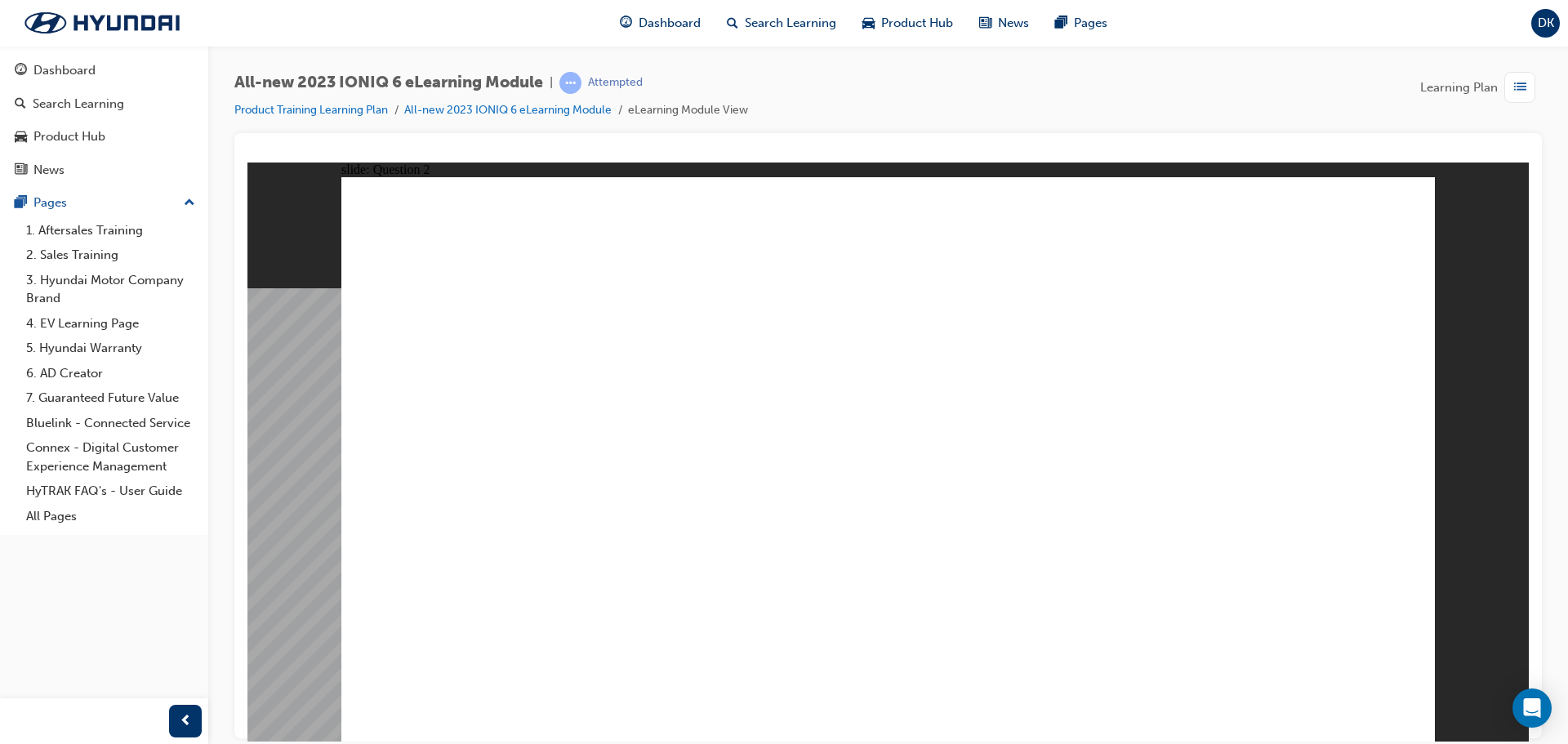
radio input "true"
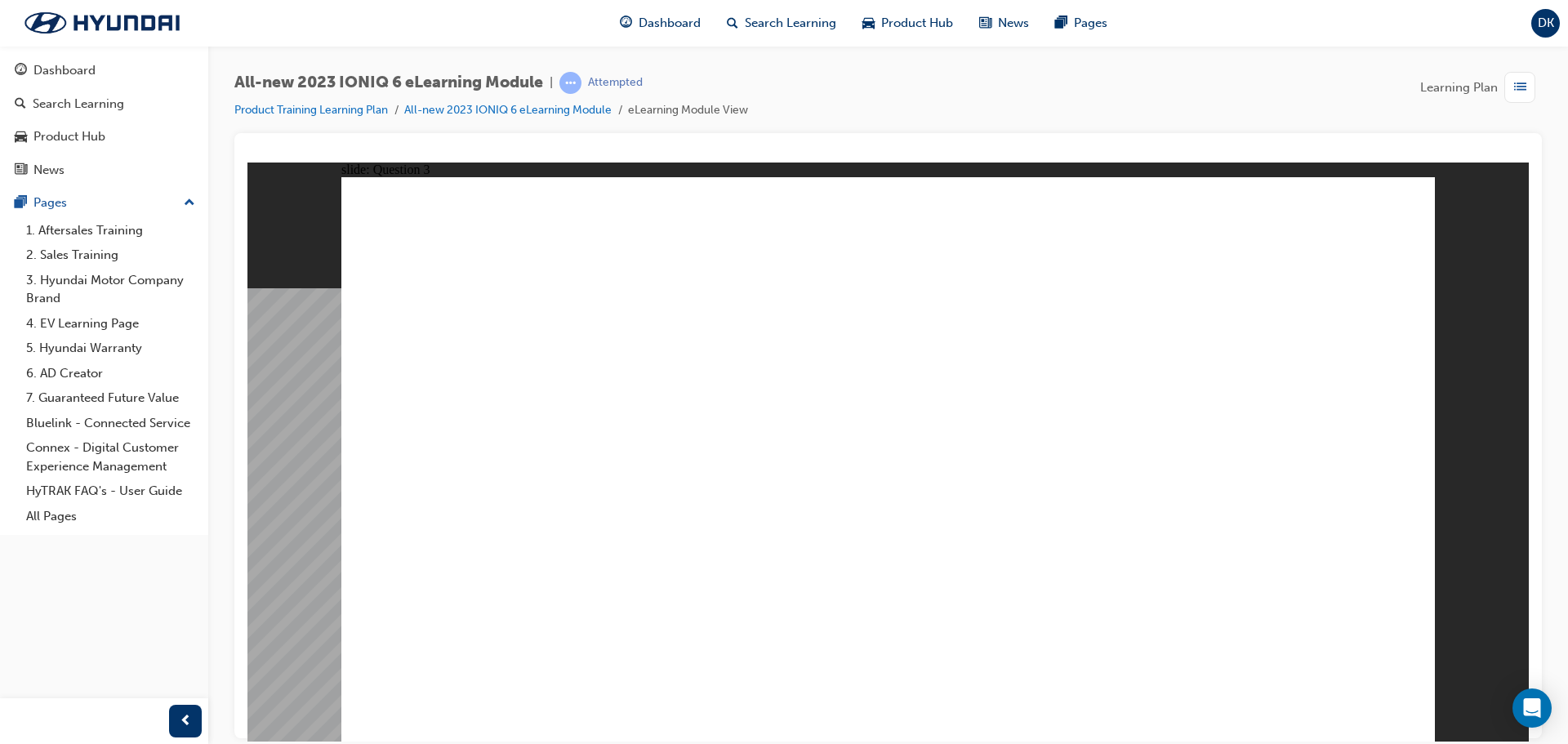
drag, startPoint x: 1368, startPoint y: 343, endPoint x: 1095, endPoint y: 527, distance: 329.2
drag, startPoint x: 964, startPoint y: 363, endPoint x: 746, endPoint y: 473, distance: 244.2
drag, startPoint x: 601, startPoint y: 335, endPoint x: 709, endPoint y: 552, distance: 242.4
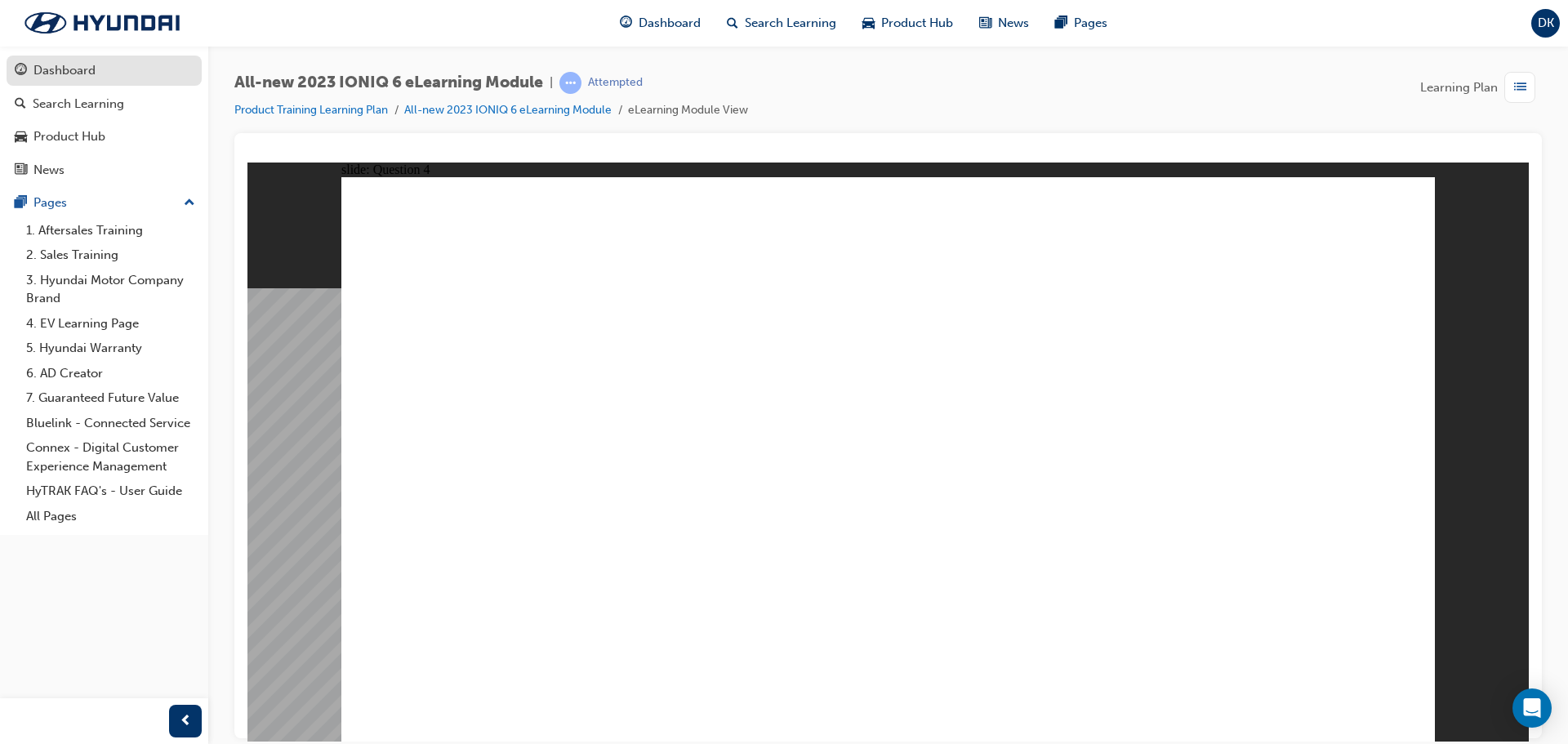
click at [62, 72] on div "Dashboard" at bounding box center [64, 71] width 62 height 19
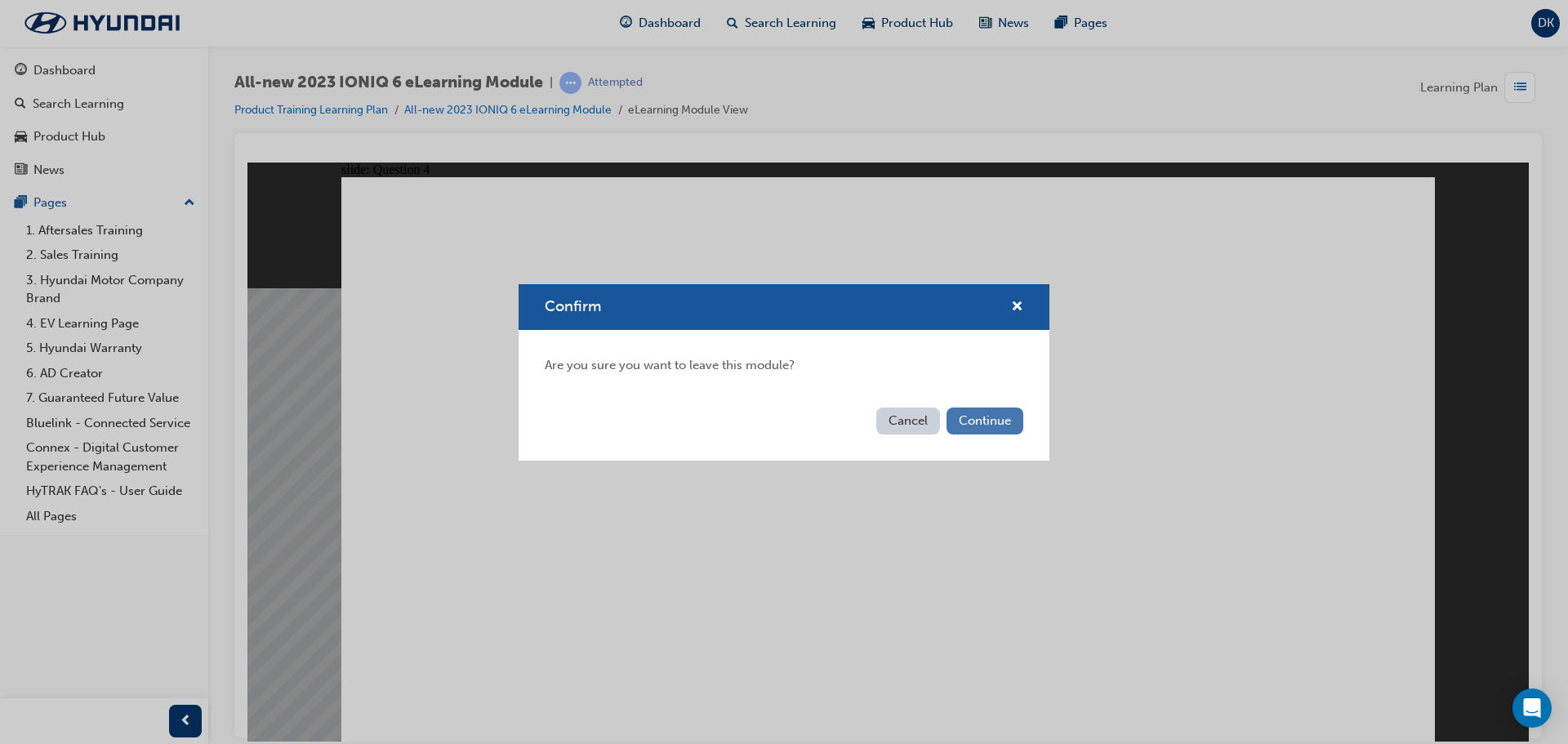
click at [972, 421] on button "Continue" at bounding box center [985, 421] width 77 height 27
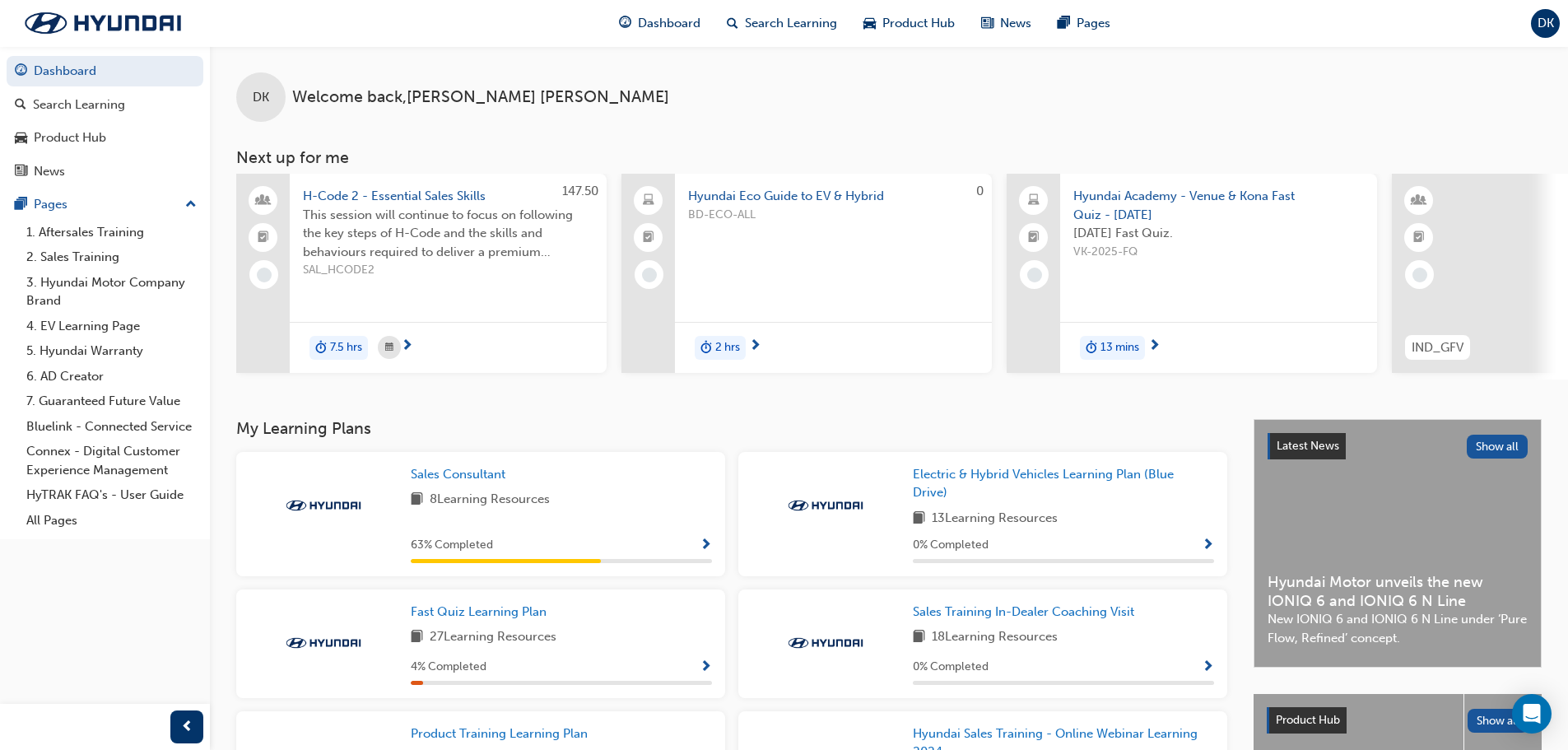
click at [1111, 193] on span "Hyundai Academy - Venue & Kona Fast Quiz - [DATE]" at bounding box center [1219, 205] width 290 height 37
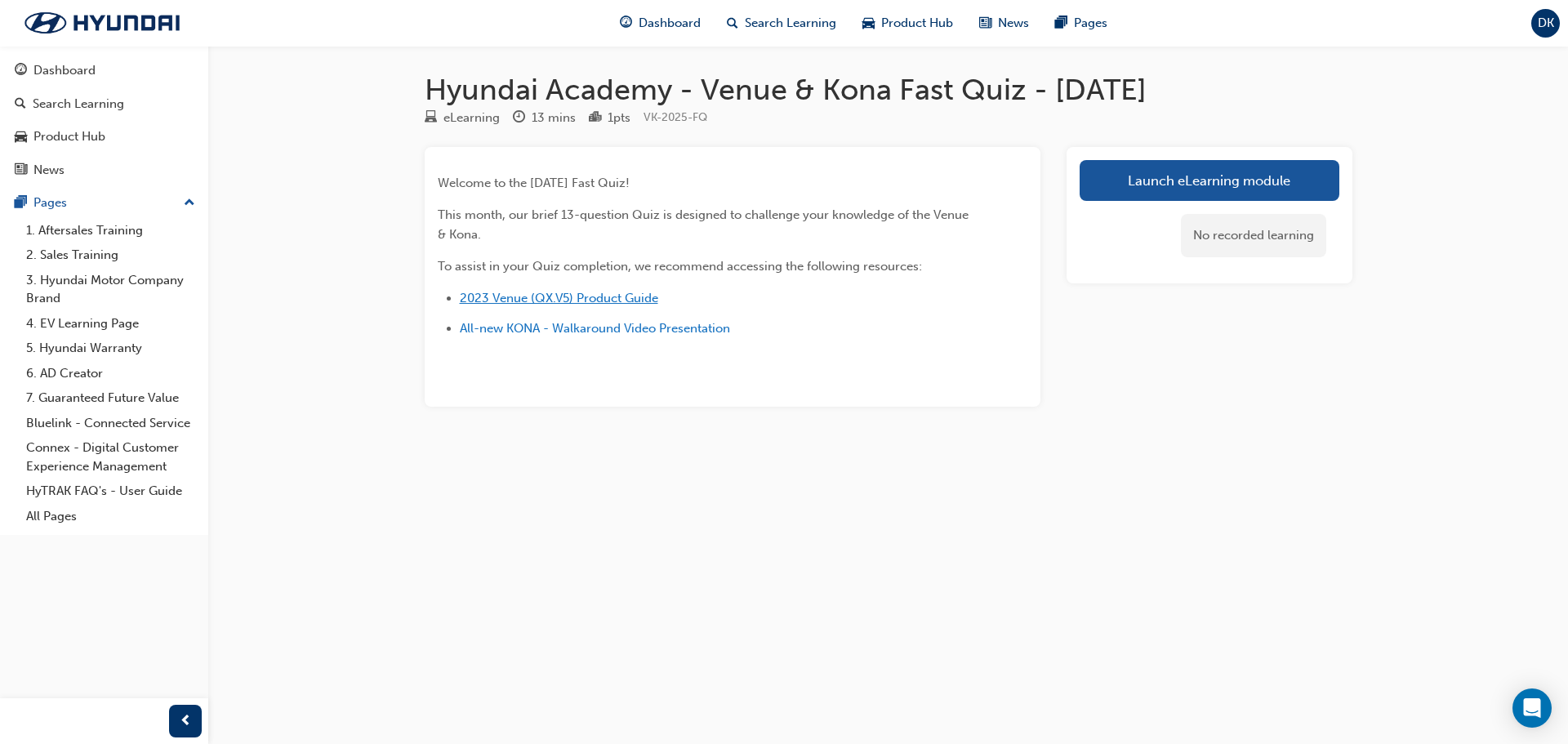
click at [554, 293] on span "2023 Venue (QX.V5) Product Guide" at bounding box center [558, 299] width 198 height 15
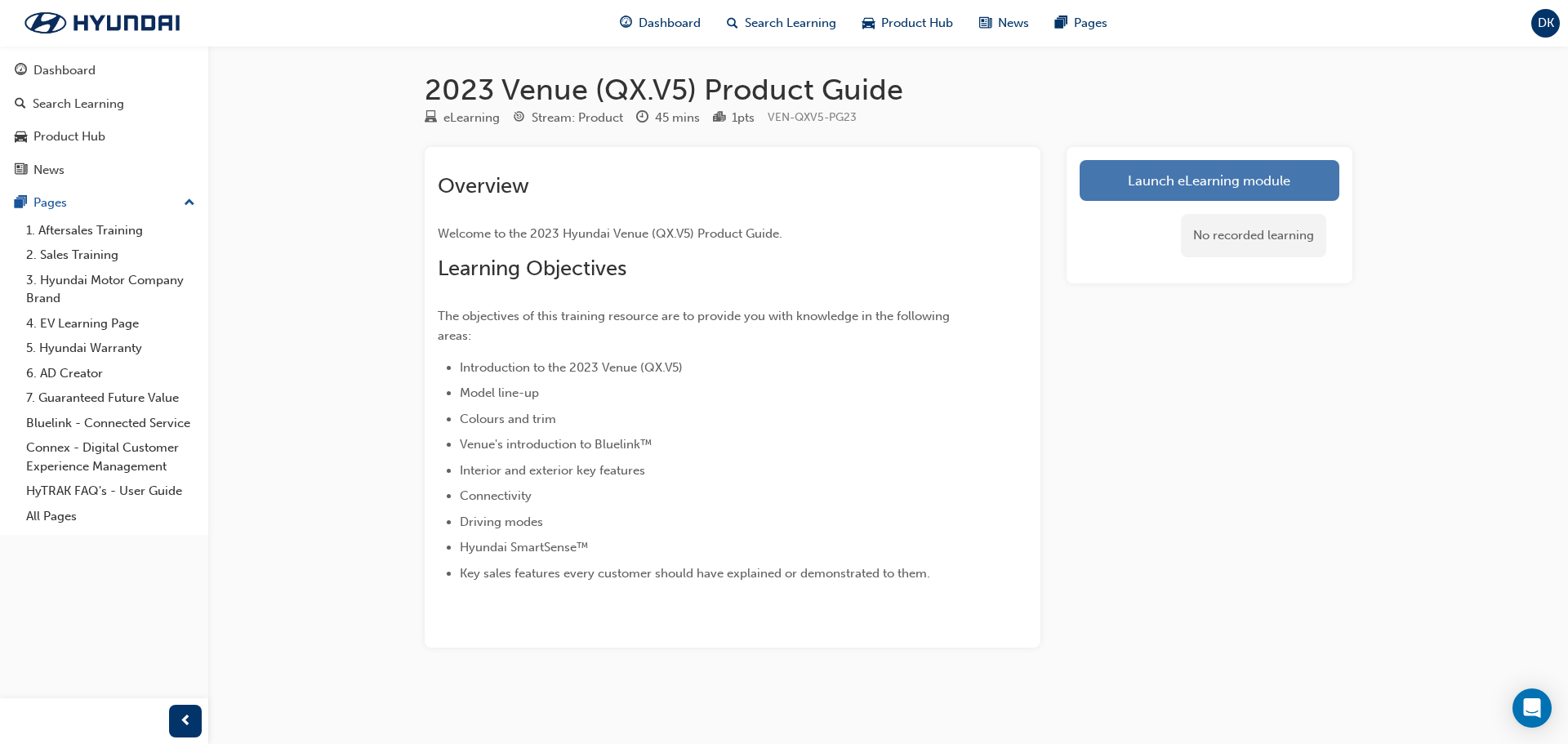
click at [1261, 193] on link "Launch eLearning module" at bounding box center [1210, 180] width 260 height 41
